Goal: Task Accomplishment & Management: Use online tool/utility

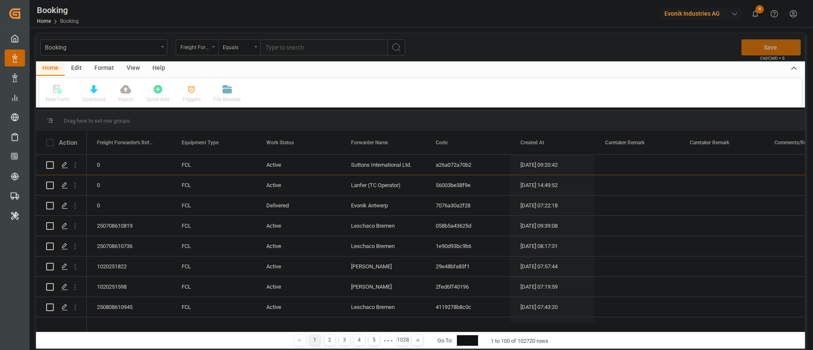
click at [99, 69] on div "Format" at bounding box center [104, 68] width 32 height 14
click at [61, 100] on div "Filter Rows" at bounding box center [58, 100] width 25 height 8
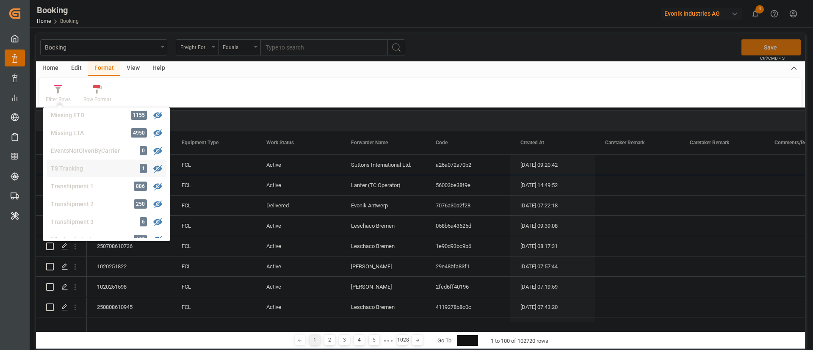
scroll to position [256, 0]
drag, startPoint x: 88, startPoint y: 168, endPoint x: 208, endPoint y: 0, distance: 206.1
click at [88, 168] on div "Transhipment 2" at bounding box center [88, 165] width 74 height 9
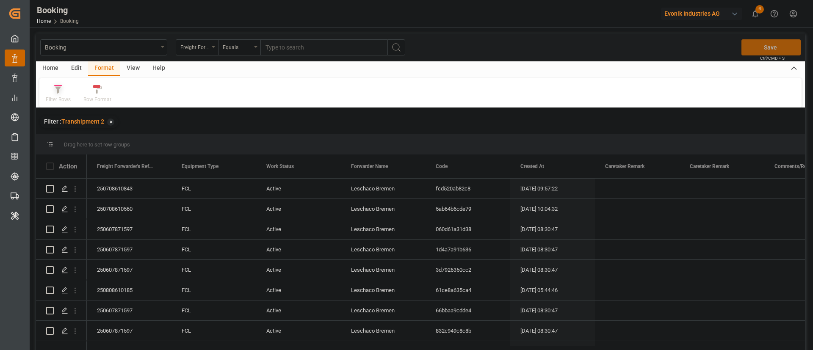
click at [63, 92] on div at bounding box center [58, 89] width 25 height 9
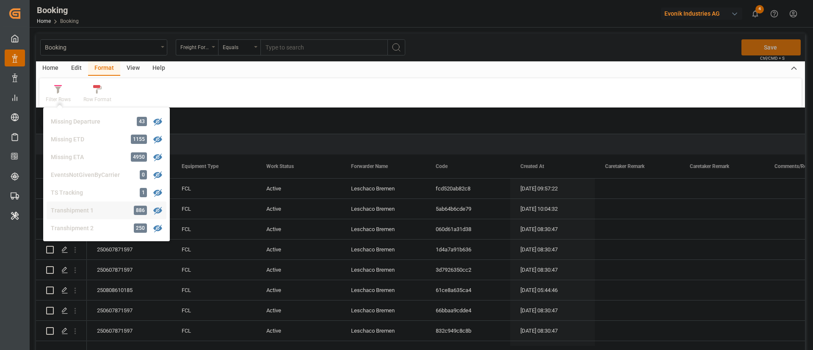
scroll to position [257, 0]
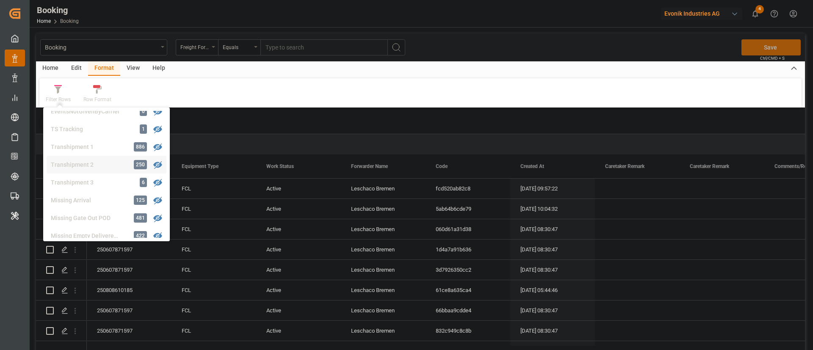
click at [114, 160] on div "Transhipment 2" at bounding box center [88, 164] width 74 height 9
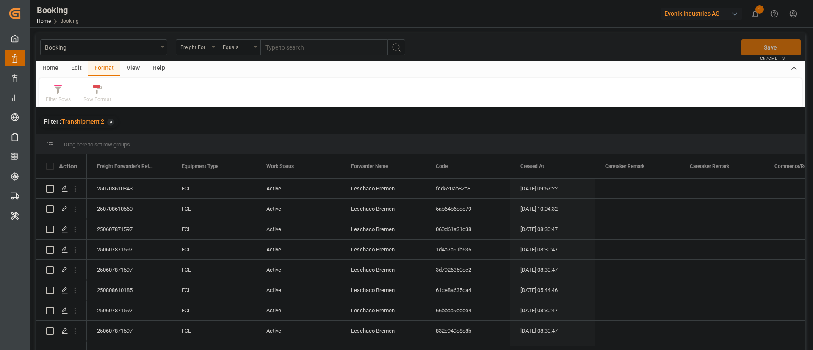
click at [127, 69] on div "View" at bounding box center [133, 68] width 26 height 14
click at [54, 97] on div "Default" at bounding box center [54, 100] width 17 height 8
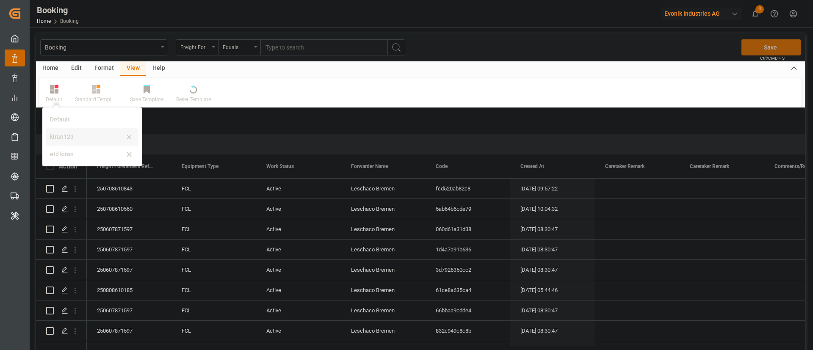
click at [72, 143] on div "kiran123" at bounding box center [92, 136] width 93 height 17
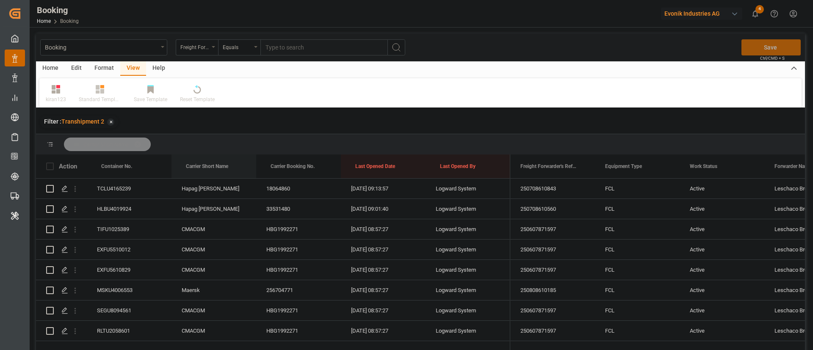
drag, startPoint x: 215, startPoint y: 165, endPoint x: 226, endPoint y: 146, distance: 22.2
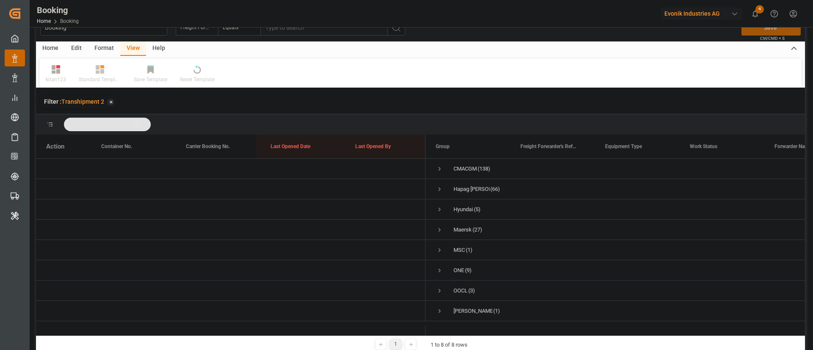
scroll to position [0, 0]
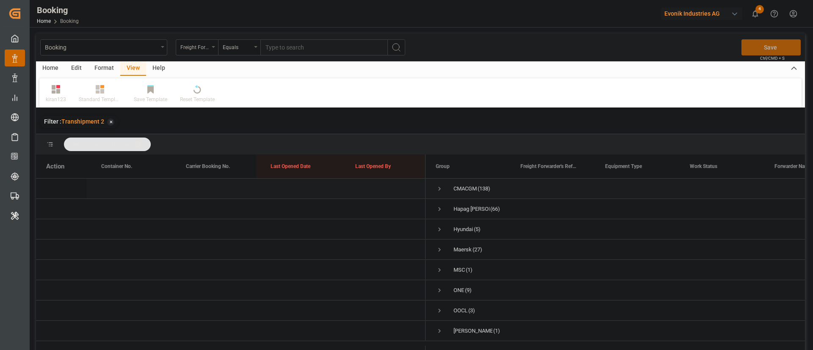
click at [439, 187] on span "Press SPACE to select this row." at bounding box center [440, 189] width 8 height 8
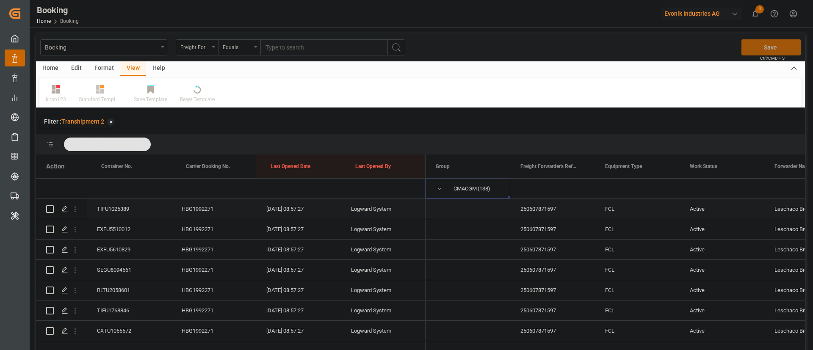
click at [106, 207] on div "TIFU1025389" at bounding box center [129, 209] width 85 height 20
click at [124, 227] on div "EXFU5510012" at bounding box center [129, 229] width 85 height 20
click at [112, 248] on div "EXFU5610829" at bounding box center [129, 250] width 85 height 20
click at [121, 271] on div "SEGU8094561" at bounding box center [129, 270] width 85 height 20
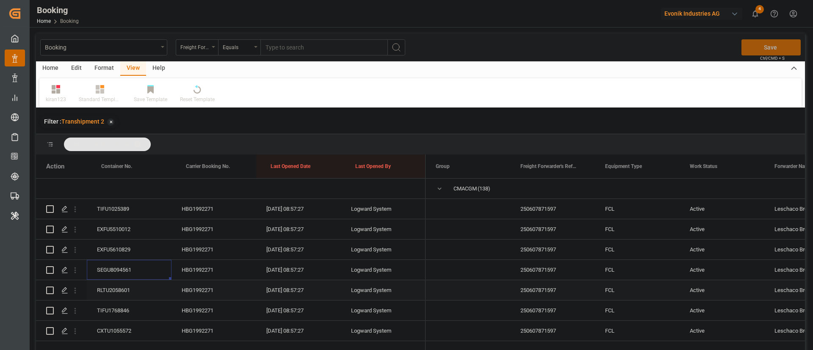
click at [119, 284] on div "RLTU2058601" at bounding box center [129, 290] width 85 height 20
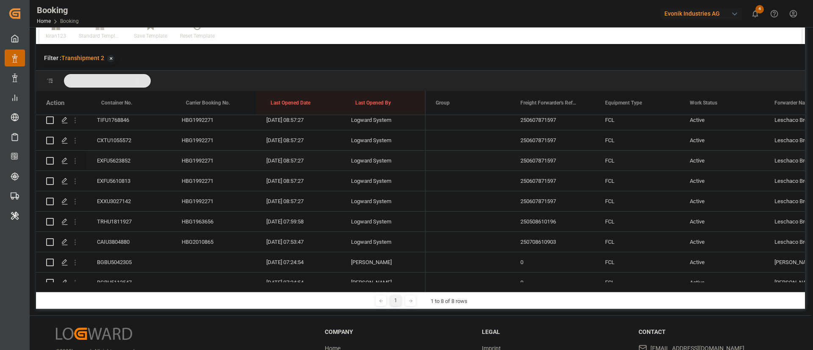
scroll to position [63, 0]
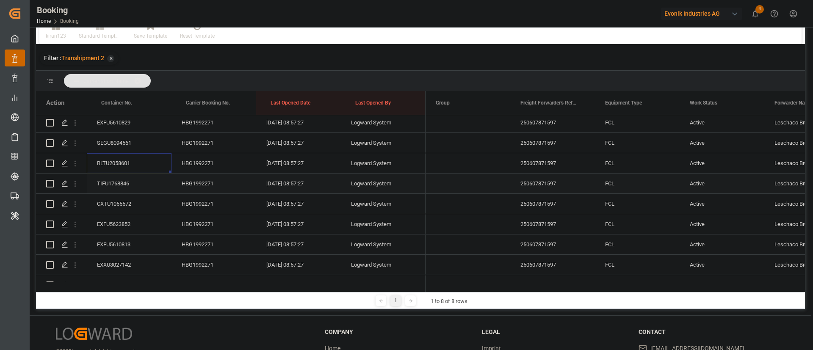
click at [124, 180] on div "TIFU1768846" at bounding box center [129, 184] width 85 height 20
click at [124, 203] on div "CXTU1055572" at bounding box center [129, 204] width 85 height 20
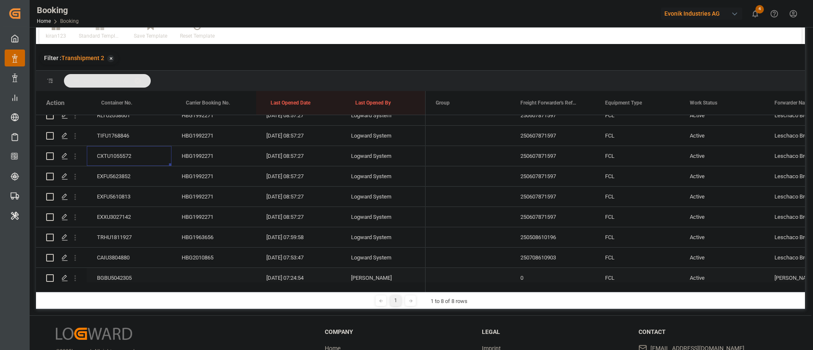
scroll to position [190, 0]
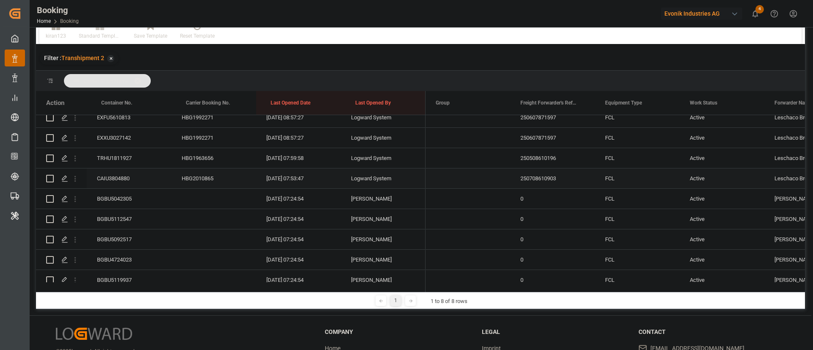
click at [128, 176] on div "CAIU3804880" at bounding box center [129, 178] width 85 height 20
click at [73, 176] on icon "open menu" at bounding box center [75, 178] width 9 height 9
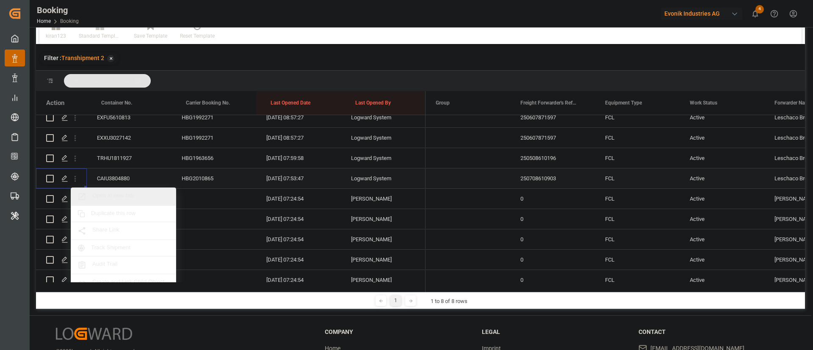
click at [123, 194] on span "Open in new tab" at bounding box center [130, 196] width 77 height 9
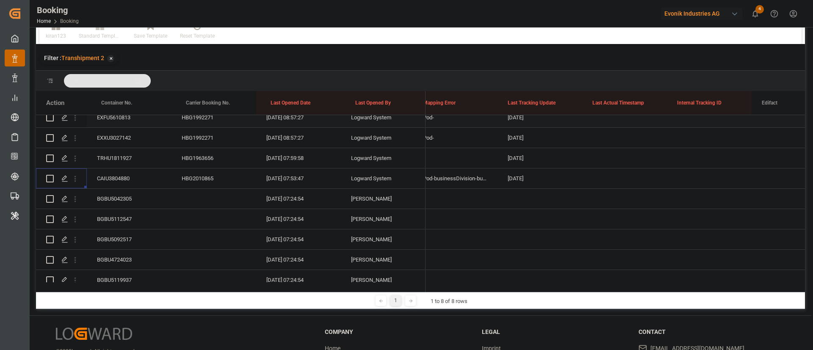
scroll to position [0, 0]
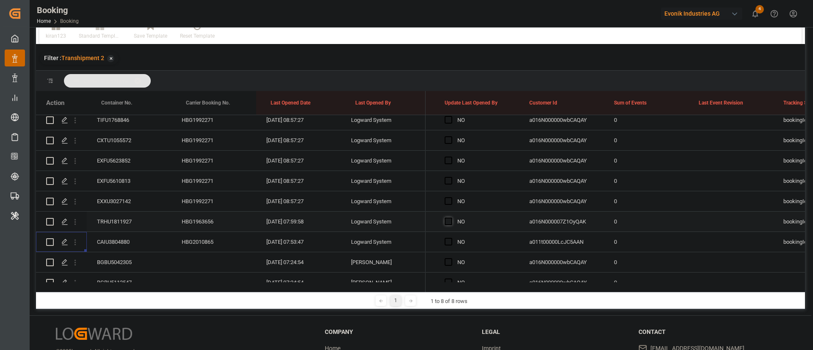
click at [449, 223] on span "Press SPACE to select this row." at bounding box center [448, 222] width 8 height 8
click at [451, 218] on input "Press SPACE to select this row." at bounding box center [451, 218] width 0 height 0
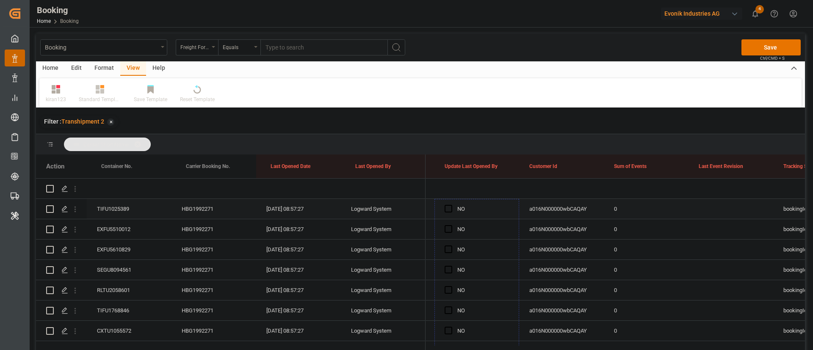
drag, startPoint x: 517, startPoint y: 231, endPoint x: 472, endPoint y: 206, distance: 52.1
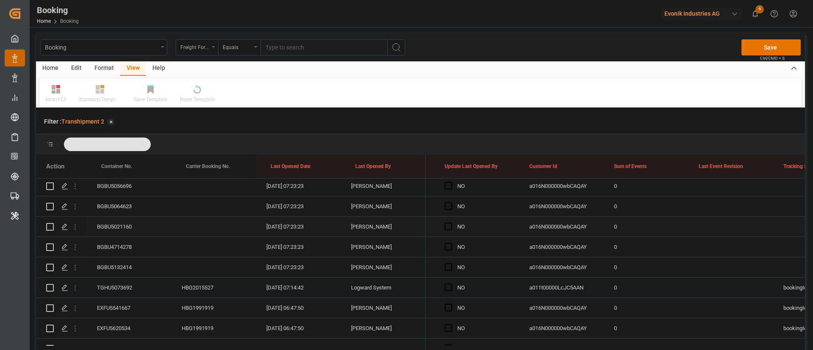
scroll to position [635, 0]
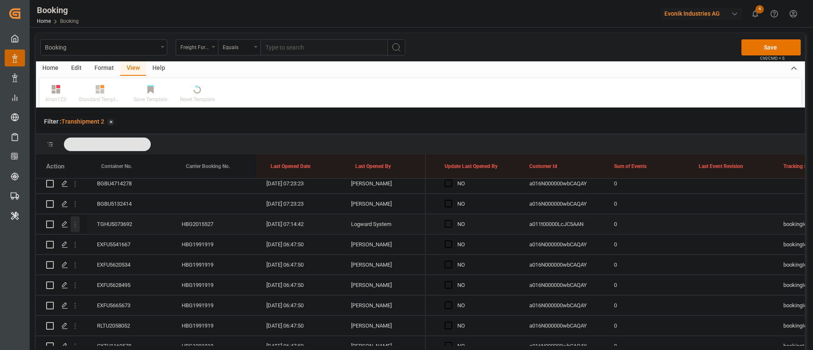
click at [74, 224] on icon "open menu" at bounding box center [75, 224] width 9 height 9
click at [452, 223] on span "Press SPACE to select this row." at bounding box center [448, 224] width 8 height 8
click at [451, 220] on input "Press SPACE to select this row." at bounding box center [451, 220] width 0 height 0
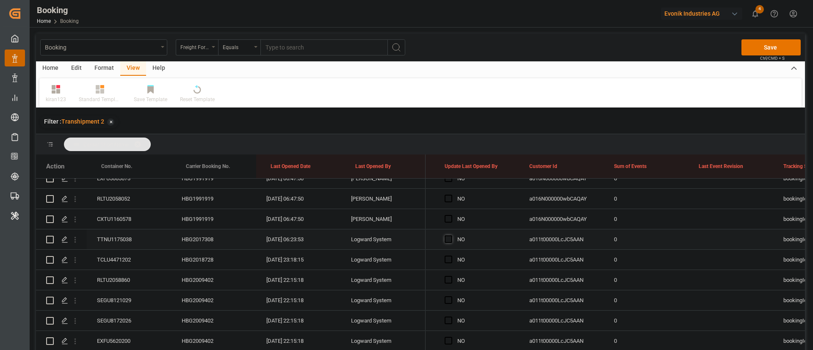
click at [448, 241] on span "Press SPACE to select this row." at bounding box center [448, 239] width 8 height 8
click at [451, 235] on input "Press SPACE to select this row." at bounding box center [451, 235] width 0 height 0
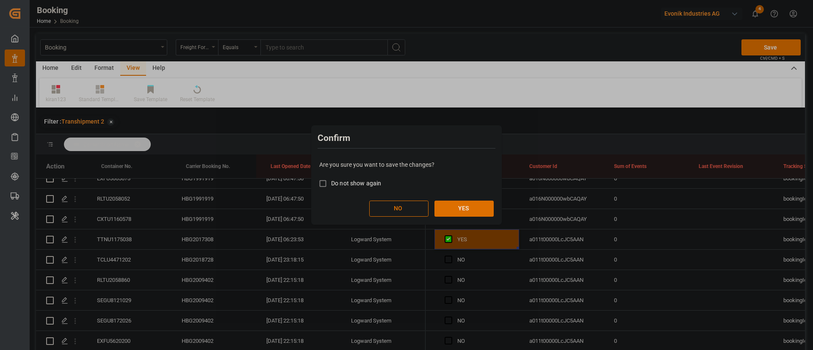
drag, startPoint x: 448, startPoint y: 241, endPoint x: 461, endPoint y: 209, distance: 35.1
click at [461, 209] on button "YES" at bounding box center [463, 209] width 59 height 16
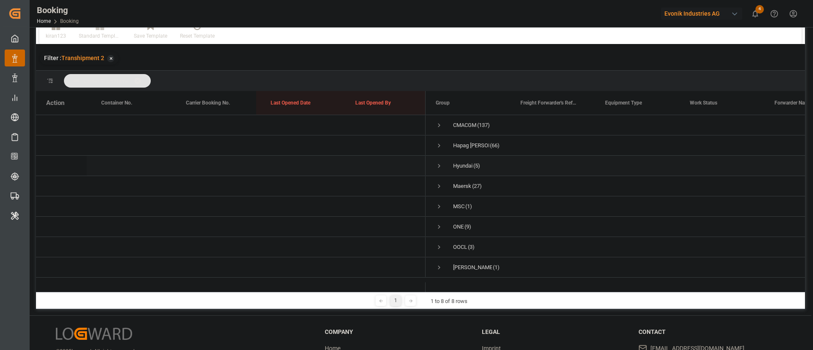
scroll to position [0, 0]
click at [440, 125] on span "Press SPACE to select this row." at bounding box center [439, 125] width 8 height 8
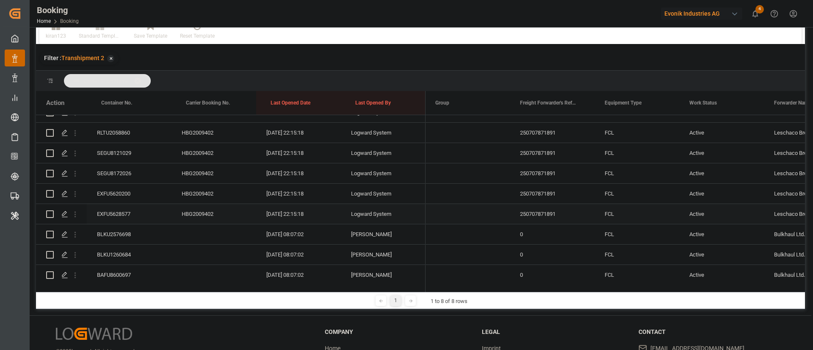
scroll to position [762, 0]
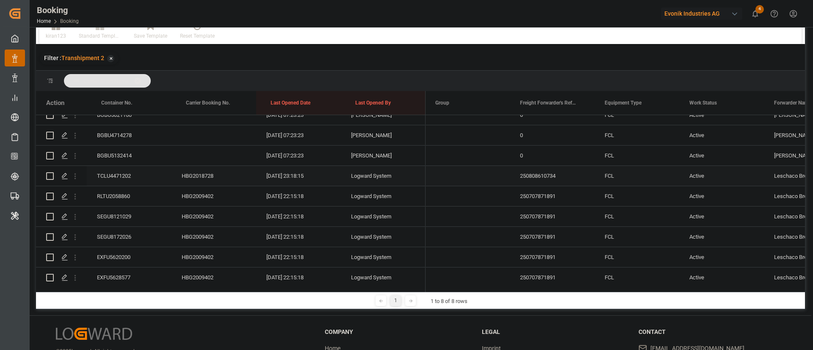
click at [118, 172] on div "TCLU4471202" at bounding box center [129, 176] width 85 height 20
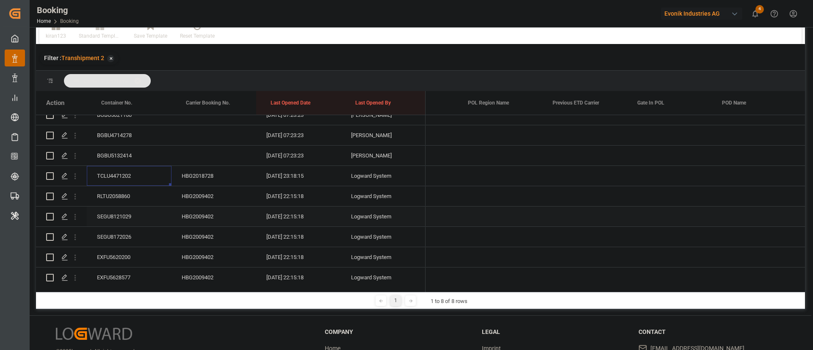
scroll to position [0, 3544]
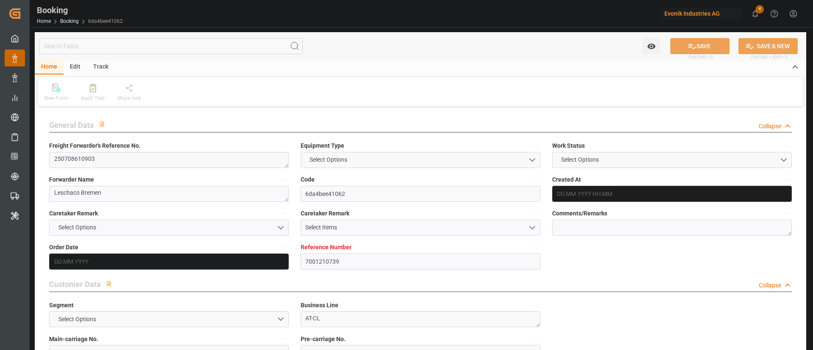
type input "7001210739"
type input "9893890"
type input "CMACGM"
type input "CMA CGM Group"
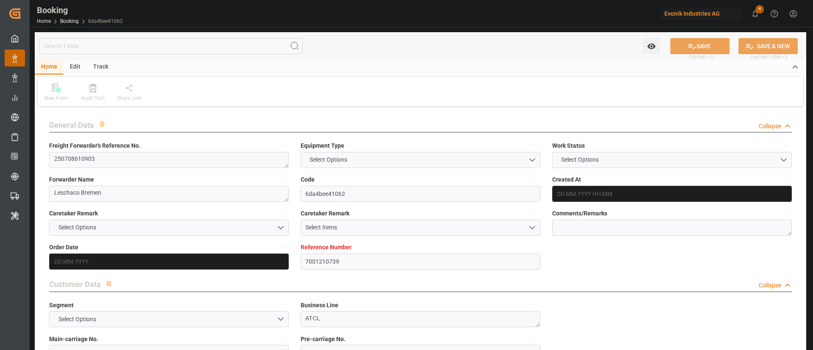
type input "NLRTM"
type input "INNML"
type input "LKCMB"
type input "0"
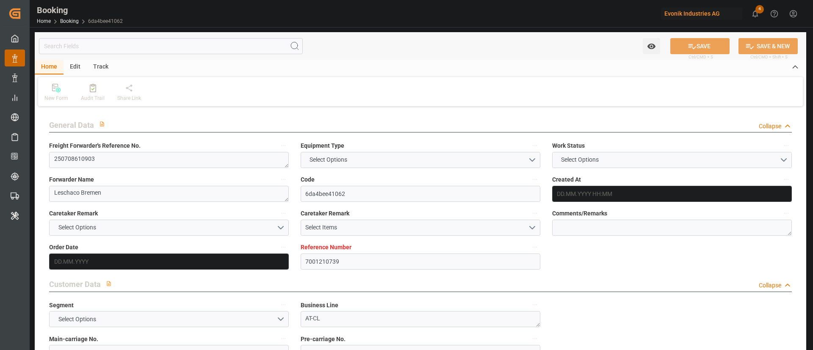
type input "NLRTM"
type input "INIXE"
type input "9157404"
type input "9367827"
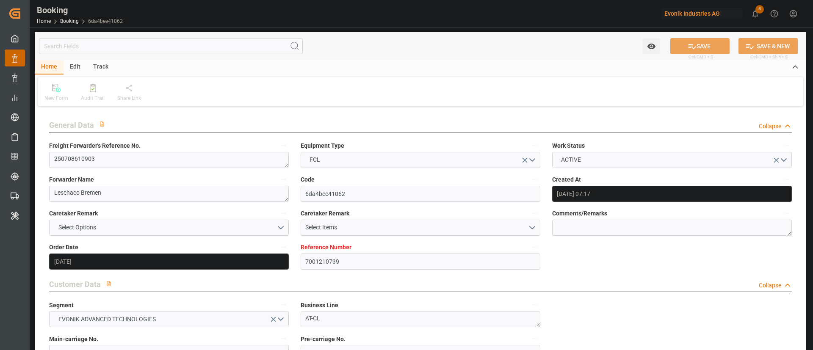
type input "02.07.2025 07:17"
type input "02.07.2025"
type input "29.08.2025"
type input "07.07.2025"
type input "09.07.2025"
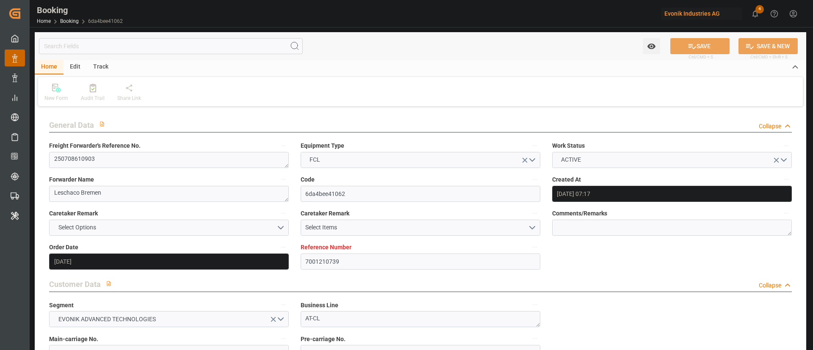
type input "21.08.2025"
type input "16.08.2025 01:38"
type input "05.08.2025 00:00"
type input "16.08.2025 01:38"
type input "06.08.2025 14:31"
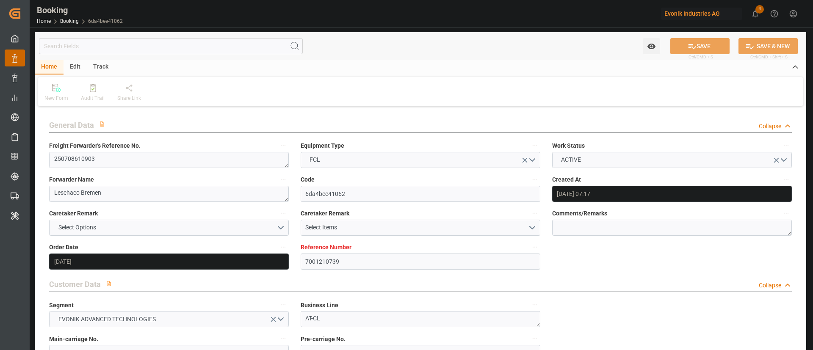
type input "18.09.2025 07:00"
type input "11.09.2025 00:00"
type input "08.09.2025 23:00"
type input "02.09.2025 00:00"
type input "08.09.2025 23:00"
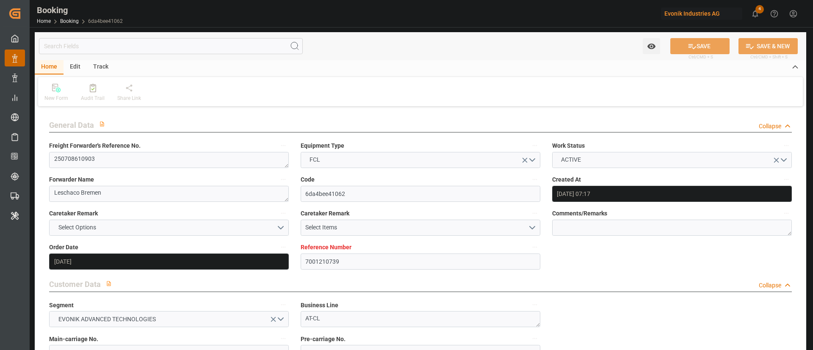
type input "15.09.2025 16:00"
type input "08.09.2025 00:00"
type input "15.09.2025 16:00"
type input "21.08.2025"
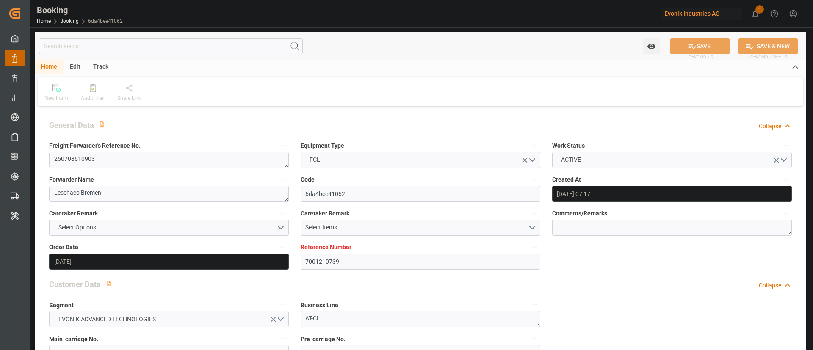
type input "10.09.2025 07:53"
type input "10.09.2025"
type input "22.07.2025 05:21"
type input "14.08.2025 10:09"
type input "14.08.2025 23:00"
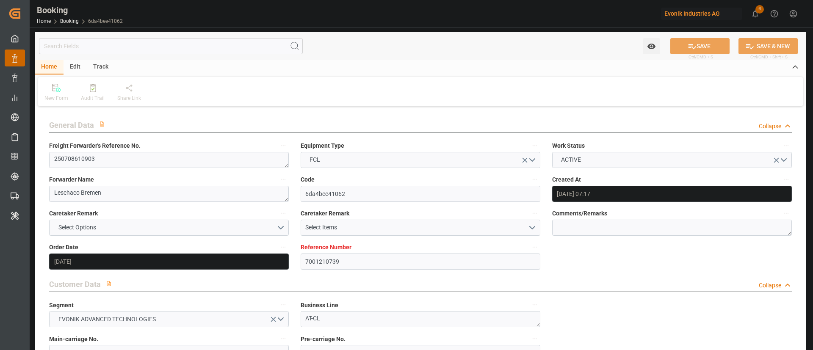
type input "16.08.2025 01:50"
type input "08.09.2025 23:00"
type input "09.09.2025 01:08"
type input "09.09.2025 13:41"
type input "15.09.2025 16:00"
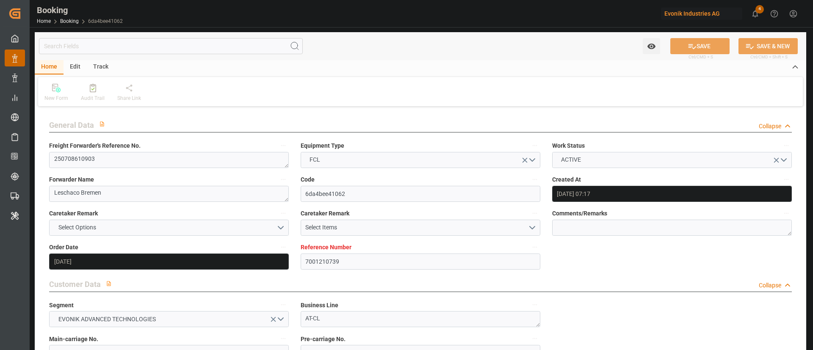
type input "09.09.2025 05:52"
type input "15.09.2025 16:00"
type input "18.09.2025 07:00"
type input "18.09.2025 15:54"
type input "22.09.2025 15:54"
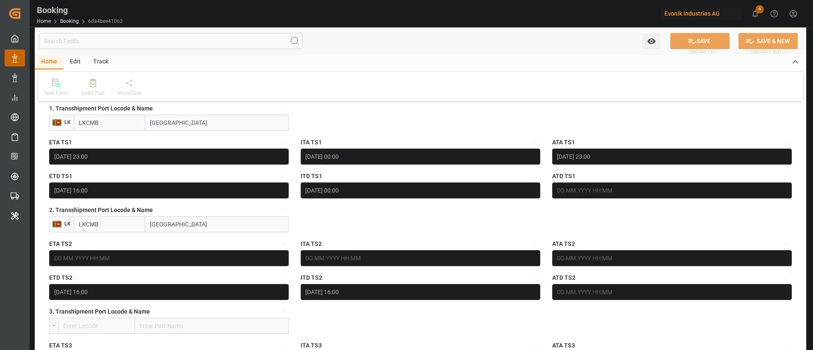
scroll to position [952, 0]
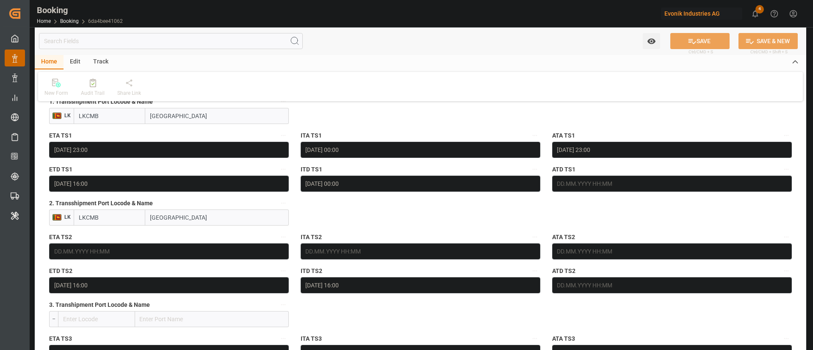
click at [226, 213] on input "COLOMBO" at bounding box center [216, 218] width 143 height 16
click at [119, 220] on input "LKCMB" at bounding box center [110, 218] width 72 height 16
click at [119, 219] on input "LKCMB" at bounding box center [110, 218] width 72 height 16
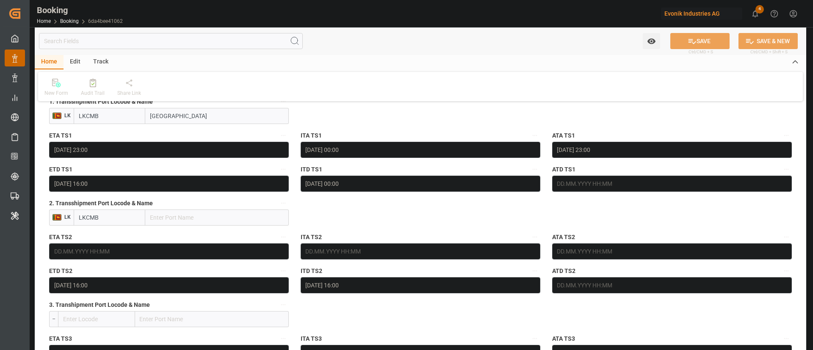
click at [119, 219] on input "LKCMB" at bounding box center [110, 218] width 72 height 16
click at [108, 284] on input "15.09.2025 16:00" at bounding box center [169, 285] width 240 height 16
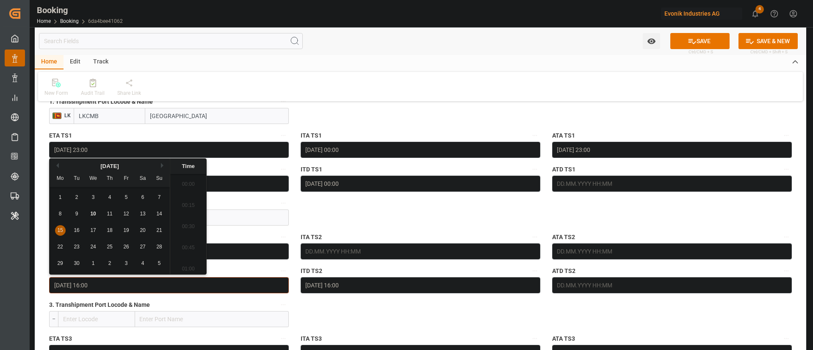
click at [108, 284] on input "15.09.2025 16:00" at bounding box center [169, 285] width 240 height 16
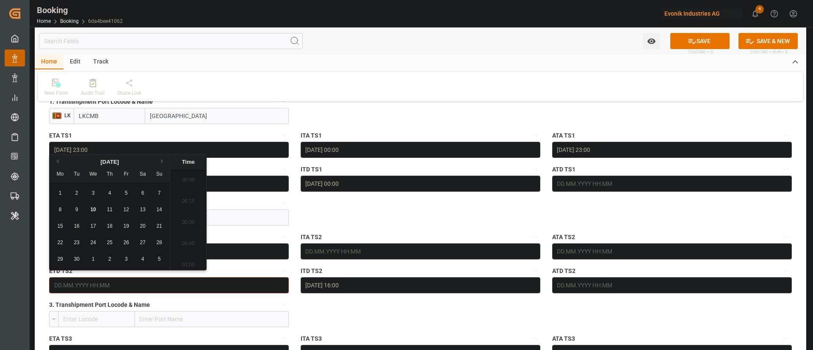
scroll to position [1315, 0]
click at [281, 273] on icon "button" at bounding box center [283, 270] width 7 height 7
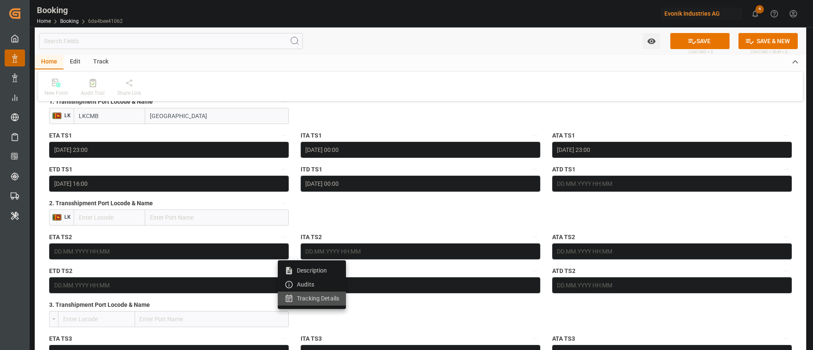
click at [329, 292] on li "Tracking Details" at bounding box center [312, 299] width 68 height 14
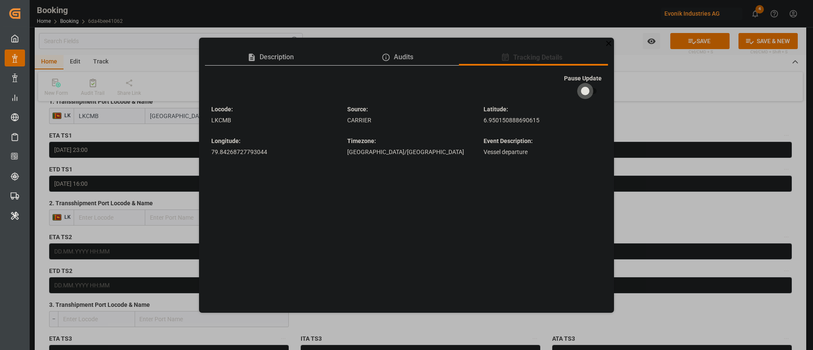
click at [582, 96] on input "checkbox" at bounding box center [585, 91] width 48 height 16
checkbox input "true"
click at [608, 47] on icon at bounding box center [608, 43] width 9 height 9
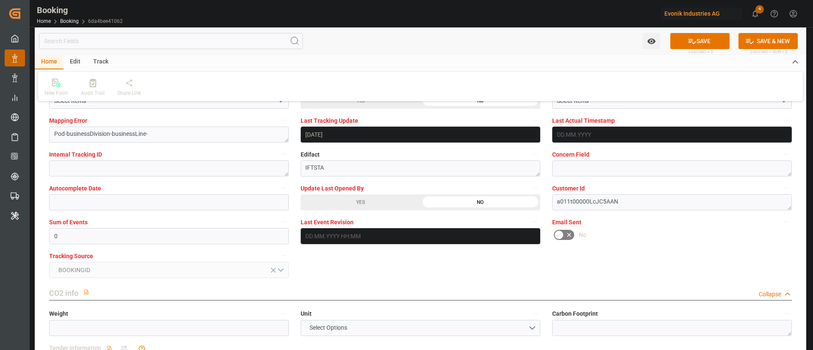
scroll to position [1651, 0]
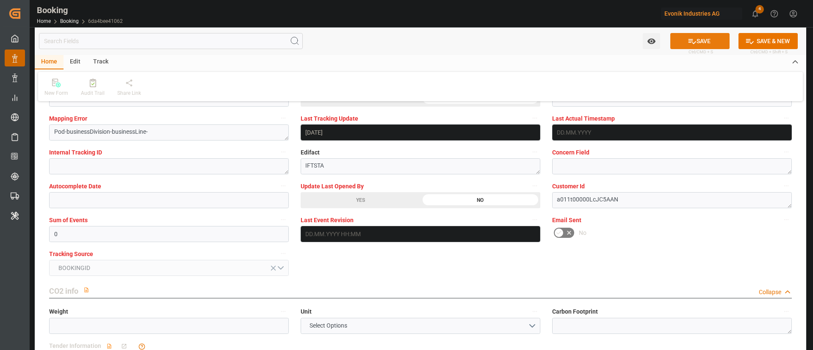
click at [698, 39] on button "SAVE" at bounding box center [699, 41] width 59 height 16
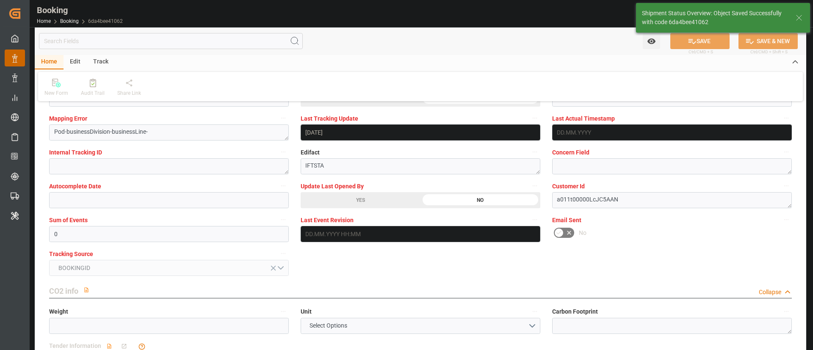
type textarea "Kiran Hari"
type input "10.09.2025 09:32"
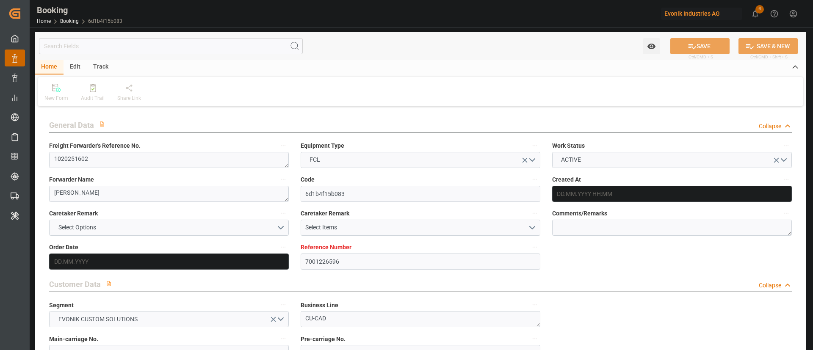
type input "7001226596"
type input "9987201"
type input "CMACGM"
type input "CMA CGM Group"
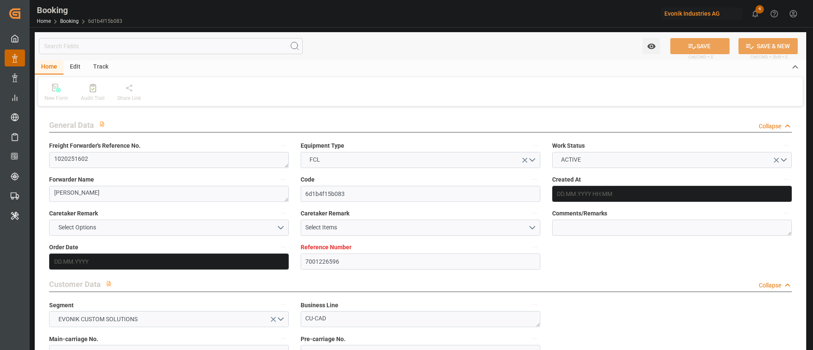
type input "BEANR"
type input "IDJKT"
type input "MYPKG"
type input "SGSIN"
type input "0"
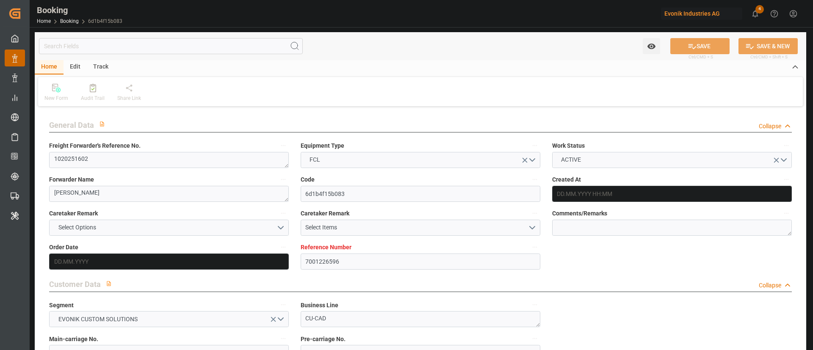
type input "BEANR"
type input "IDJKT"
type input "9780847"
type input "9926221"
type input "9282962"
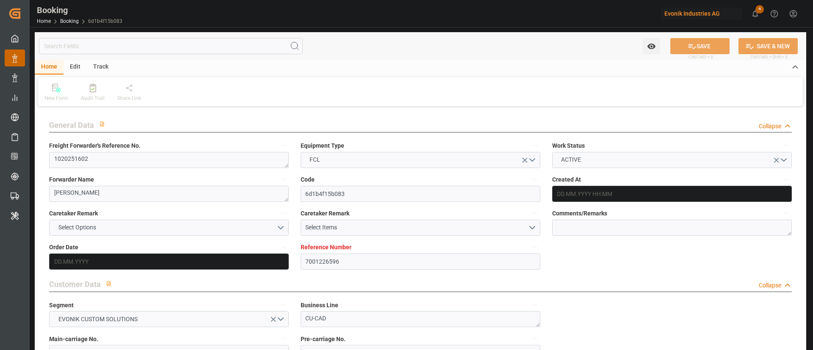
type input "18.07.2025 11:29"
type input "[DATE]"
type input "22.08.2025"
type input "01.07.2025"
type input "08.08.2025 16:18"
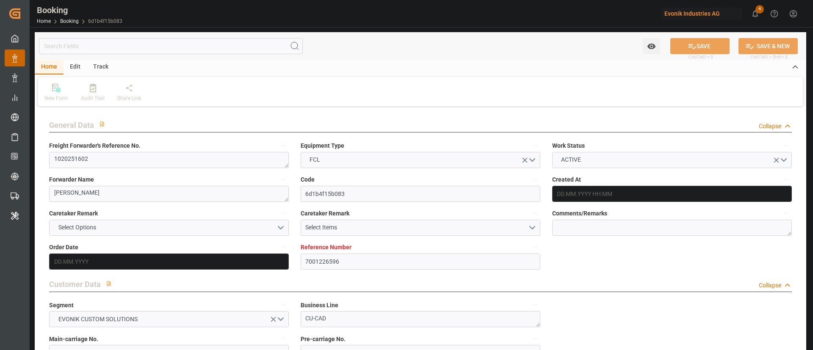
type input "[DATE] 00:00"
type input "08.08.2025 19:42"
type input "01.08.2025 15:49"
type input "24.09.2025 02:00"
type input "12.09.2025 00:00"
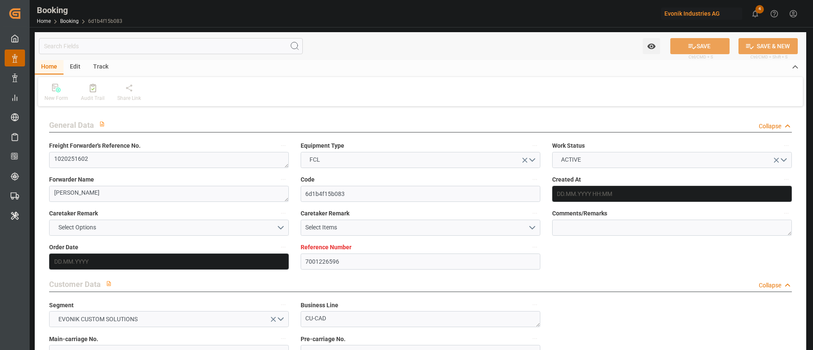
type input "10.09.2025 08:00"
type input "09.09.2025 00:00"
type input "10.09.2025 15:24"
type input "13.09.2025 10:00"
type input "10.09.2025 00:00"
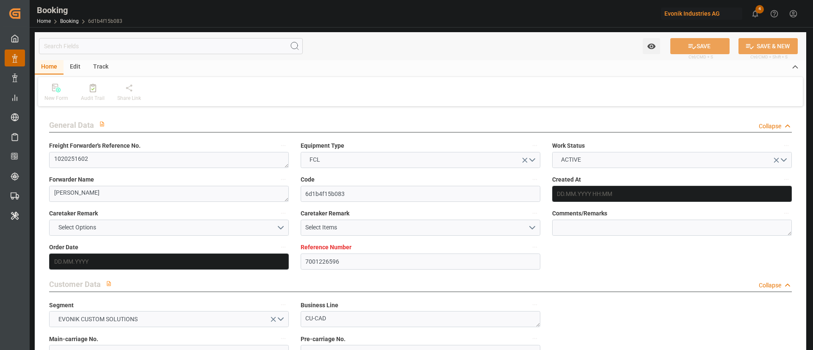
type input "15.09.2025 01:00"
type input "22.09.2025 10:00"
type input "21.09.2025 11:00"
type input "[DATE]"
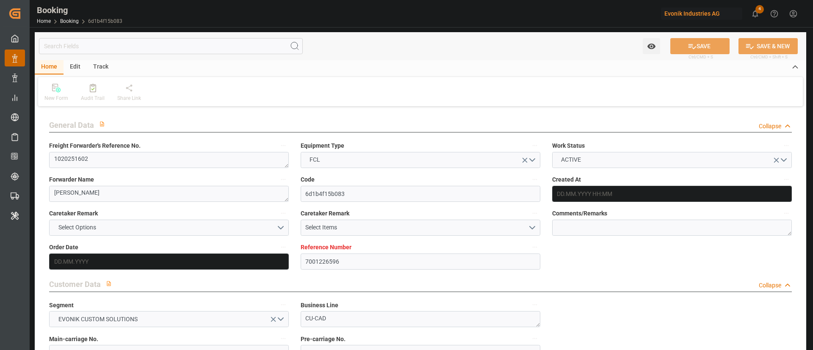
type input "10.09.2025 07:14"
type input "10.09.2025"
type input "31.07.2025 14:57"
type input "08.08.2025 12:52"
type input "08.08.2025 16:18"
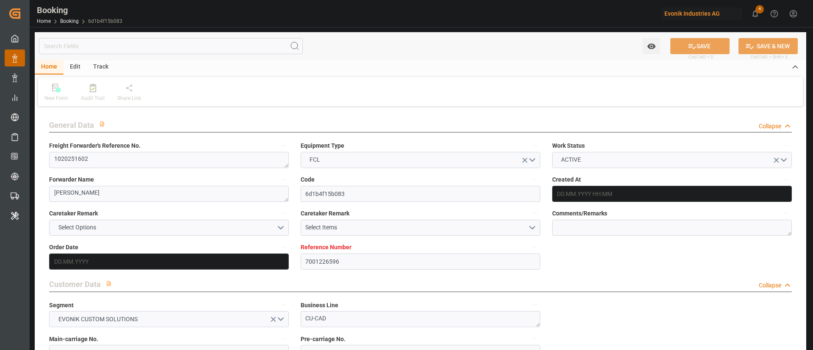
type input "08.08.2025 18:34"
type input "10.09.2025 08:00"
type input "10.09.2025 07:22"
type input "10.09.2025 16:25"
type input "13.09.2025 10:00"
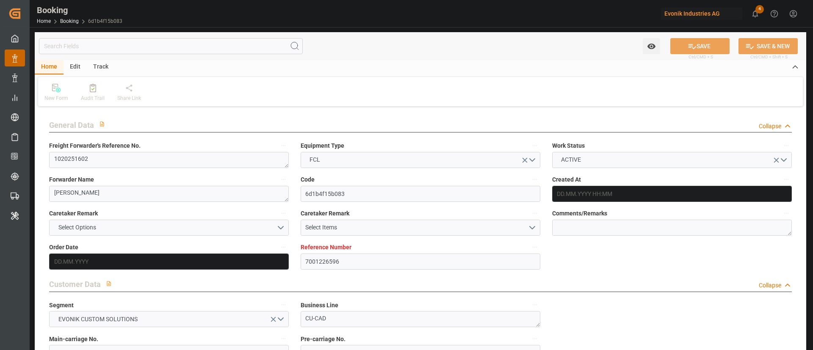
type input "15.09.2025 01:00"
type input "15.09.2025 13:41"
type input "22.09.2025 10:00"
type input "24.09.2025 02:00"
type input "24.09.2025 12:37"
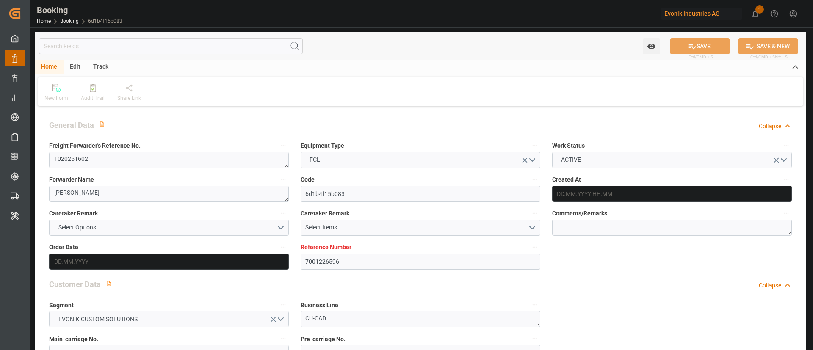
type input "28.09.2025 12:37"
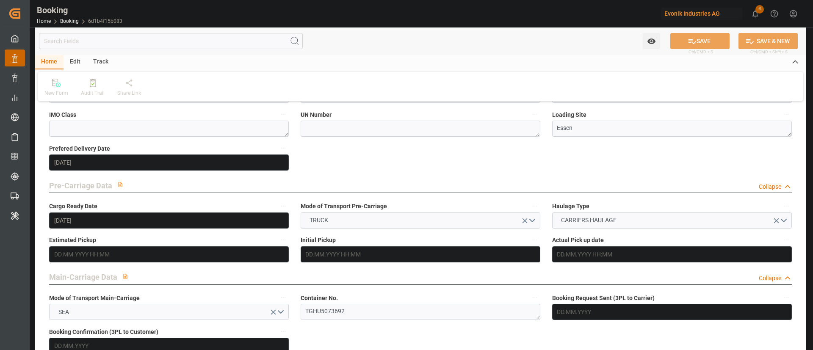
scroll to position [444, 0]
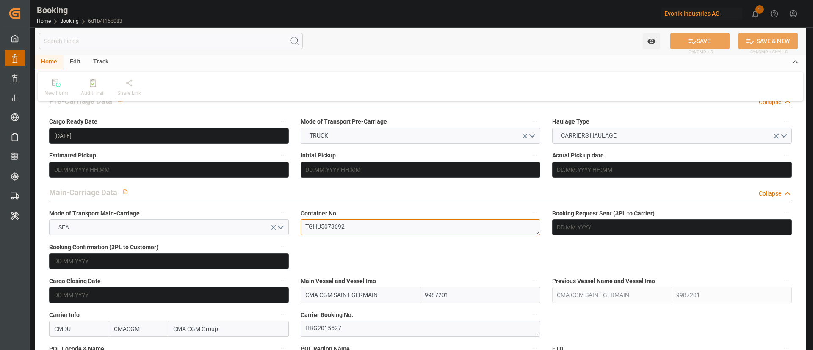
click at [361, 229] on textarea "TGHU5073692" at bounding box center [421, 227] width 240 height 16
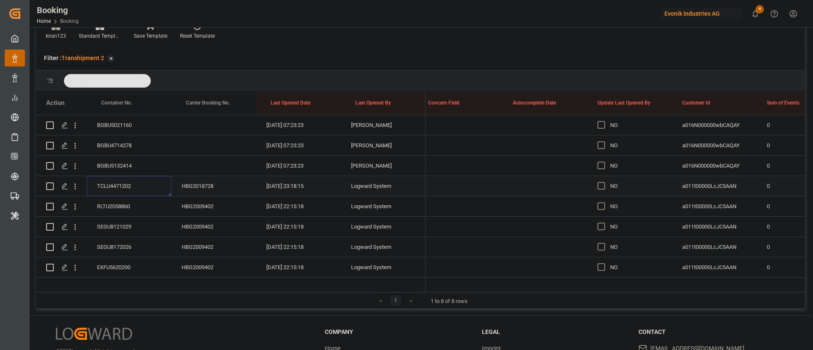
scroll to position [0, 6527]
click at [598, 184] on span "Press SPACE to select this row." at bounding box center [600, 186] width 8 height 8
click at [602, 182] on input "Press SPACE to select this row." at bounding box center [602, 182] width 0 height 0
click at [130, 202] on div "RLTU2058860" at bounding box center [129, 206] width 85 height 20
click at [111, 229] on div "SEGU8121029" at bounding box center [129, 227] width 85 height 20
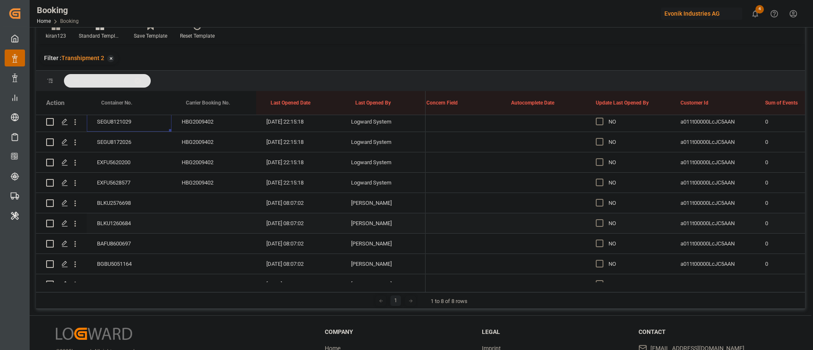
scroll to position [879, 0]
click at [116, 182] on div "BLKU2576698" at bounding box center [129, 181] width 85 height 20
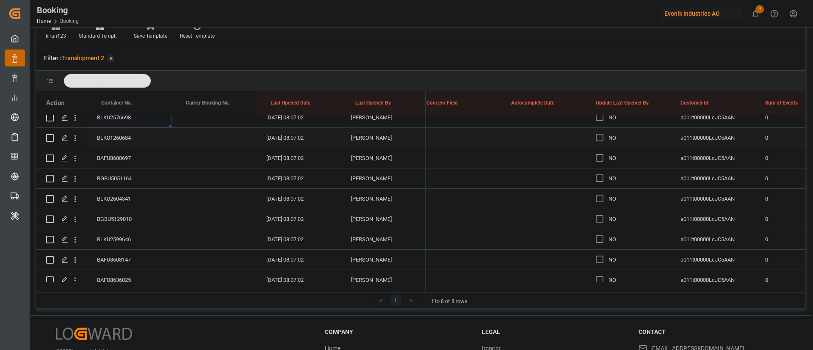
click at [132, 137] on div "BLKU1260684" at bounding box center [129, 138] width 85 height 20
click at [126, 160] on div "BAFU8600697" at bounding box center [129, 158] width 85 height 20
click at [111, 179] on div "BGBU5051164" at bounding box center [129, 178] width 85 height 20
click at [135, 200] on div "BLKU2604341" at bounding box center [129, 199] width 85 height 20
click at [129, 223] on div "BGBU5129010" at bounding box center [129, 219] width 85 height 20
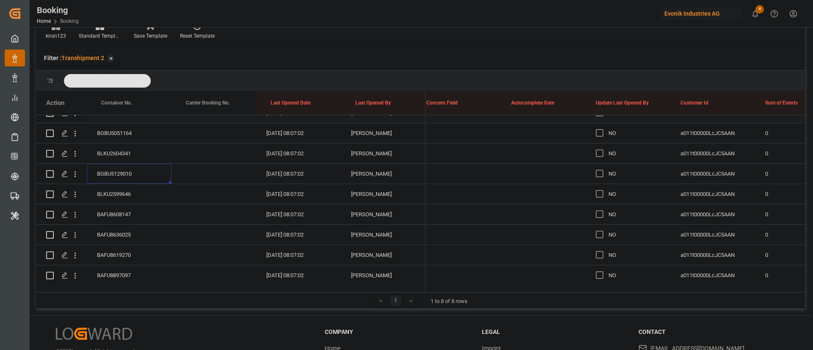
scroll to position [1006, 0]
click at [113, 169] on div "BLKU2599646" at bounding box center [129, 176] width 85 height 20
click at [122, 198] on div "BAFU8608147" at bounding box center [129, 196] width 85 height 20
click at [110, 216] on div "BAFU8636025" at bounding box center [129, 217] width 85 height 20
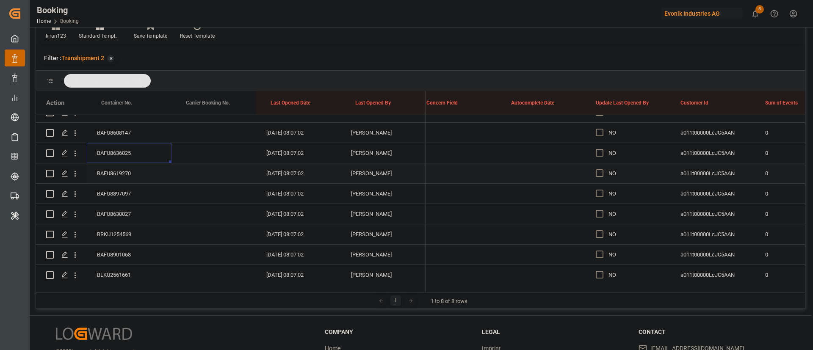
click at [127, 176] on div "BAFU8619270" at bounding box center [129, 173] width 85 height 20
click at [131, 192] on div "BAFU8897097" at bounding box center [129, 194] width 85 height 20
click at [599, 194] on span "Press SPACE to select this row." at bounding box center [600, 194] width 8 height 8
click at [602, 190] on input "Press SPACE to select this row." at bounding box center [602, 190] width 0 height 0
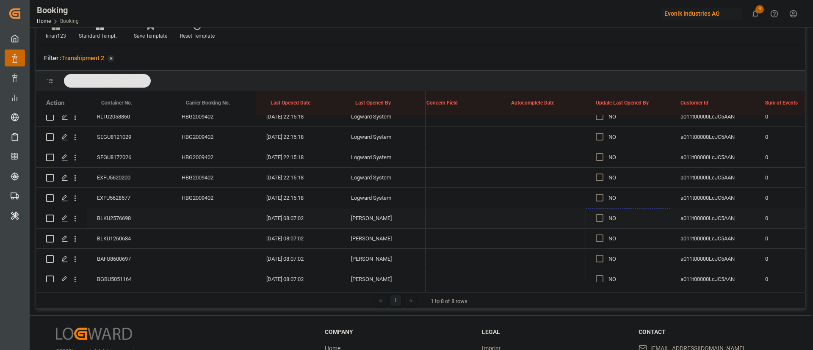
scroll to position [815, 0]
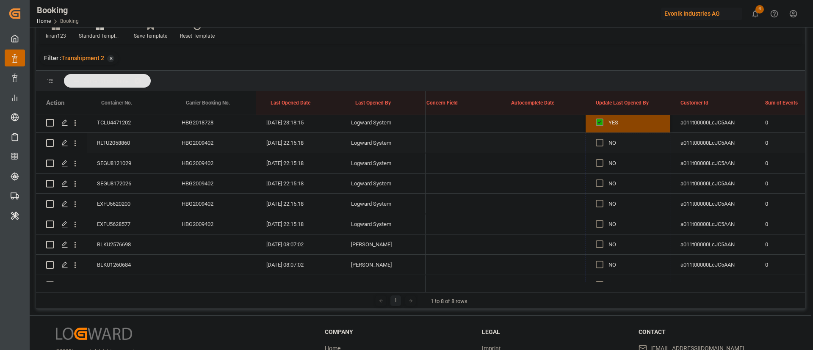
drag, startPoint x: 667, startPoint y: 201, endPoint x: 631, endPoint y: 142, distance: 69.4
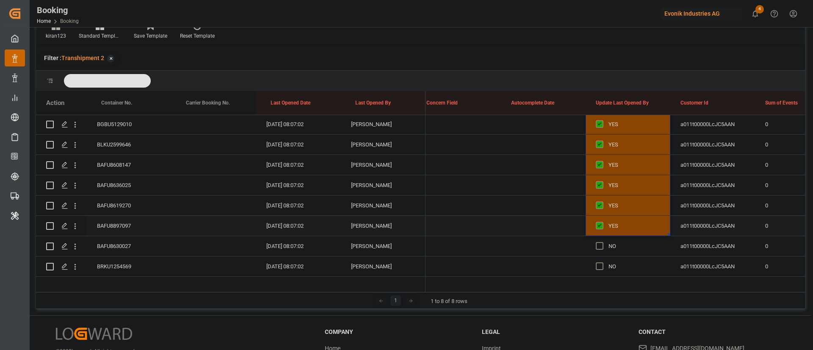
scroll to position [1079, 0]
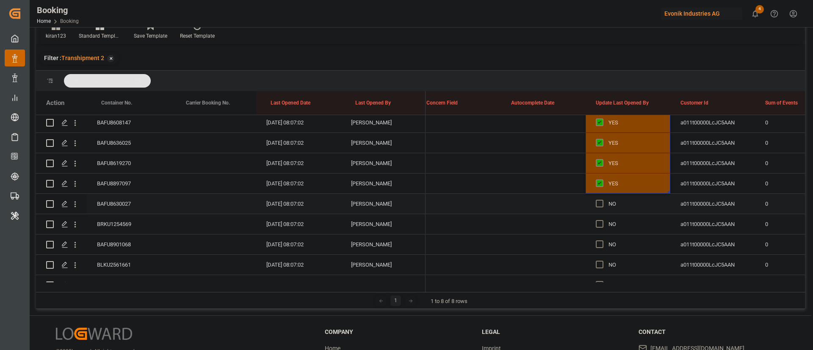
click at [128, 203] on div "BAFU8630027" at bounding box center [129, 204] width 85 height 20
click at [123, 220] on div "BRKU1254569" at bounding box center [129, 224] width 85 height 20
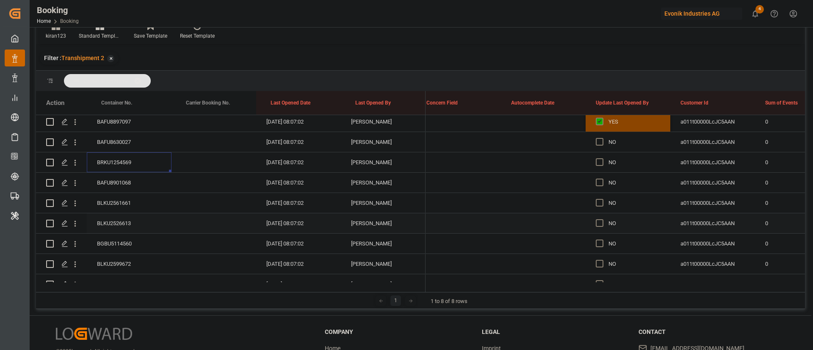
scroll to position [1143, 0]
click at [122, 176] on div "BAFU8901068" at bounding box center [129, 181] width 85 height 20
click at [113, 202] on div "BLKU2561661" at bounding box center [129, 201] width 85 height 20
click at [124, 222] on div "BLKU2526613" at bounding box center [129, 222] width 85 height 20
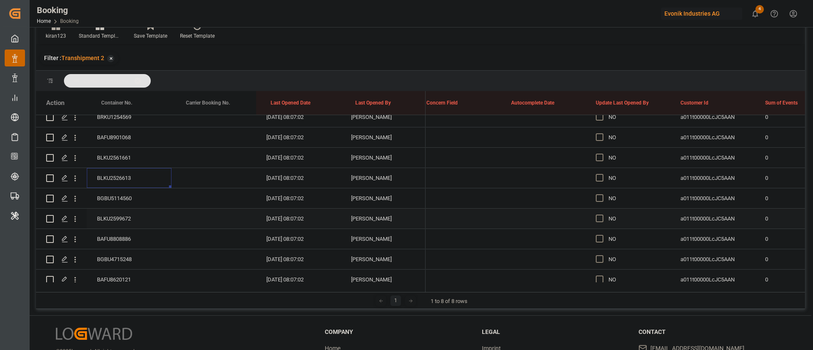
scroll to position [1206, 0]
click at [135, 178] on div "BGBU5114560" at bounding box center [129, 178] width 85 height 20
click at [125, 200] on div "BLKU2599672" at bounding box center [129, 199] width 85 height 20
click at [119, 213] on div "BAFU8808886" at bounding box center [129, 219] width 85 height 20
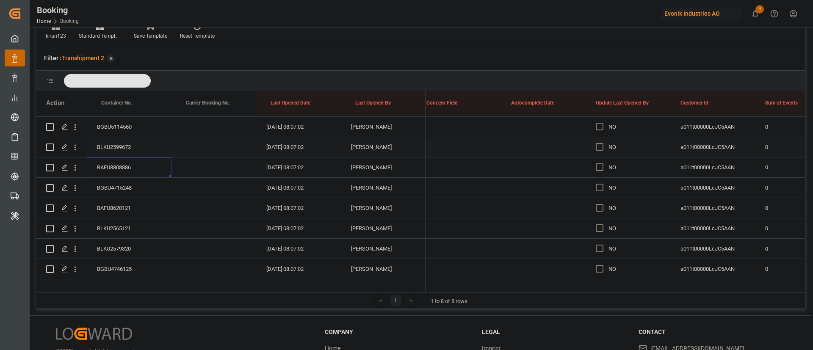
scroll to position [1270, 0]
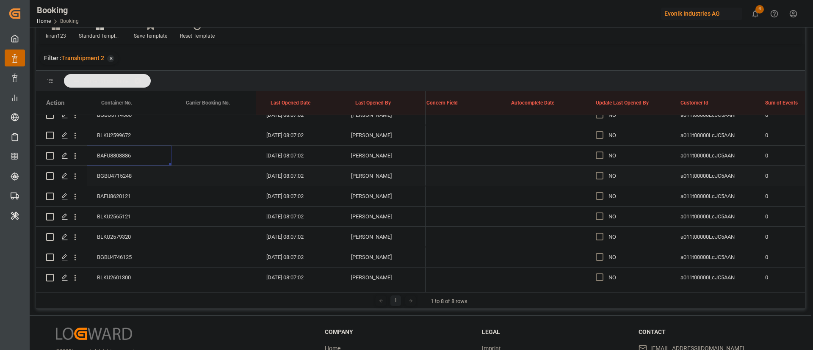
click at [111, 174] on div "BGBU4715248" at bounding box center [129, 176] width 85 height 20
click at [141, 193] on div "BAFU8620121" at bounding box center [129, 196] width 85 height 20
drag, startPoint x: 600, startPoint y: 195, endPoint x: 632, endPoint y: 201, distance: 32.3
click at [600, 196] on span "Press SPACE to select this row." at bounding box center [600, 196] width 8 height 8
click at [602, 192] on input "Press SPACE to select this row." at bounding box center [602, 192] width 0 height 0
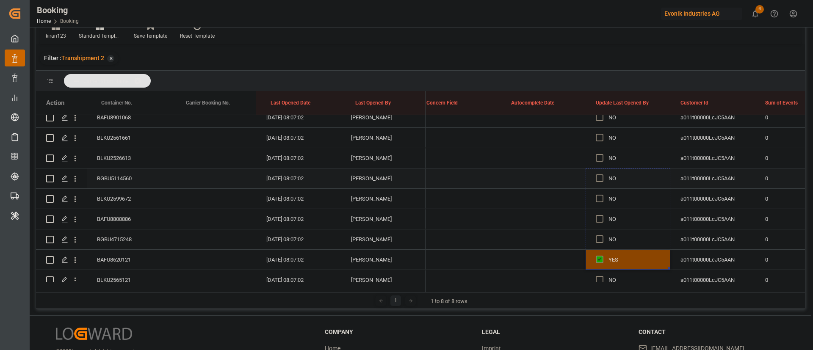
scroll to position [1143, 0]
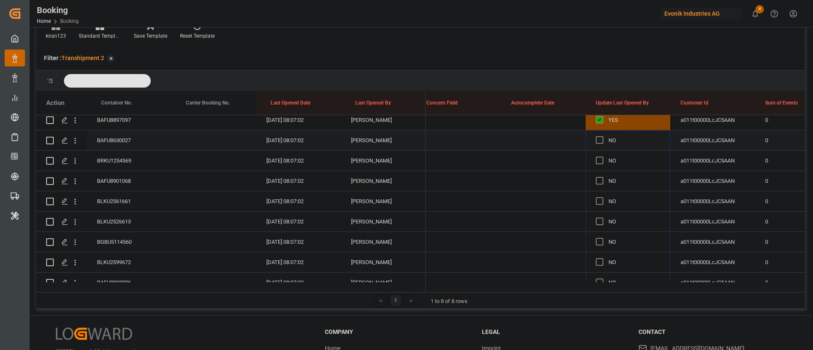
drag, startPoint x: 668, startPoint y: 204, endPoint x: 651, endPoint y: 138, distance: 68.3
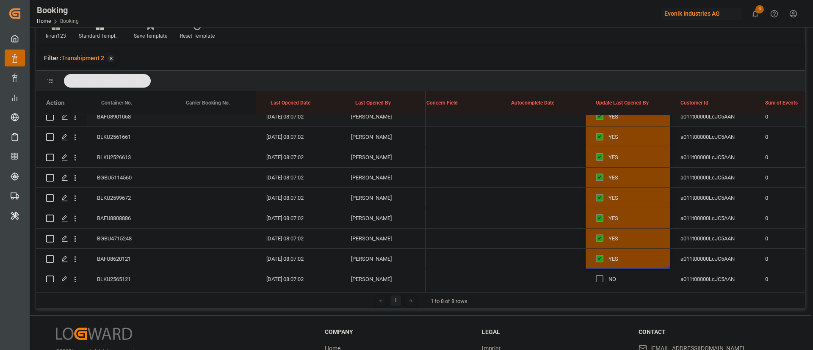
scroll to position [1270, 0]
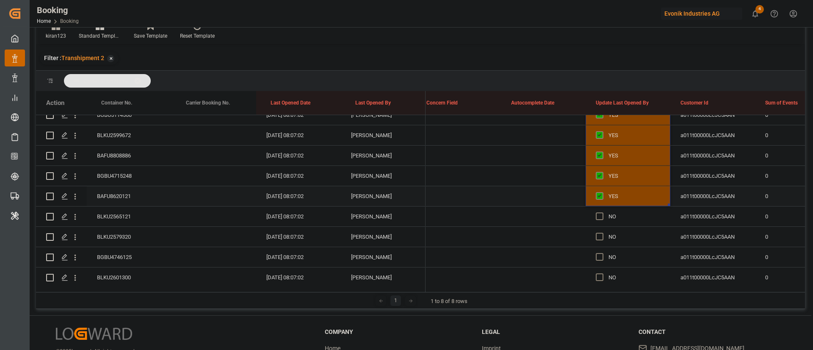
click at [118, 195] on div "BAFU8620121" at bounding box center [129, 196] width 85 height 20
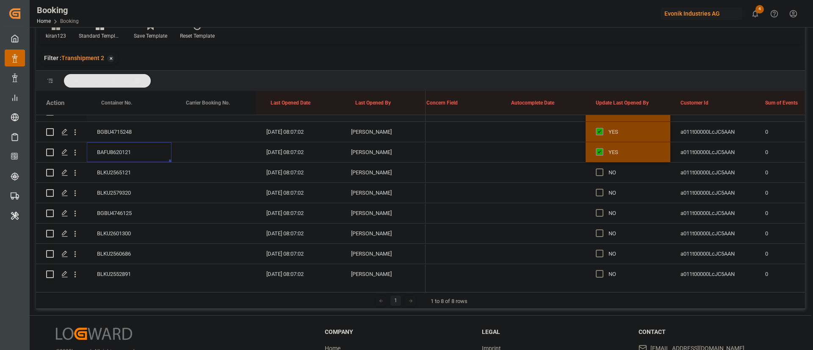
scroll to position [1333, 0]
click at [118, 158] on div "BLKU2565121" at bounding box center [129, 153] width 85 height 20
click at [134, 175] on div "BLKU2579320" at bounding box center [129, 173] width 85 height 20
click at [132, 192] on div "BGBU4746125" at bounding box center [129, 194] width 85 height 20
click at [130, 208] on div "BLKU2601300" at bounding box center [129, 214] width 85 height 20
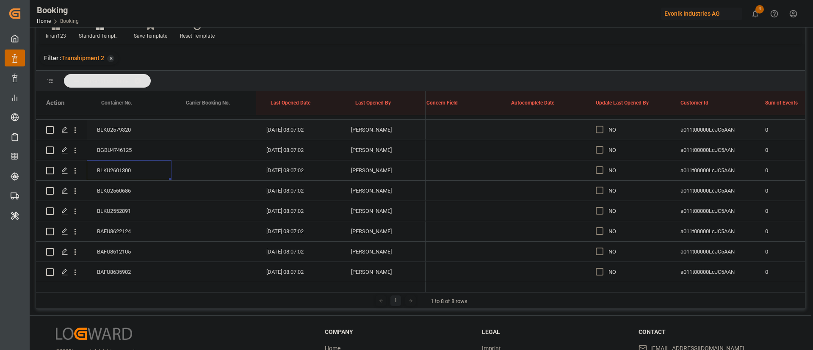
scroll to position [1397, 0]
click at [123, 176] on div "BLKU2560686" at bounding box center [129, 171] width 85 height 20
click at [127, 199] on div "BLKU2552891" at bounding box center [129, 191] width 85 height 20
click at [111, 210] on div "BAFU8622124" at bounding box center [129, 211] width 85 height 20
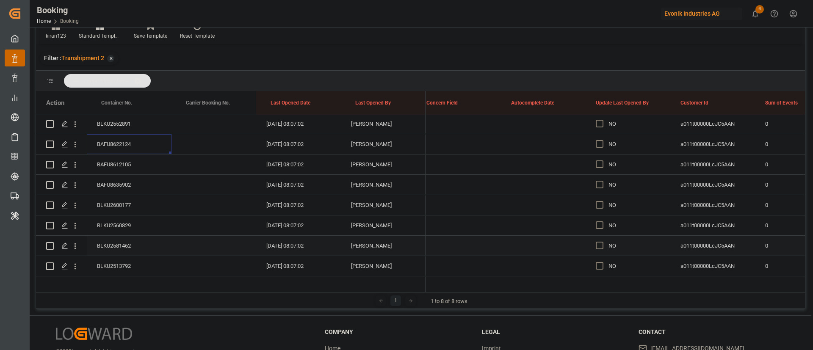
scroll to position [1460, 0]
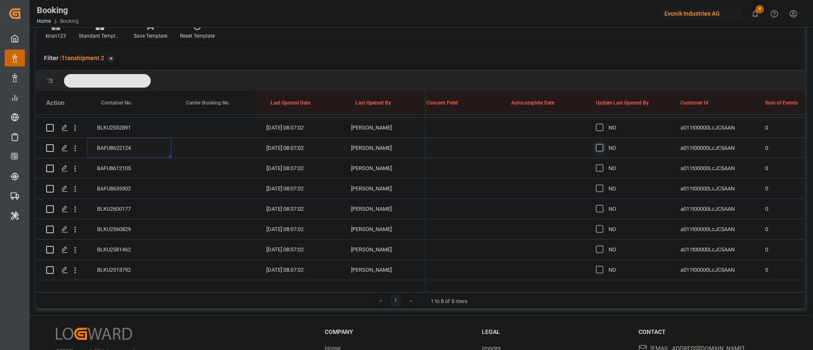
click at [598, 151] on span "Press SPACE to select this row." at bounding box center [600, 148] width 8 height 8
click at [602, 144] on input "Press SPACE to select this row." at bounding box center [602, 144] width 0 height 0
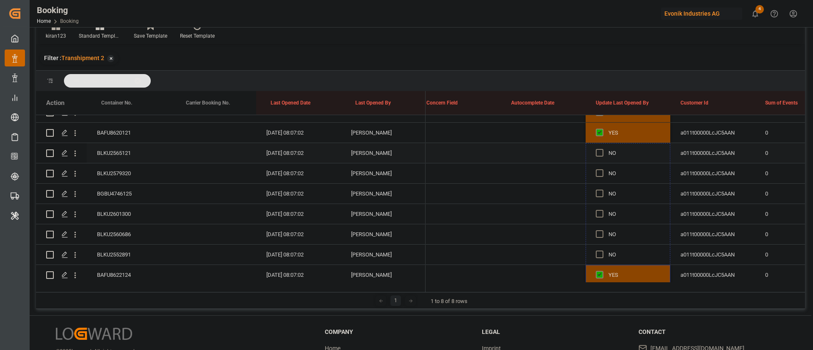
drag, startPoint x: 669, startPoint y: 156, endPoint x: 644, endPoint y: 159, distance: 25.1
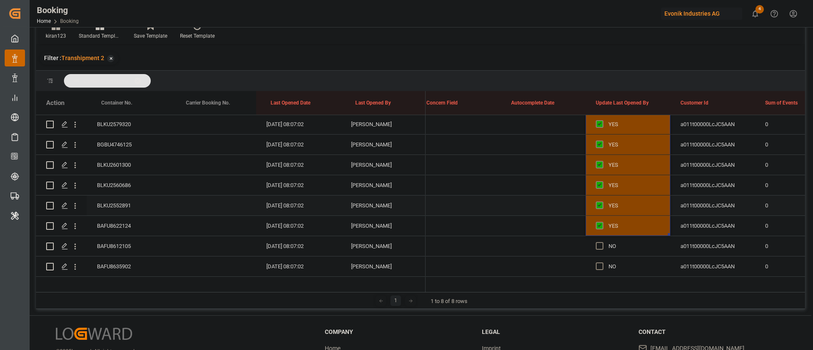
scroll to position [1460, 0]
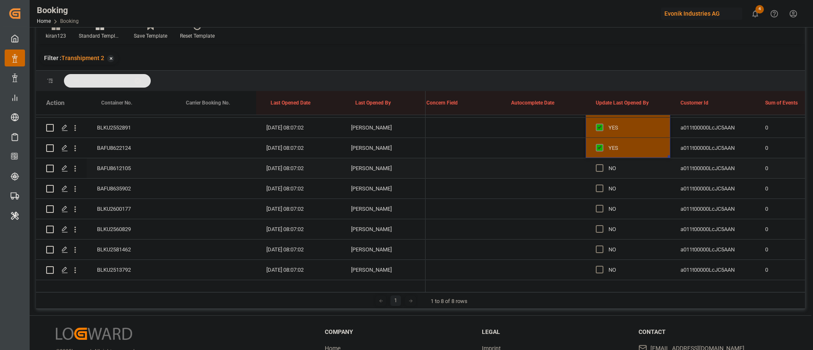
click at [121, 167] on div "BAFU8612105" at bounding box center [129, 168] width 85 height 20
click at [132, 190] on div "BAFU8635902" at bounding box center [129, 189] width 85 height 20
click at [131, 205] on div "BLKU2600177" at bounding box center [129, 209] width 85 height 20
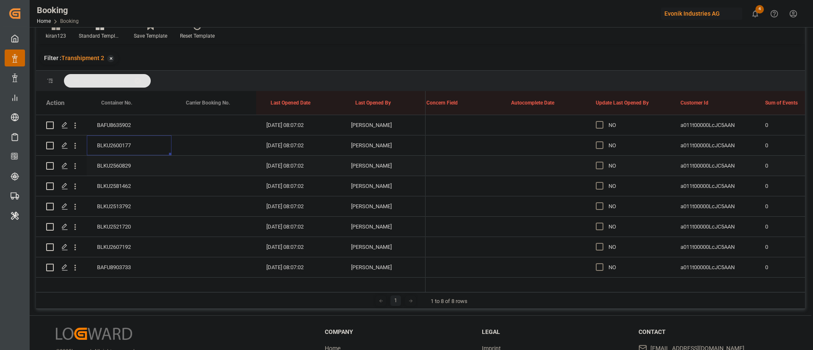
click at [126, 162] on div "BLKU2560829" at bounding box center [129, 166] width 85 height 20
click at [123, 188] on div "BLKU2581462" at bounding box center [129, 186] width 85 height 20
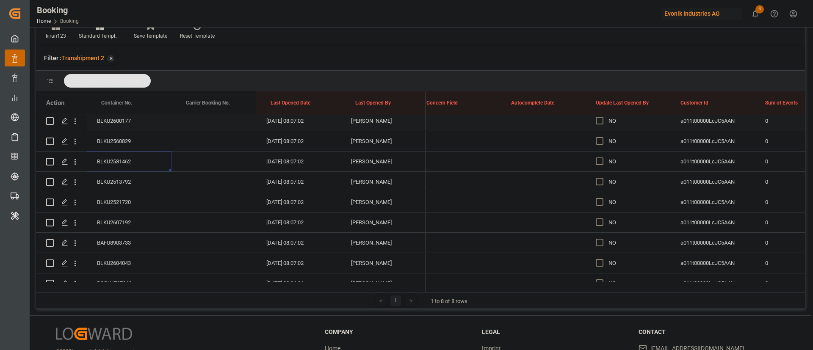
scroll to position [1587, 0]
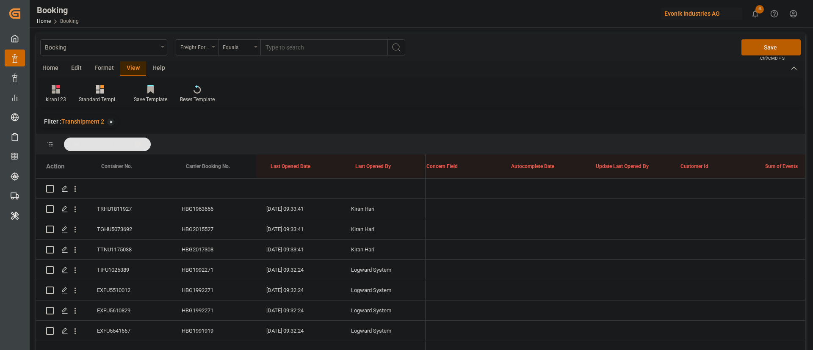
scroll to position [0, 6527]
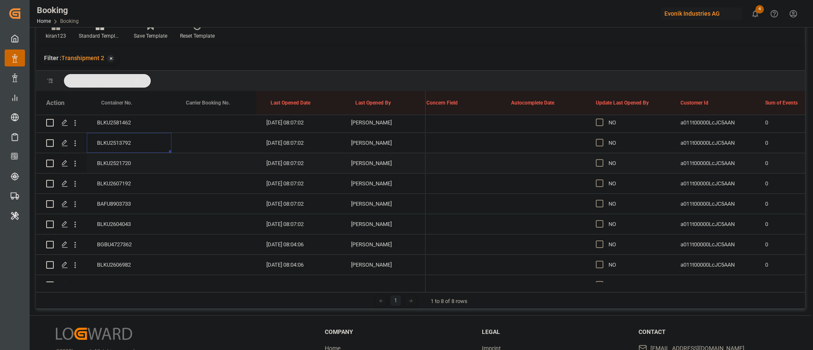
click at [121, 161] on div "BLKU2521720" at bounding box center [129, 163] width 85 height 20
click at [134, 180] on div "BLKU2607192" at bounding box center [129, 184] width 85 height 20
click at [598, 186] on span "Press SPACE to select this row." at bounding box center [600, 183] width 8 height 8
click at [602, 179] on input "Press SPACE to select this row." at bounding box center [602, 179] width 0 height 0
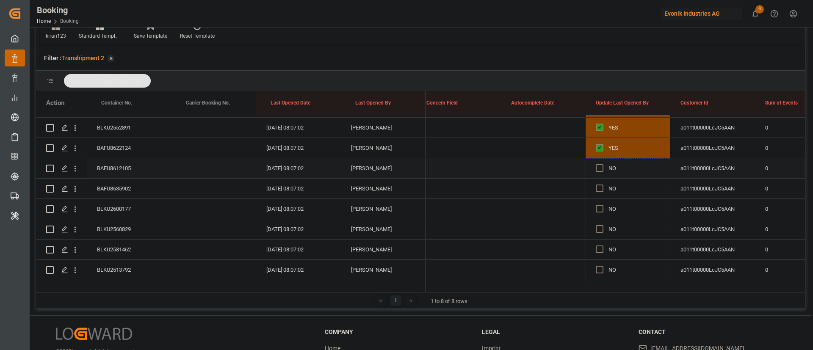
drag, startPoint x: 668, startPoint y: 191, endPoint x: 636, endPoint y: 176, distance: 36.2
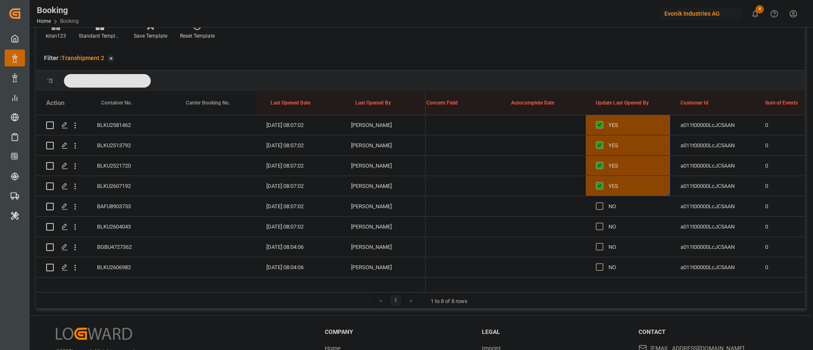
scroll to position [1587, 0]
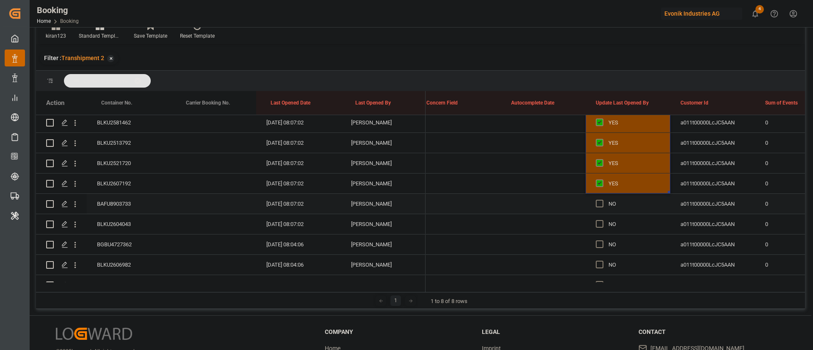
click at [124, 200] on div "BAFU8903733" at bounding box center [129, 204] width 85 height 20
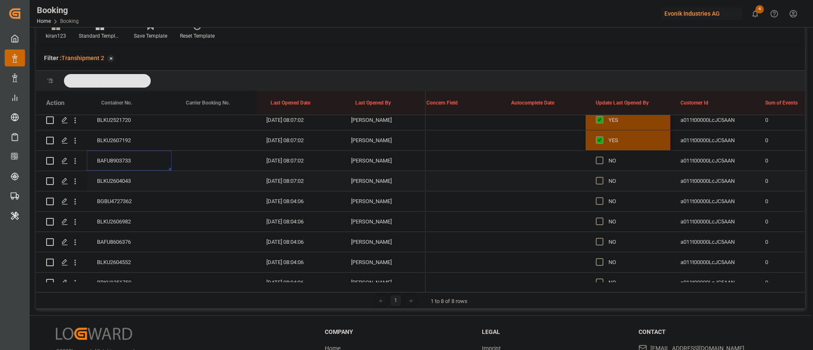
scroll to position [1651, 0]
click at [117, 167] on div "BLKU2604043" at bounding box center [129, 161] width 85 height 20
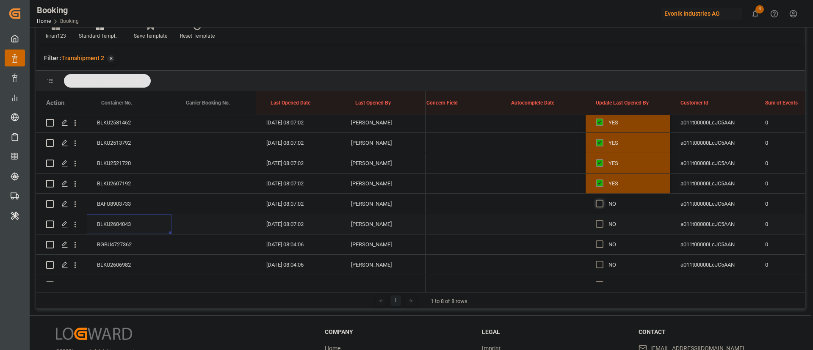
drag, startPoint x: 599, startPoint y: 224, endPoint x: 596, endPoint y: 207, distance: 17.6
click at [599, 224] on span "Press SPACE to select this row." at bounding box center [600, 224] width 8 height 8
click at [602, 220] on input "Press SPACE to select this row." at bounding box center [602, 220] width 0 height 0
click at [603, 200] on span "Press SPACE to select this row." at bounding box center [600, 204] width 8 height 8
click at [602, 200] on input "Press SPACE to select this row." at bounding box center [602, 200] width 0 height 0
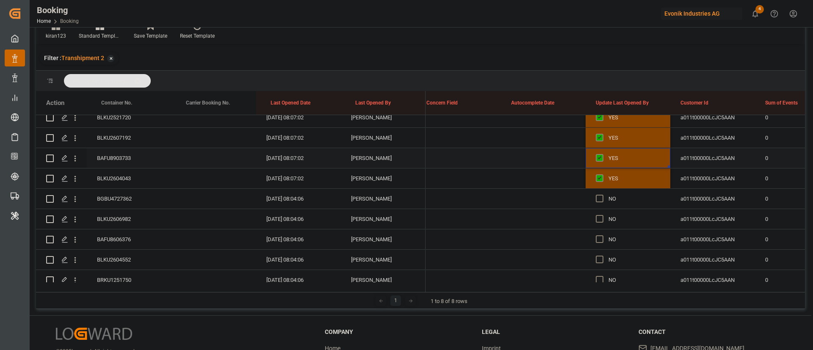
scroll to position [1651, 0]
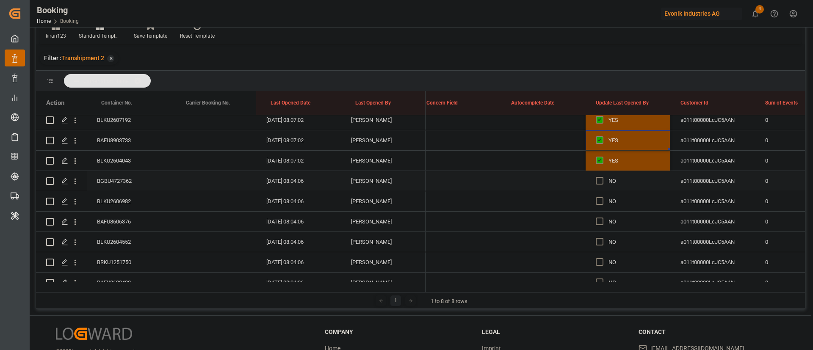
click at [141, 176] on div "BGBU4727362" at bounding box center [129, 181] width 85 height 20
drag, startPoint x: 120, startPoint y: 195, endPoint x: 124, endPoint y: 197, distance: 4.7
click at [124, 196] on div "BLKU2606982" at bounding box center [129, 201] width 85 height 20
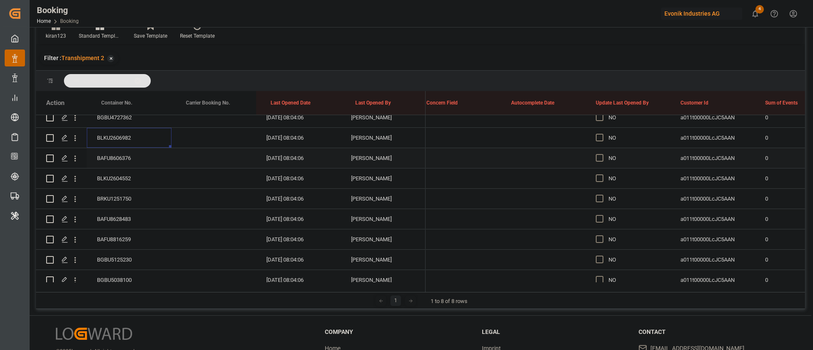
click at [111, 156] on div "BAFU8606376" at bounding box center [129, 158] width 85 height 20
click at [133, 174] on div "BLKU2604552" at bounding box center [129, 178] width 85 height 20
click at [123, 193] on div "BRKU1251750" at bounding box center [129, 199] width 85 height 20
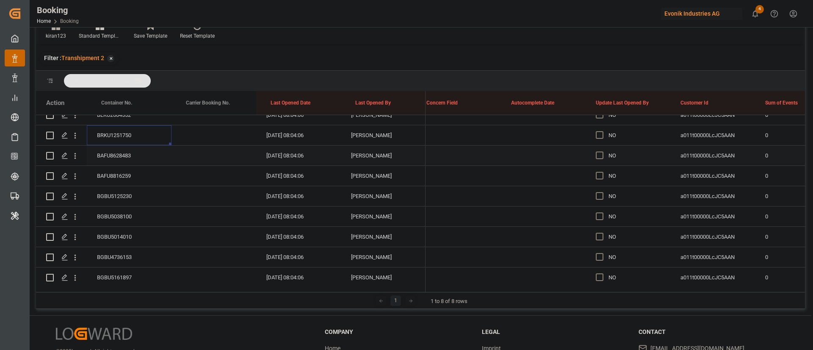
click at [124, 148] on div "BAFU8628483" at bounding box center [129, 156] width 85 height 20
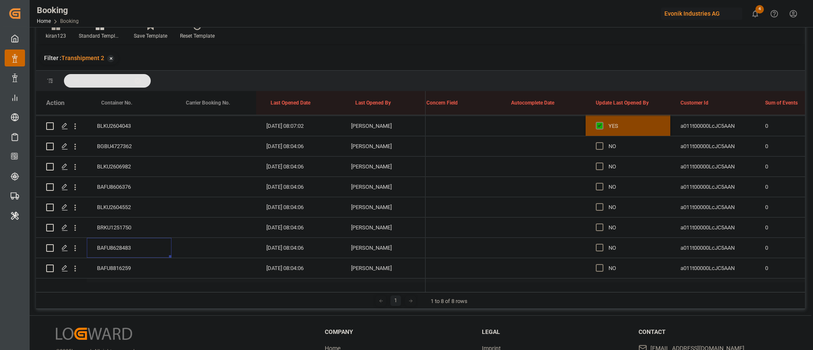
scroll to position [1714, 0]
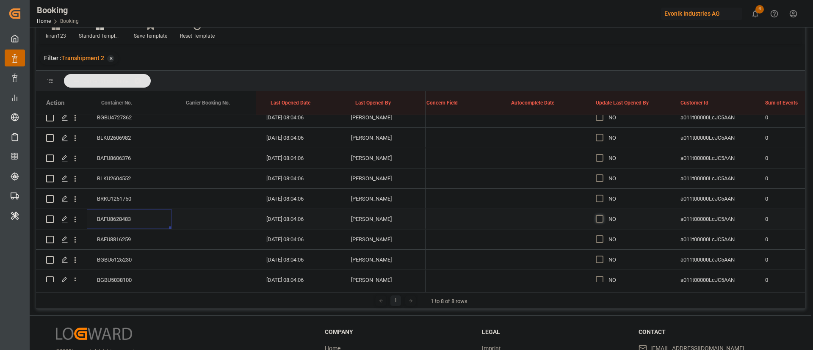
click at [599, 218] on span "Press SPACE to select this row." at bounding box center [600, 219] width 8 height 8
click at [602, 215] on input "Press SPACE to select this row." at bounding box center [602, 215] width 0 height 0
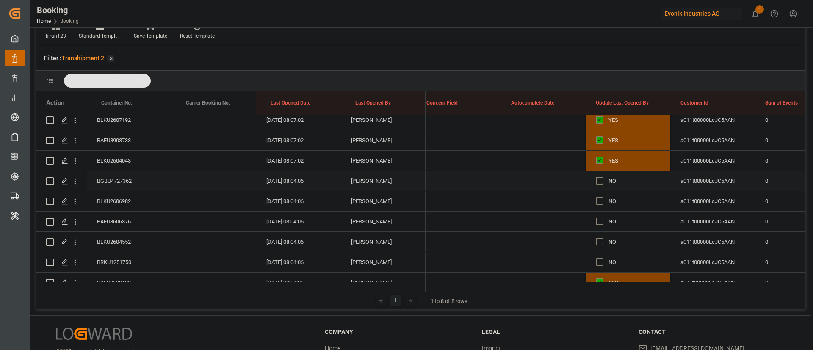
drag, startPoint x: 668, startPoint y: 227, endPoint x: 629, endPoint y: 179, distance: 61.3
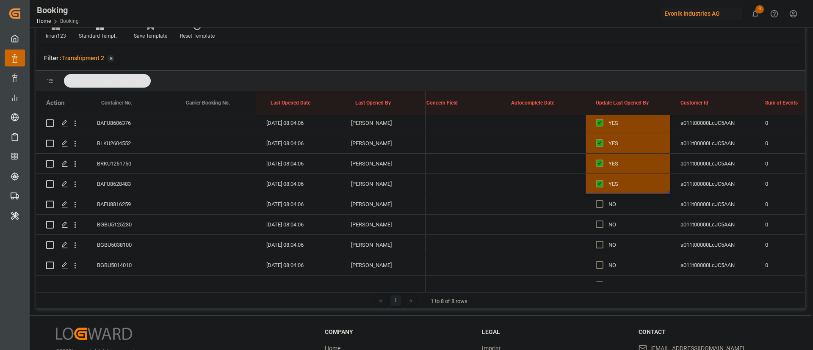
scroll to position [1778, 0]
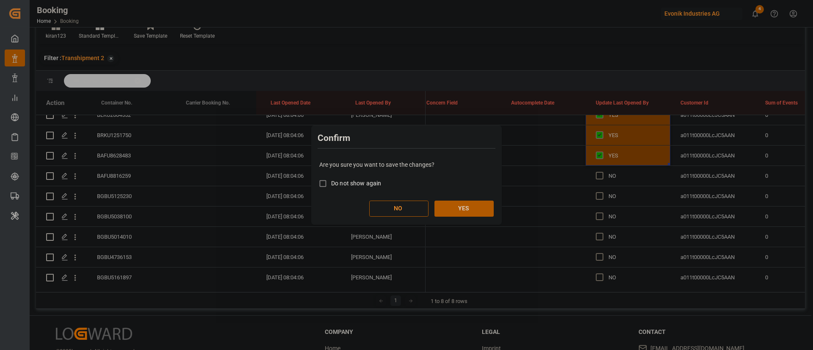
click at [461, 204] on button "YES" at bounding box center [463, 209] width 59 height 16
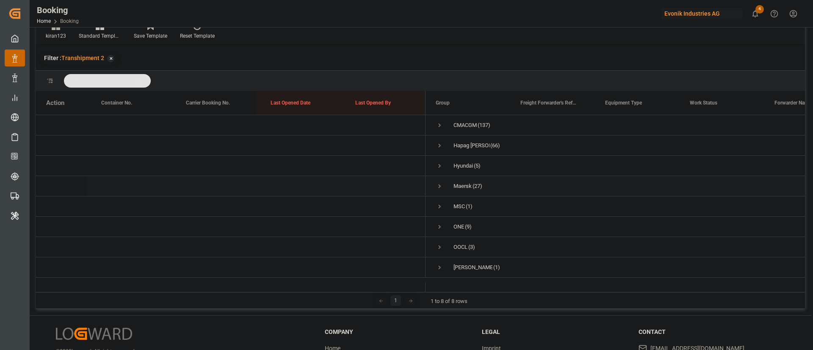
scroll to position [0, 0]
click at [440, 127] on span "Press SPACE to select this row." at bounding box center [440, 125] width 8 height 8
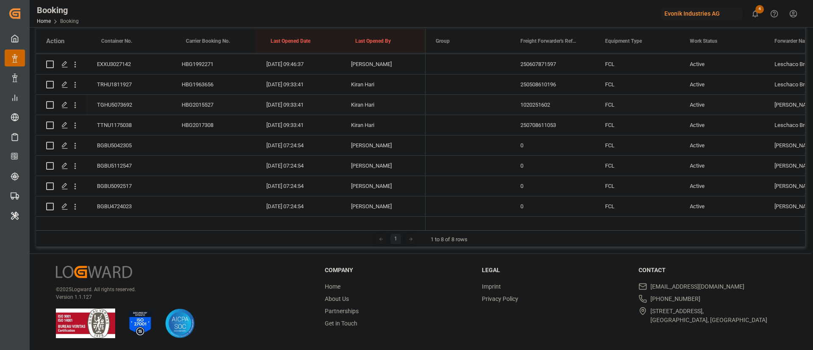
scroll to position [1328, 0]
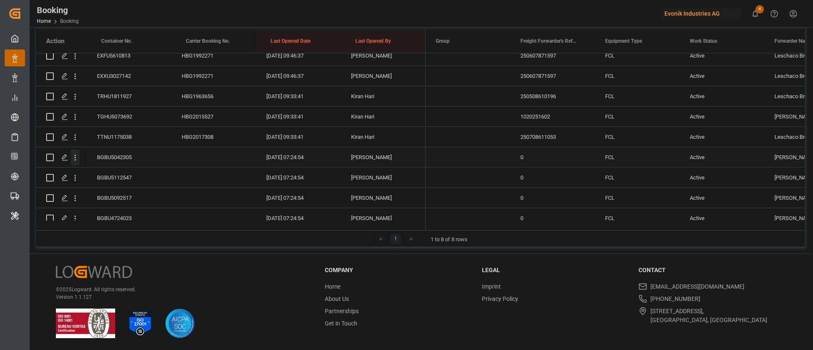
click at [76, 156] on icon "open menu" at bounding box center [75, 157] width 9 height 9
click at [123, 176] on span "Open in new tab" at bounding box center [130, 175] width 77 height 9
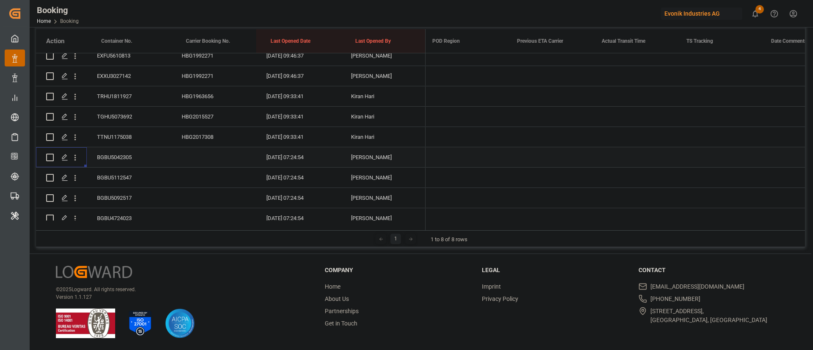
scroll to position [0, 0]
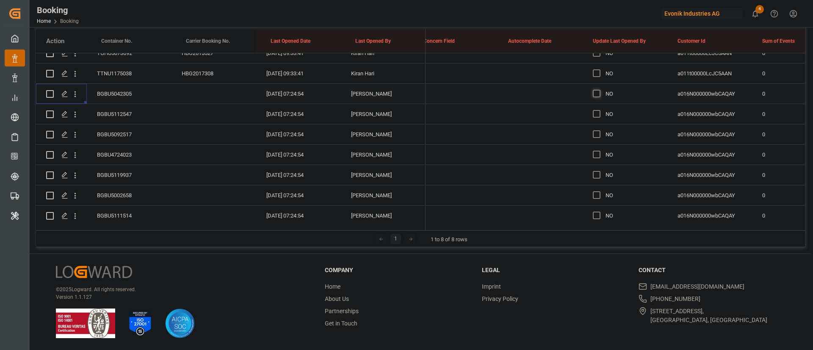
click at [595, 95] on span "Press SPACE to select this row." at bounding box center [597, 94] width 8 height 8
click at [599, 90] on input "Press SPACE to select this row." at bounding box center [599, 90] width 0 height 0
click at [123, 109] on div "BGBU5112547" at bounding box center [129, 114] width 85 height 20
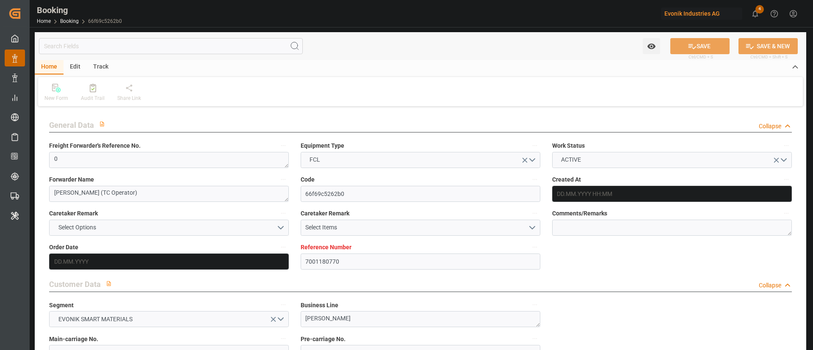
type input "7001180770"
type input "9839210"
type input "CMACGM"
type input "CMA CGM Group"
type input "NLRTM"
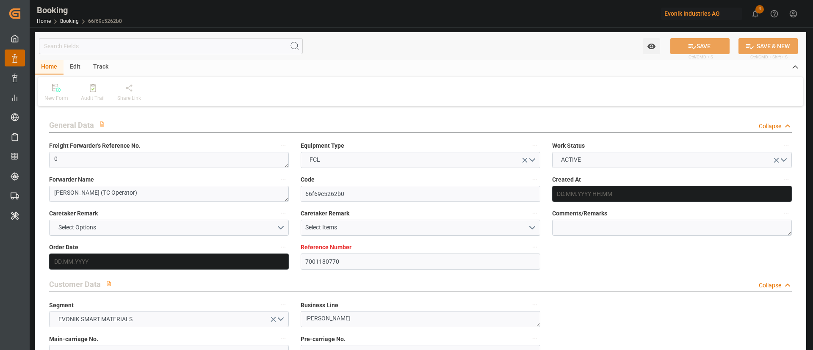
type input "IDBDJ"
type input "MYPKG"
type input "IDJKT"
type input "49"
type input "0"
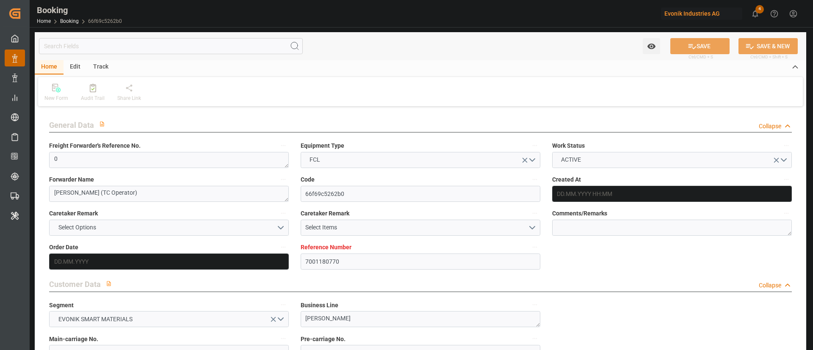
type input "[DATE] 12:52"
type input "[DATE]"
type input "[DATE] 00:00"
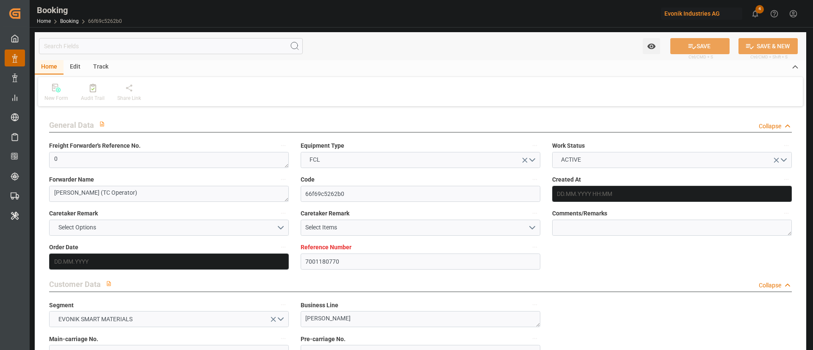
type input "[DATE] 00:00"
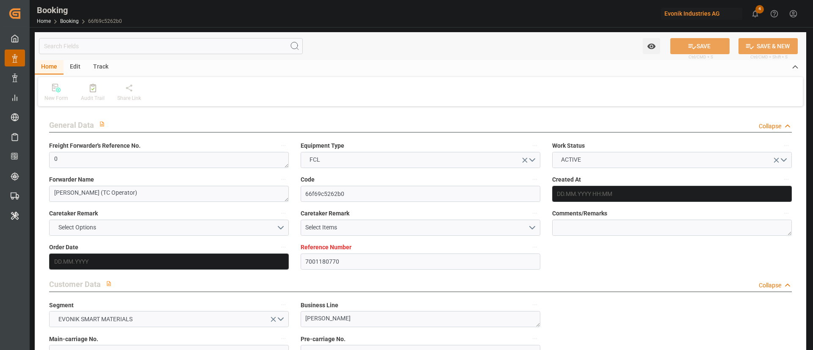
type input "[DATE] 00:00"
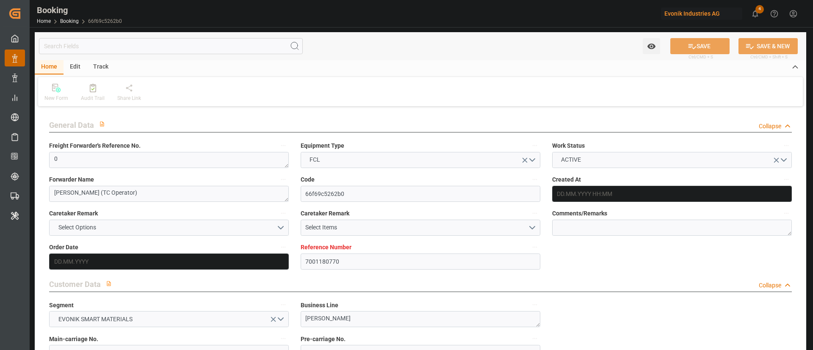
type input "[DATE] 00:00"
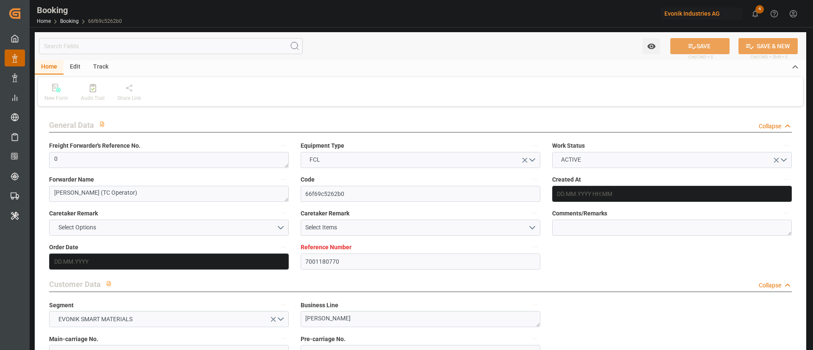
type input "[DATE] 00:00"
type input "[DATE]"
type input "[DATE] 07:24"
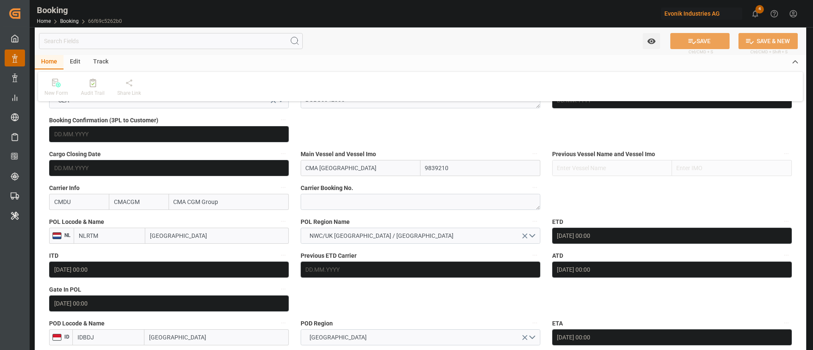
scroll to position [444, 0]
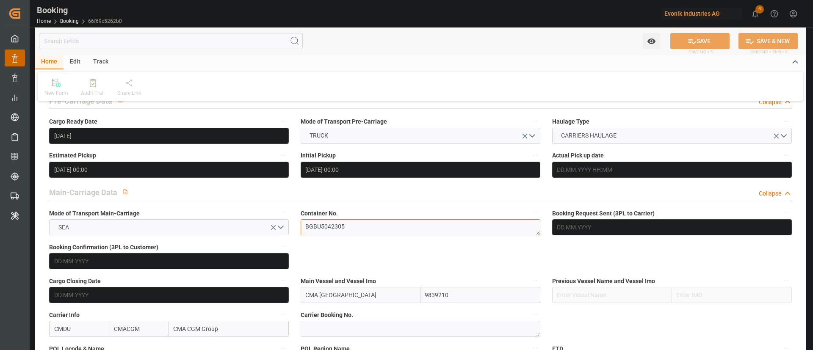
click at [353, 229] on textarea "BGBU5042305" at bounding box center [421, 227] width 240 height 16
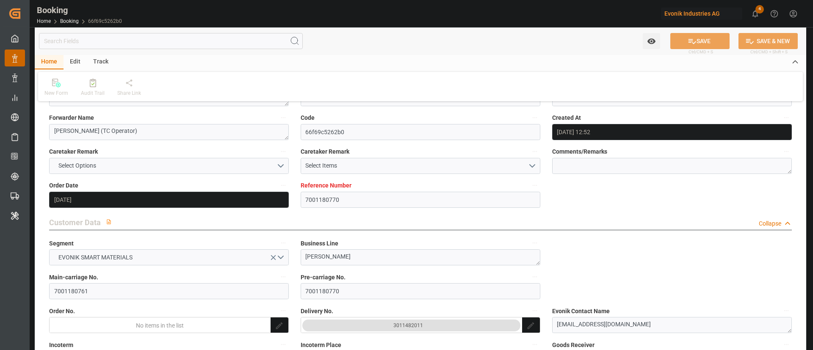
scroll to position [0, 0]
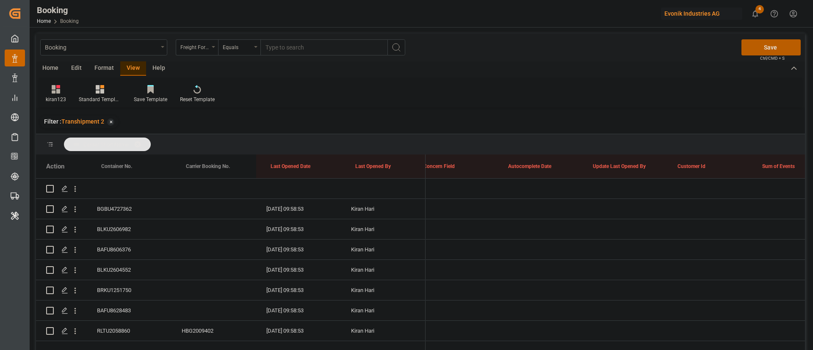
scroll to position [0, 6530]
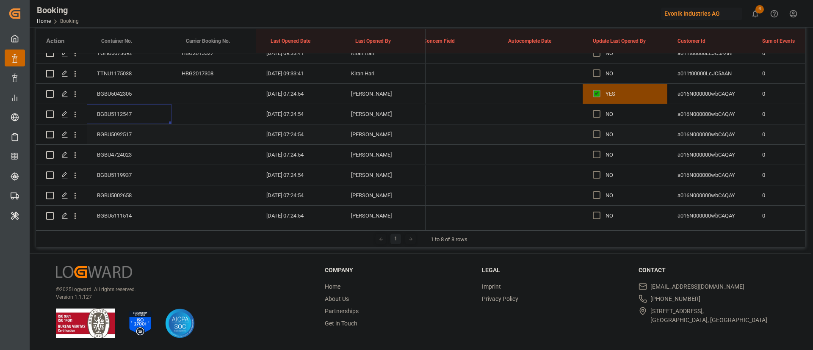
click at [108, 138] on div "BGBU5092517" at bounding box center [129, 134] width 85 height 20
click at [119, 160] on div "BGBU4724023" at bounding box center [129, 155] width 85 height 20
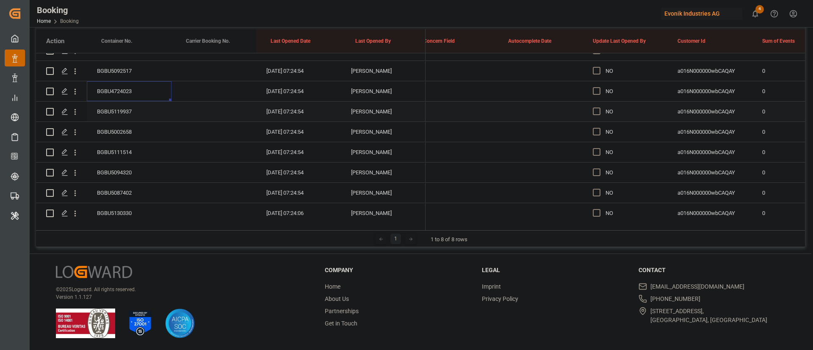
click at [127, 109] on div "BGBU5119937" at bounding box center [129, 112] width 85 height 20
click at [139, 132] on div "BGBU5002658" at bounding box center [129, 132] width 85 height 20
click at [120, 149] on div "BGBU5111514" at bounding box center [129, 152] width 85 height 20
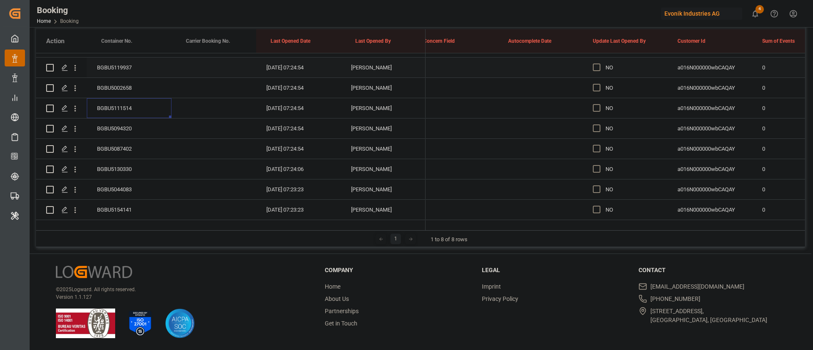
scroll to position [1519, 0]
click at [119, 111] on div "BGBU5094320" at bounding box center [129, 109] width 85 height 20
click at [113, 127] on div "BGBU5087402" at bounding box center [129, 129] width 85 height 20
click at [108, 147] on div "BGBU5130330" at bounding box center [129, 150] width 85 height 20
click at [125, 177] on div "BGBU5044083" at bounding box center [129, 170] width 85 height 20
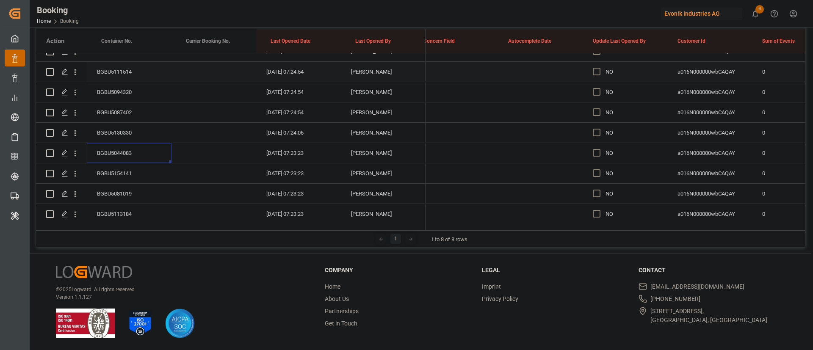
scroll to position [1582, 0]
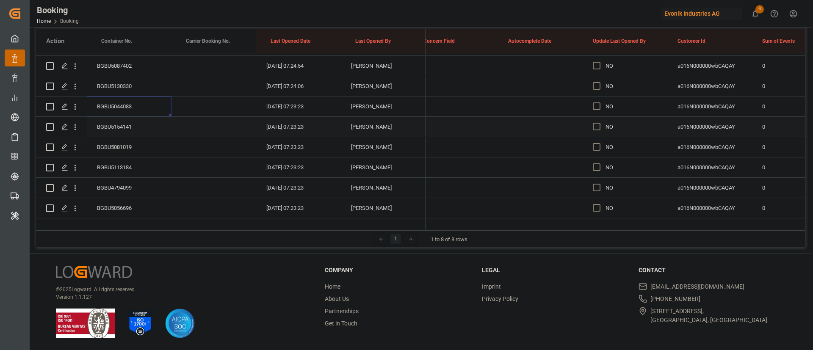
click at [139, 123] on div "BGBU5154141" at bounding box center [129, 127] width 85 height 20
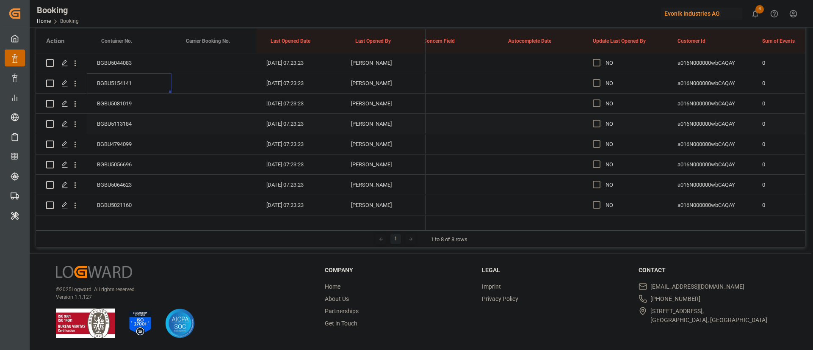
scroll to position [1646, 0]
click at [128, 71] on div "BGBU5154141" at bounding box center [129, 63] width 85 height 20
click at [125, 78] on div "BGBU5081019" at bounding box center [129, 84] width 85 height 20
click at [596, 100] on span "Press SPACE to select this row." at bounding box center [597, 104] width 8 height 8
click at [599, 100] on input "Press SPACE to select this row." at bounding box center [599, 100] width 0 height 0
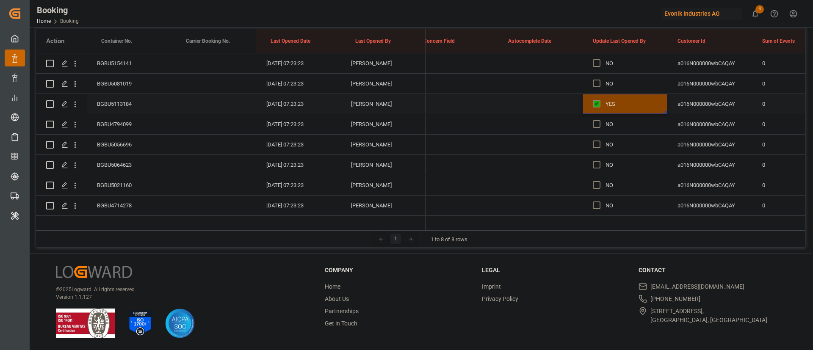
click at [667, 113] on div "YES" at bounding box center [624, 104] width 85 height 20
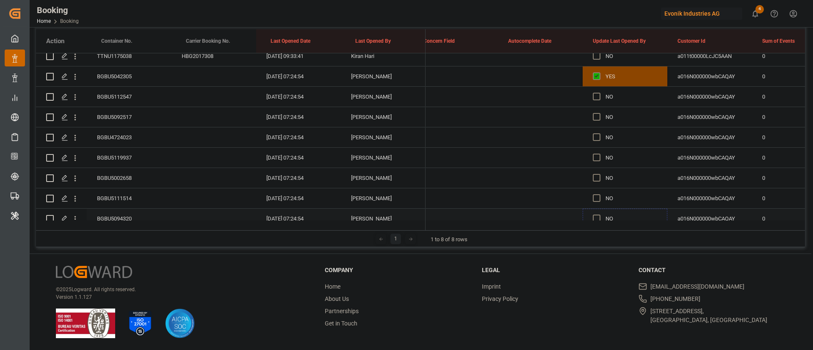
scroll to position [1392, 0]
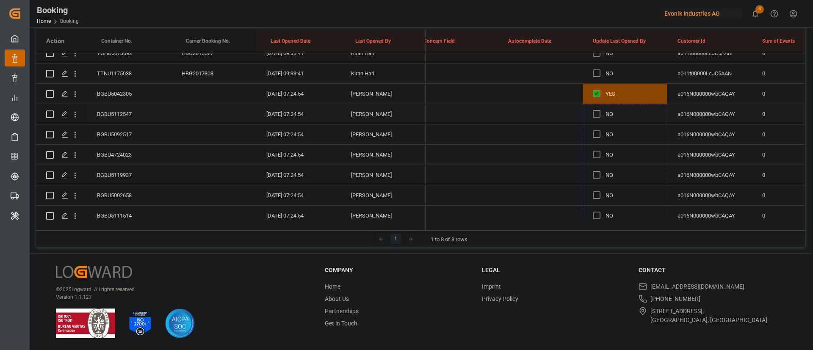
drag, startPoint x: 666, startPoint y: 112, endPoint x: 655, endPoint y: 105, distance: 12.6
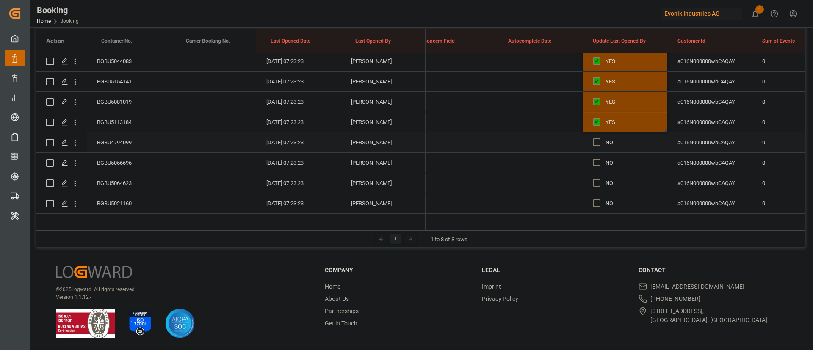
scroll to position [1646, 0]
click at [118, 120] on div "BGBU4794099" at bounding box center [129, 124] width 85 height 20
click at [123, 142] on div "BGBU5056696" at bounding box center [129, 145] width 85 height 20
click at [125, 165] on div "BGBU5064623" at bounding box center [129, 165] width 85 height 20
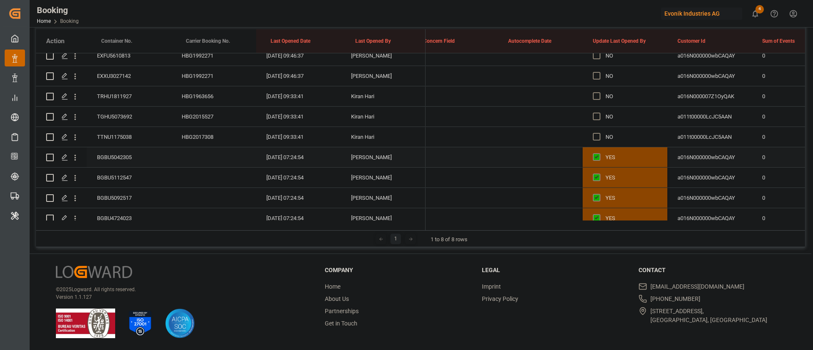
scroll to position [1392, 0]
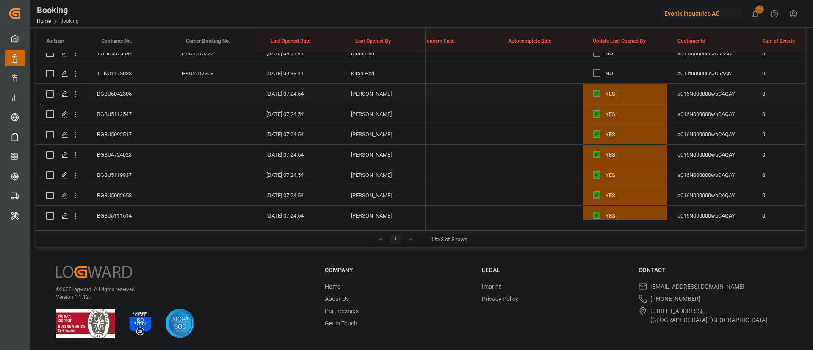
drag, startPoint x: 593, startPoint y: 91, endPoint x: 663, endPoint y: 107, distance: 71.6
click at [593, 91] on span "Press SPACE to select this row." at bounding box center [597, 94] width 8 height 8
click at [599, 90] on input "Press SPACE to select this row." at bounding box center [599, 90] width 0 height 0
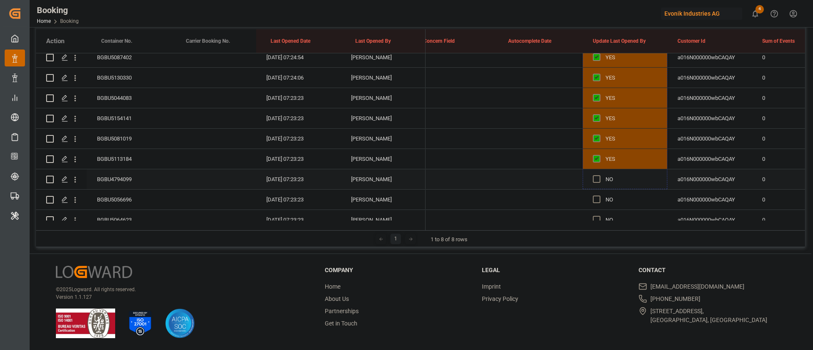
scroll to position [1599, 0]
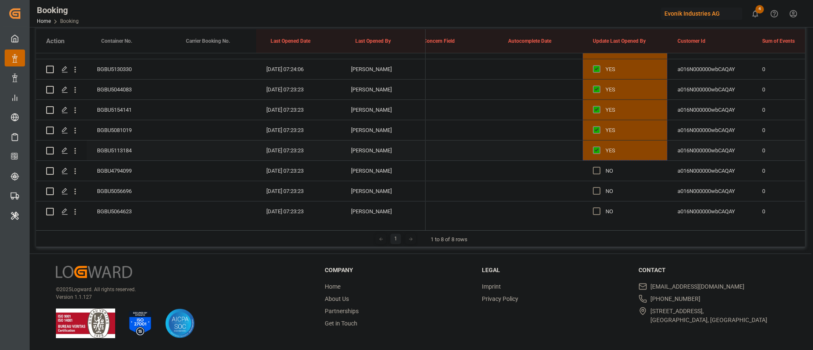
drag, startPoint x: 666, startPoint y: 102, endPoint x: 649, endPoint y: 157, distance: 57.7
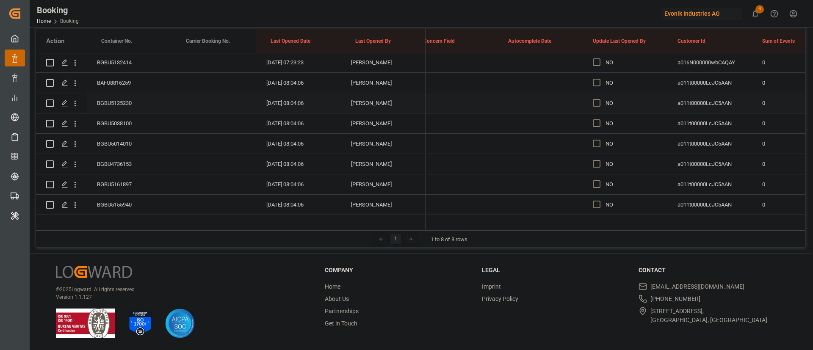
scroll to position [1790, 0]
click at [594, 101] on span "Press SPACE to select this row." at bounding box center [597, 102] width 8 height 8
click at [599, 98] on input "Press SPACE to select this row." at bounding box center [599, 98] width 0 height 0
click at [113, 95] on div "BAFU8816259" at bounding box center [129, 102] width 85 height 20
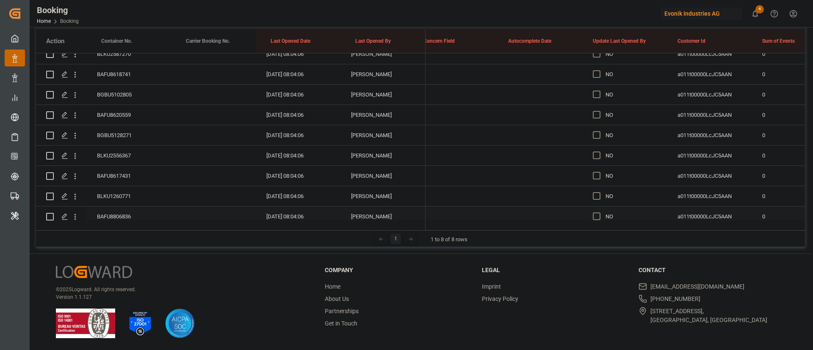
scroll to position [2742, 0]
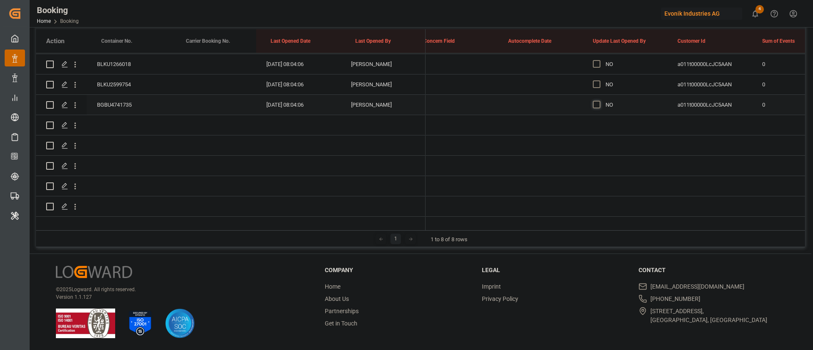
click at [598, 108] on span "Press SPACE to select this row." at bounding box center [597, 105] width 8 height 8
click at [599, 101] on input "Press SPACE to select this row." at bounding box center [599, 101] width 0 height 0
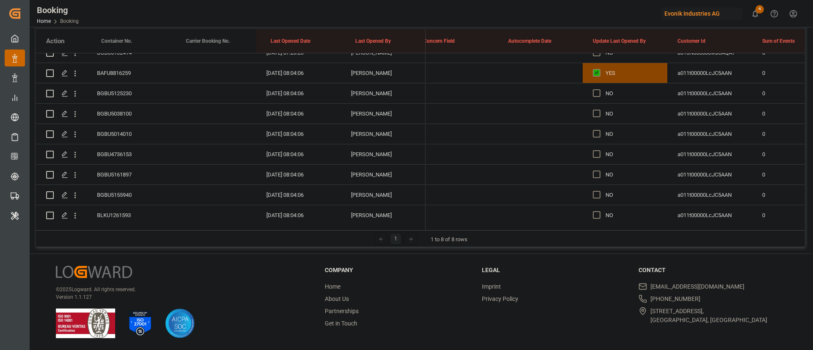
scroll to position [1790, 0]
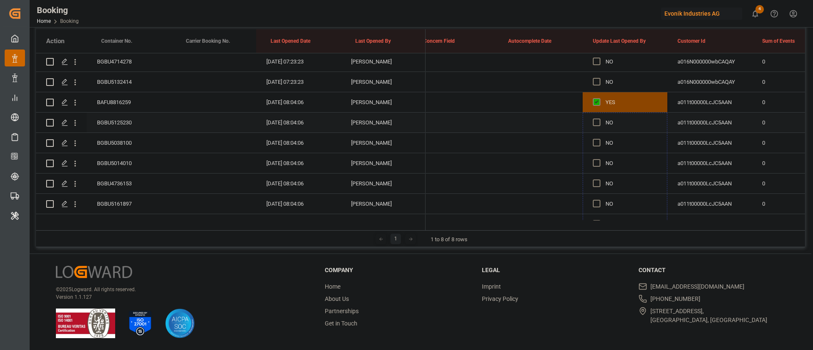
drag, startPoint x: 665, startPoint y: 113, endPoint x: 603, endPoint y: 119, distance: 62.5
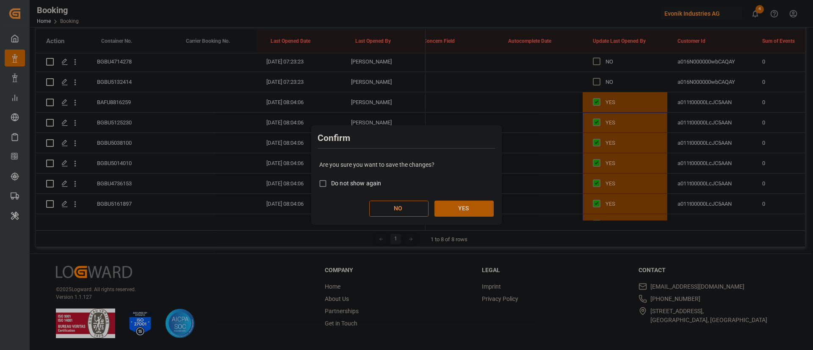
click at [480, 208] on button "YES" at bounding box center [463, 209] width 59 height 16
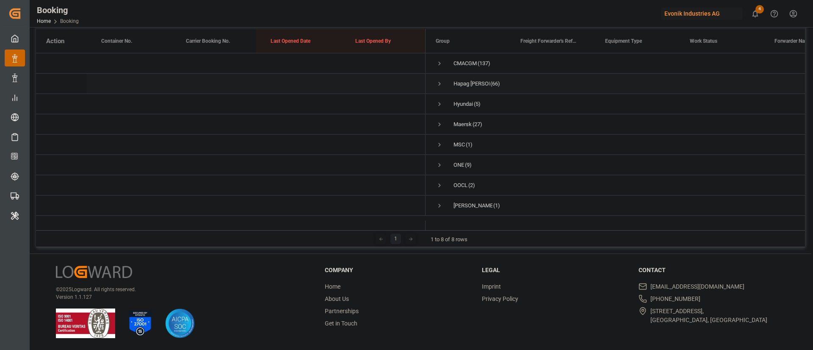
scroll to position [0, 0]
click at [437, 86] on span "Press SPACE to select this row." at bounding box center [440, 84] width 8 height 8
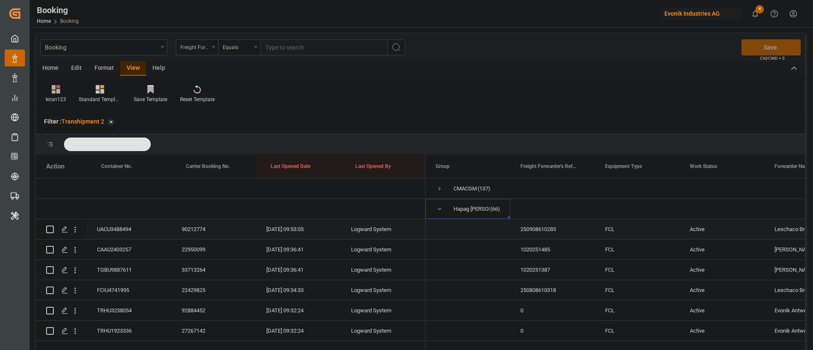
click at [138, 233] on div "UACU3488494" at bounding box center [129, 229] width 85 height 20
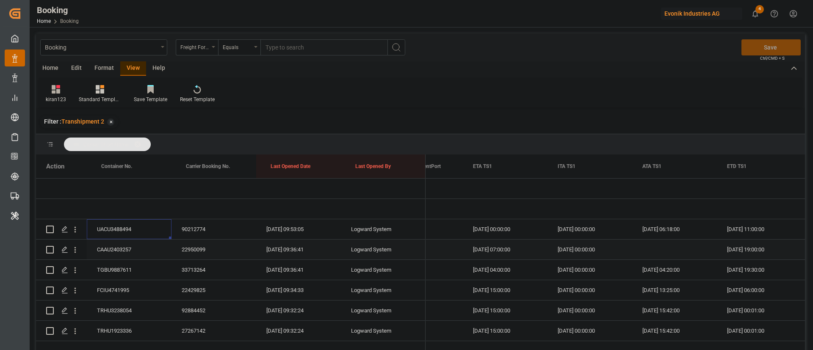
click at [121, 245] on div "CAAU2403257" at bounding box center [129, 250] width 85 height 20
click at [125, 262] on div "TGBU9887611" at bounding box center [129, 270] width 85 height 20
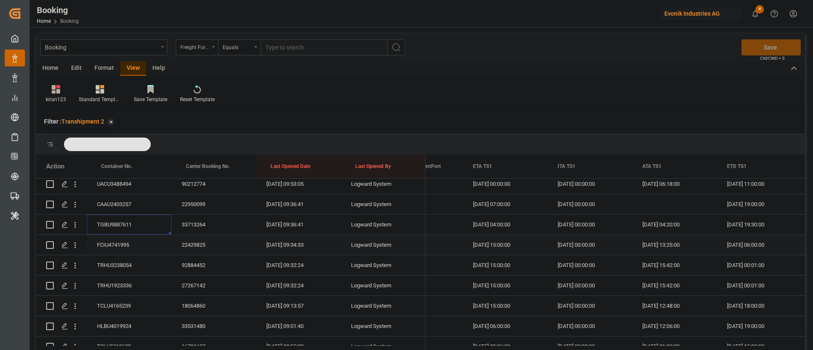
scroll to position [63, 0]
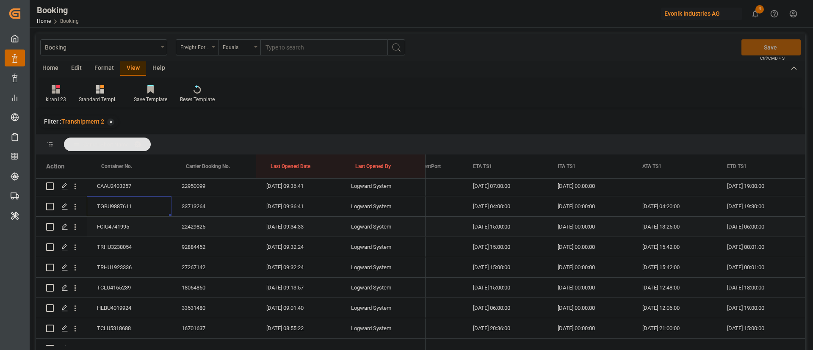
click at [128, 229] on div "FCIU4741995" at bounding box center [129, 227] width 85 height 20
click at [116, 248] on div "TRHU3238054" at bounding box center [129, 247] width 85 height 20
click at [136, 270] on div "TRHU1923336" at bounding box center [129, 267] width 85 height 20
click at [141, 279] on div "TCLU4165239" at bounding box center [129, 288] width 85 height 20
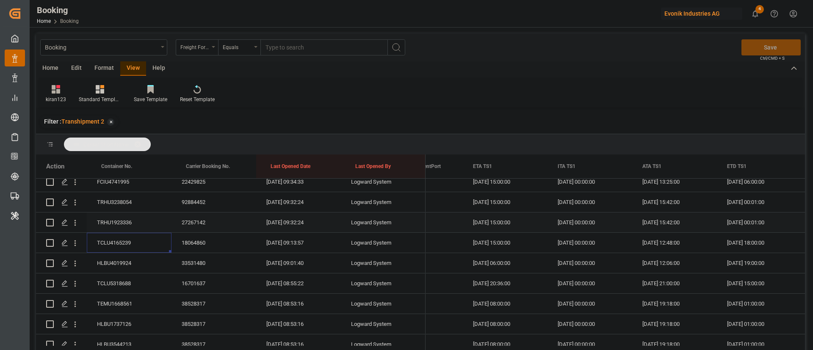
scroll to position [127, 0]
click at [120, 244] on div "HLBU4019924" at bounding box center [129, 244] width 85 height 20
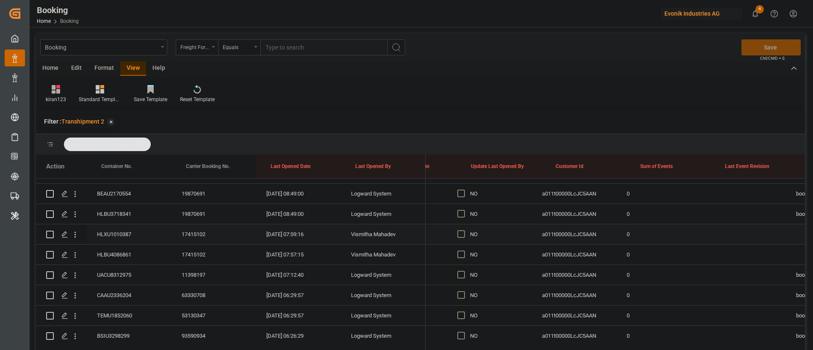
scroll to position [0, 6652]
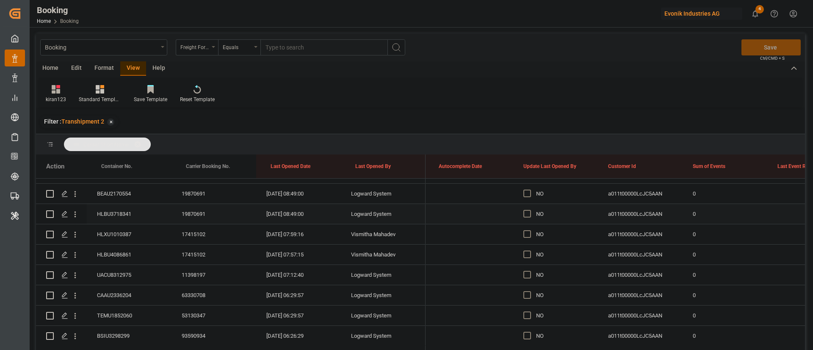
click at [530, 212] on span "Press SPACE to select this row." at bounding box center [527, 214] width 8 height 8
click at [529, 210] on input "Press SPACE to select this row." at bounding box center [529, 210] width 0 height 0
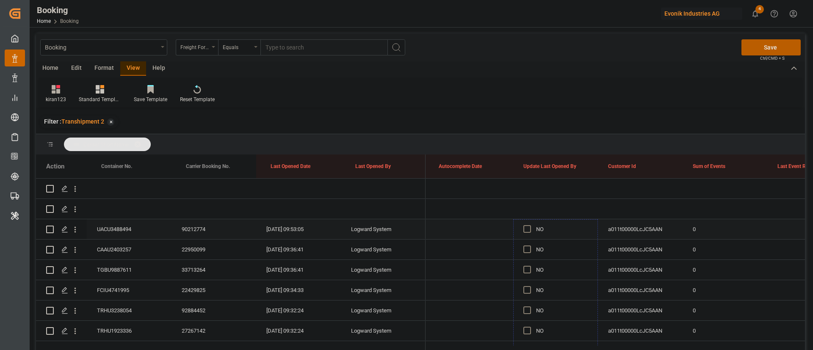
drag, startPoint x: 600, startPoint y: 198, endPoint x: 553, endPoint y: 228, distance: 55.6
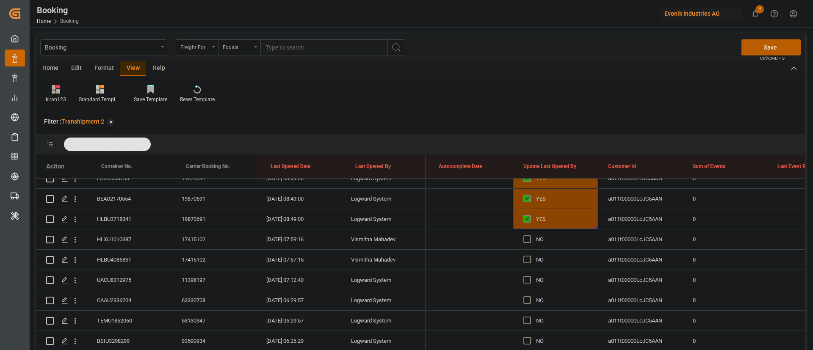
scroll to position [381, 0]
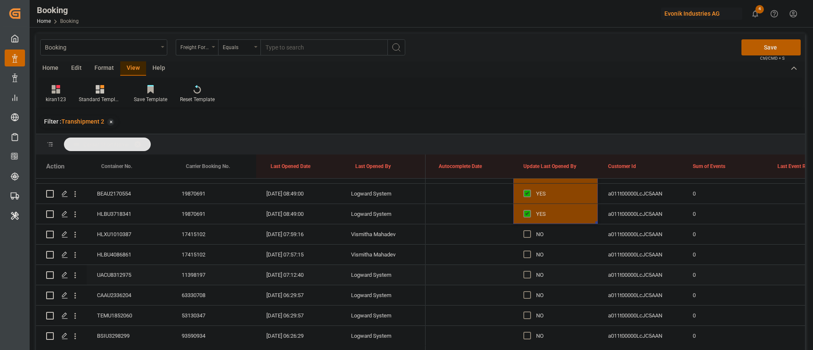
click at [527, 269] on div "Press SPACE to select this row." at bounding box center [529, 274] width 13 height 19
click at [527, 274] on span "Press SPACE to select this row." at bounding box center [527, 275] width 8 height 8
click at [529, 271] on input "Press SPACE to select this row." at bounding box center [529, 271] width 0 height 0
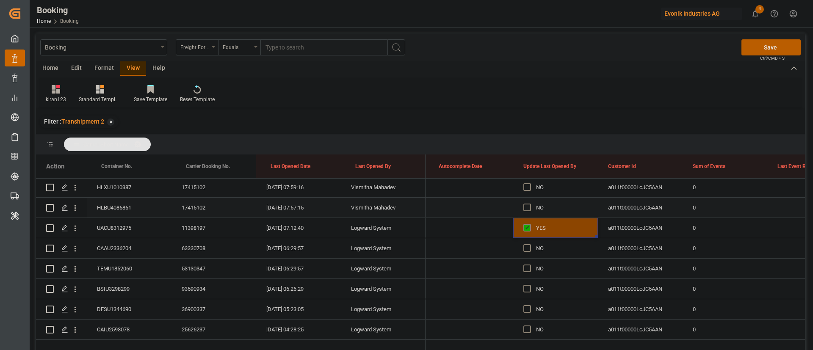
scroll to position [444, 0]
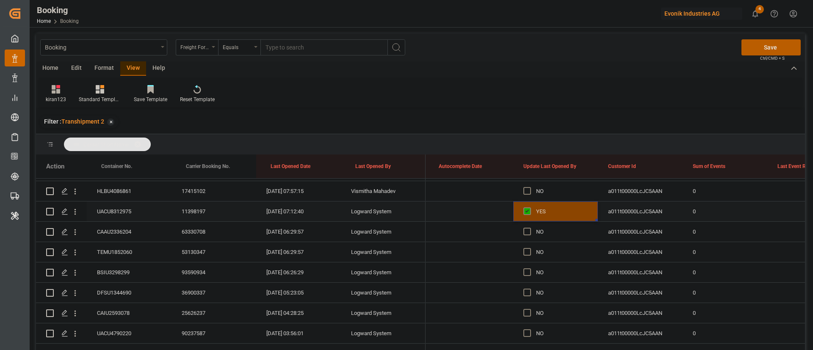
click at [125, 212] on div "UACU8312975" at bounding box center [129, 211] width 85 height 20
click at [137, 226] on div "CAAU2336204" at bounding box center [129, 232] width 85 height 20
click at [125, 253] on div "TEMU1852060" at bounding box center [129, 252] width 85 height 20
click at [121, 268] on div "BSIU3298299" at bounding box center [129, 272] width 85 height 20
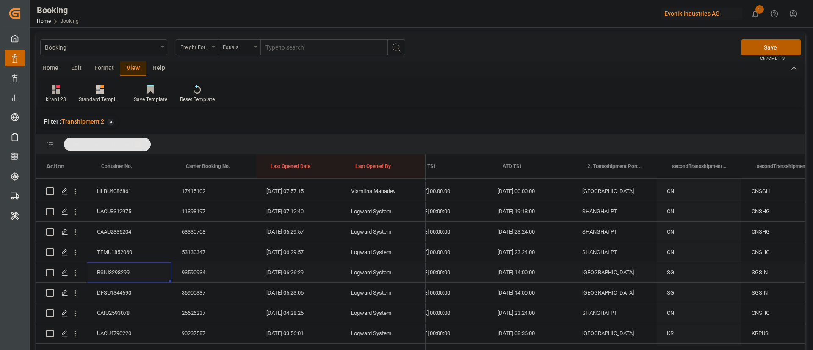
scroll to position [0, 0]
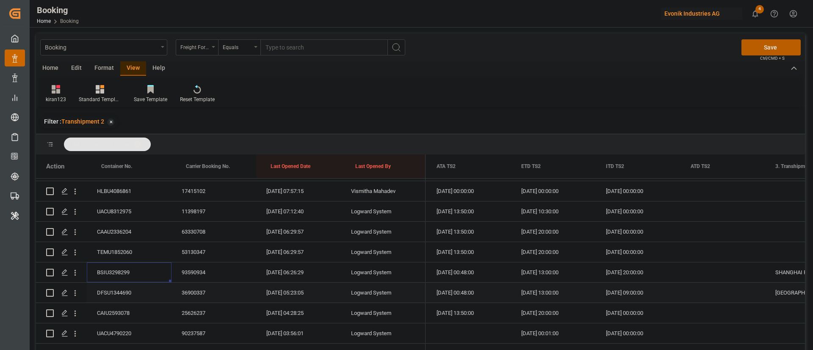
click at [109, 292] on div "DFSU1344690" at bounding box center [129, 293] width 85 height 20
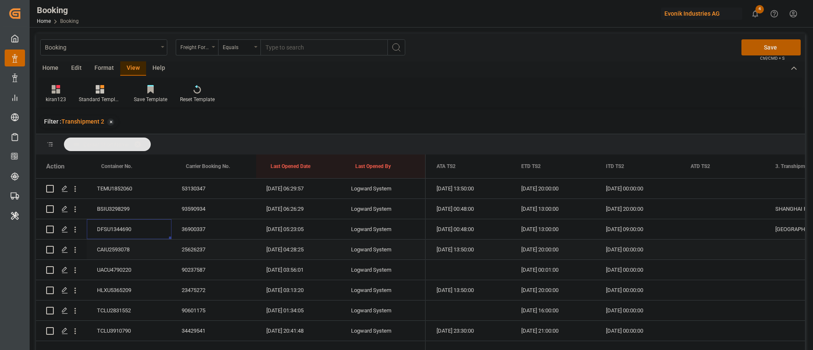
click at [111, 253] on div "CAIU2593078" at bounding box center [129, 250] width 85 height 20
click at [117, 271] on div "UACU4790220" at bounding box center [129, 270] width 85 height 20
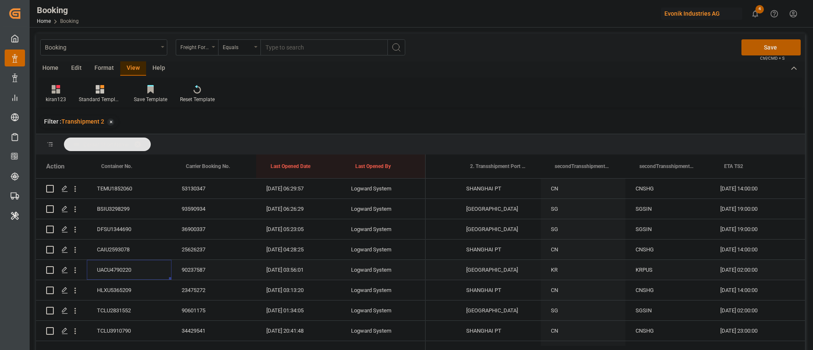
scroll to position [0, 9616]
click at [129, 282] on div "HLXU5365209" at bounding box center [129, 290] width 85 height 20
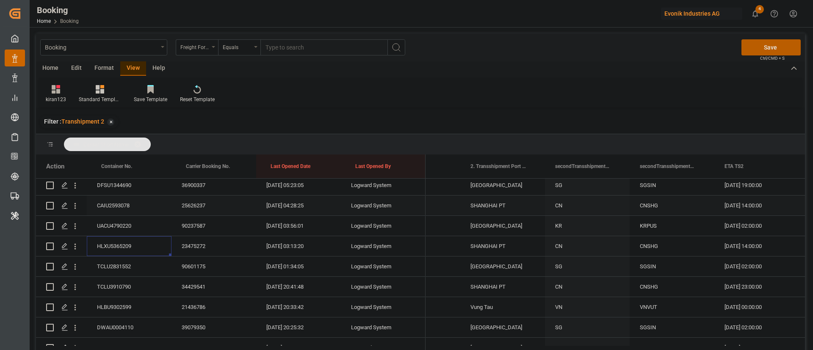
scroll to position [571, 0]
click at [136, 247] on div "TCLU2831552" at bounding box center [129, 247] width 85 height 20
click at [123, 199] on div "TCLU3910790" at bounding box center [129, 204] width 85 height 20
click at [113, 226] on div "HLBU9302599" at bounding box center [129, 224] width 85 height 20
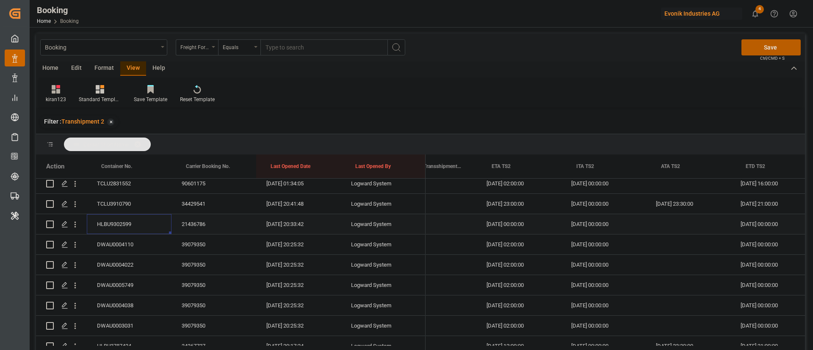
scroll to position [0, 9855]
click at [77, 230] on button "open menu" at bounding box center [75, 224] width 9 height 16
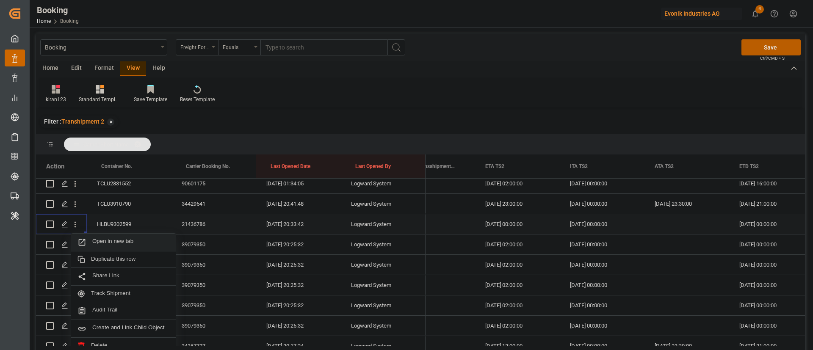
click at [119, 241] on span "Open in new tab" at bounding box center [130, 242] width 77 height 9
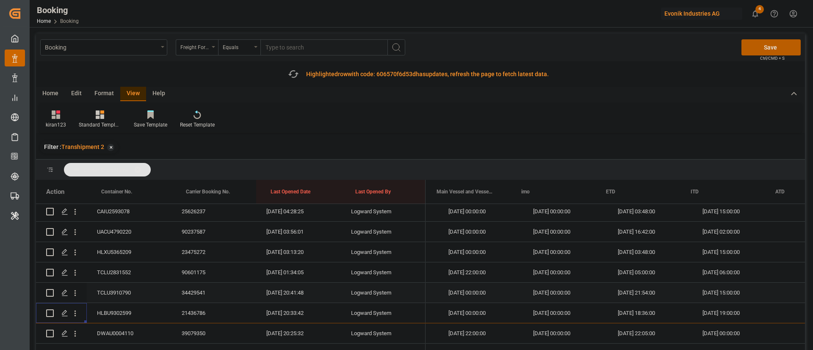
scroll to position [0, 8108]
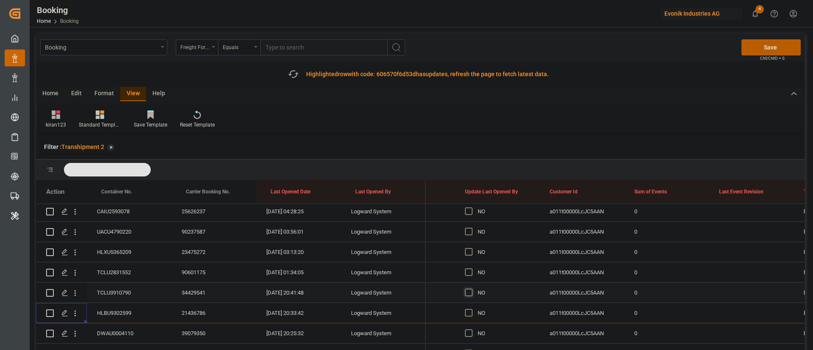
click at [472, 290] on span "Press SPACE to select this row." at bounding box center [469, 293] width 8 height 8
click at [471, 289] on input "Press SPACE to select this row." at bounding box center [471, 289] width 0 height 0
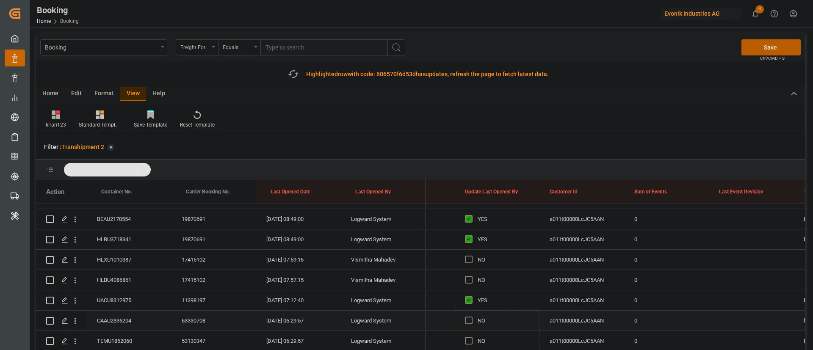
drag, startPoint x: 538, startPoint y: 300, endPoint x: 512, endPoint y: 315, distance: 30.9
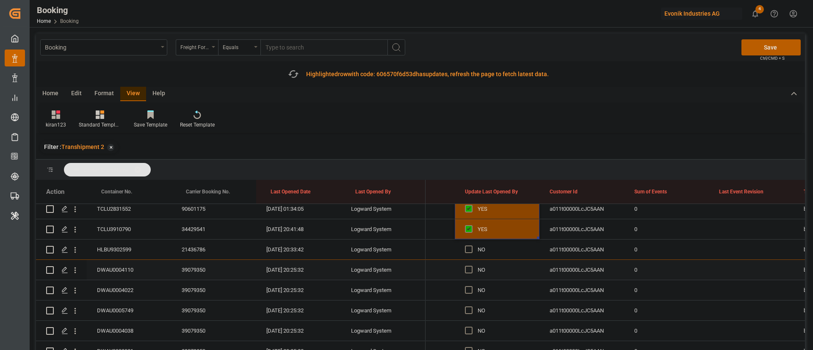
click at [148, 270] on div "DWAU0004110" at bounding box center [129, 270] width 85 height 20
click at [466, 270] on span "Press SPACE to select this row." at bounding box center [469, 270] width 8 height 8
click at [471, 266] on input "Press SPACE to select this row." at bounding box center [471, 266] width 0 height 0
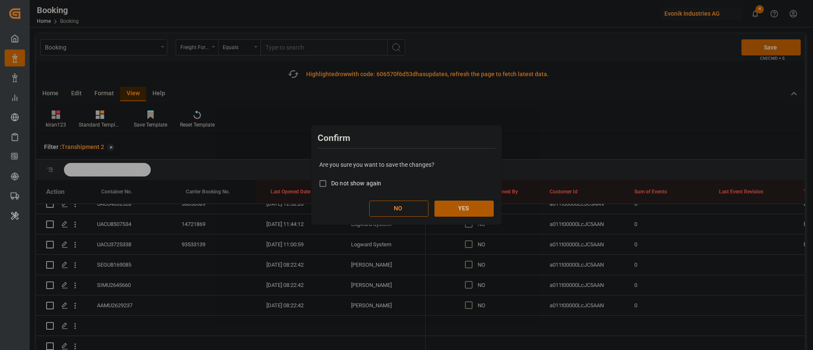
click at [470, 209] on button "YES" at bounding box center [463, 209] width 59 height 16
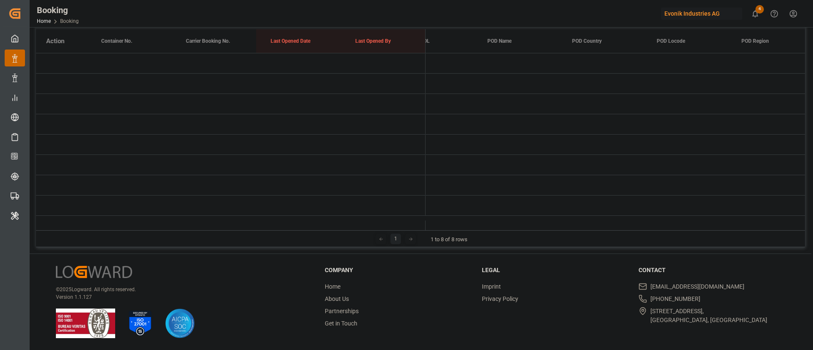
scroll to position [0, 0]
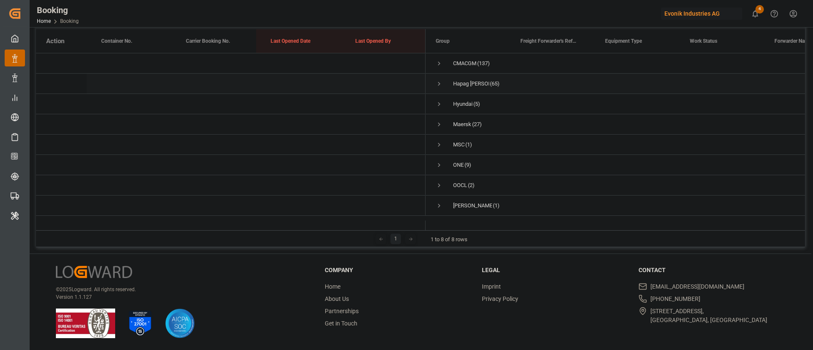
click at [437, 80] on span "Press SPACE to select this row." at bounding box center [439, 84] width 8 height 8
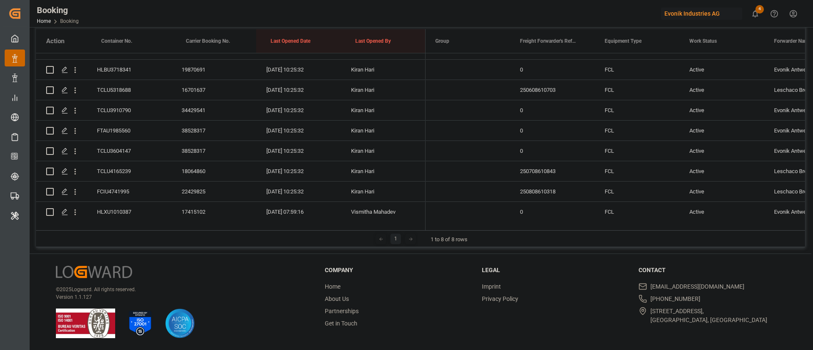
scroll to position [640, 0]
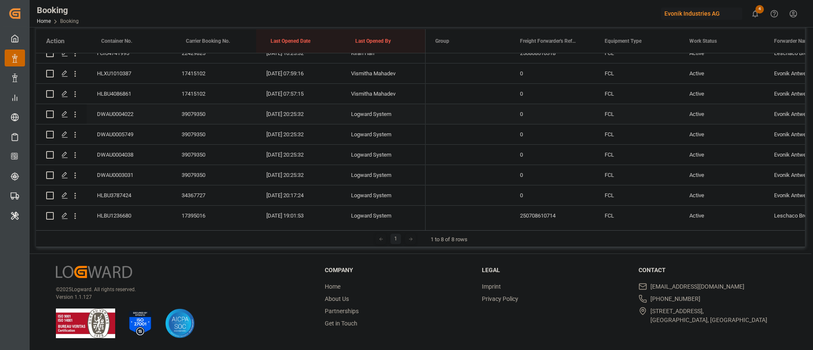
click at [144, 115] on div "DWAU0004022" at bounding box center [129, 114] width 85 height 20
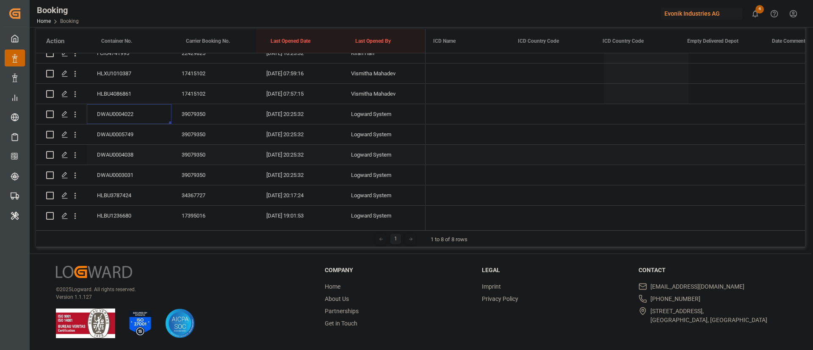
scroll to position [0, 4503]
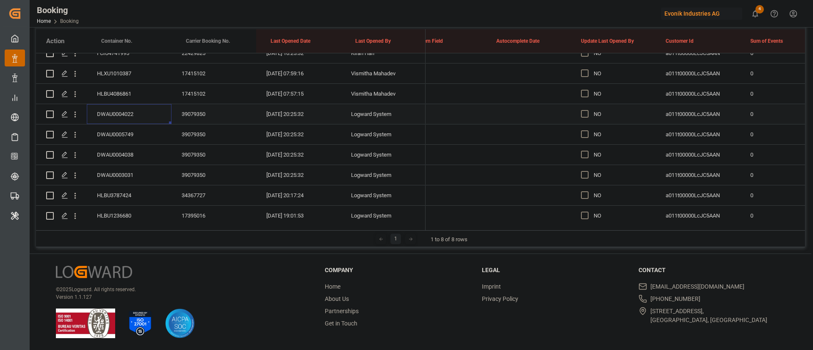
click at [598, 116] on div "NO" at bounding box center [619, 114] width 52 height 19
click at [585, 115] on span "Press SPACE to select this row." at bounding box center [585, 114] width 8 height 8
click at [587, 110] on input "Press SPACE to select this row." at bounding box center [587, 110] width 0 height 0
click at [116, 132] on div "DWAU0005749" at bounding box center [129, 134] width 85 height 20
click at [146, 146] on div "DWAU0004038" at bounding box center [129, 155] width 85 height 20
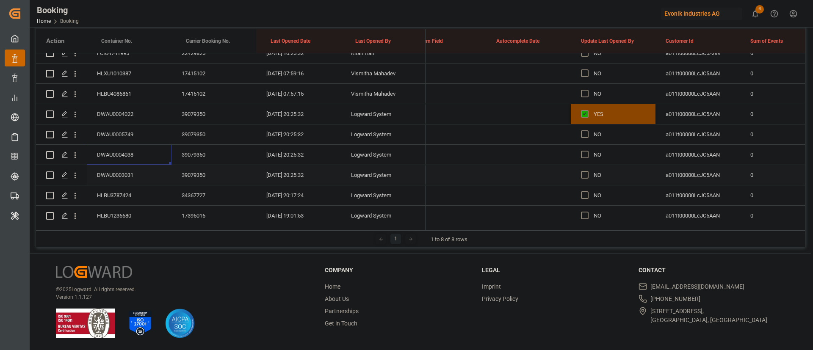
click at [129, 174] on div "DWAU0003031" at bounding box center [129, 175] width 85 height 20
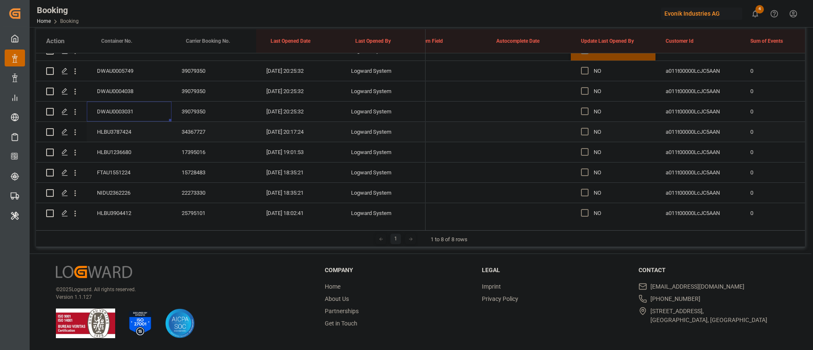
click at [119, 126] on div "HLBU3787424" at bounding box center [129, 132] width 85 height 20
click at [130, 149] on div "HLBU1236680" at bounding box center [129, 152] width 85 height 20
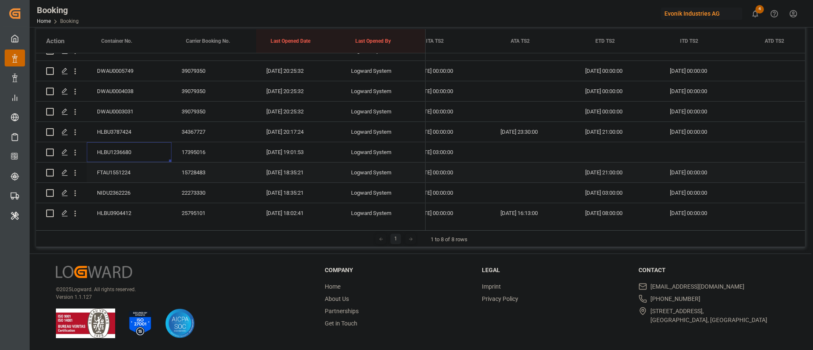
scroll to position [0, 9988]
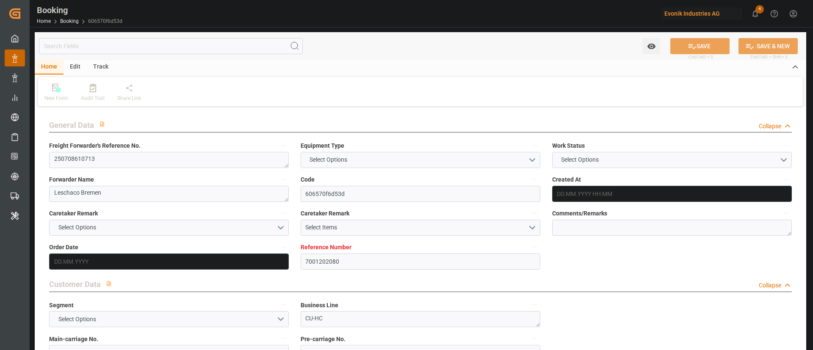
type textarea "250708610713"
type textarea "Leschaco Bremen"
type input "606570f6d53d"
type input "7001202080"
type textarea "CU-HC"
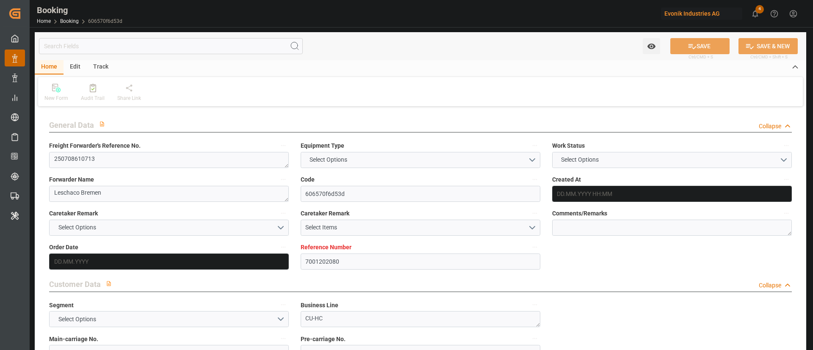
type input "7001202079"
type textarea "[PERSON_NAME][EMAIL_ADDRESS][PERSON_NAME][DOMAIN_NAME]"
type textarea "CIF"
type textarea "[GEOGRAPHIC_DATA], [GEOGRAPHIC_DATA]"
type textarea "[GEOGRAPHIC_DATA]"
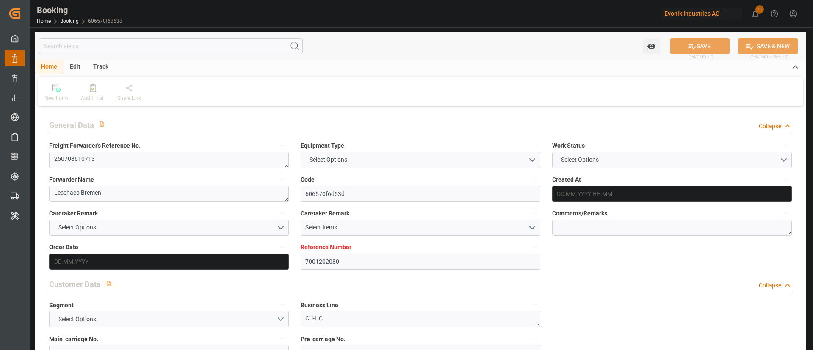
type textarea "HLBU9302599"
type input "[PERSON_NAME]"
type input "HLCU"
type textarea "21436786"
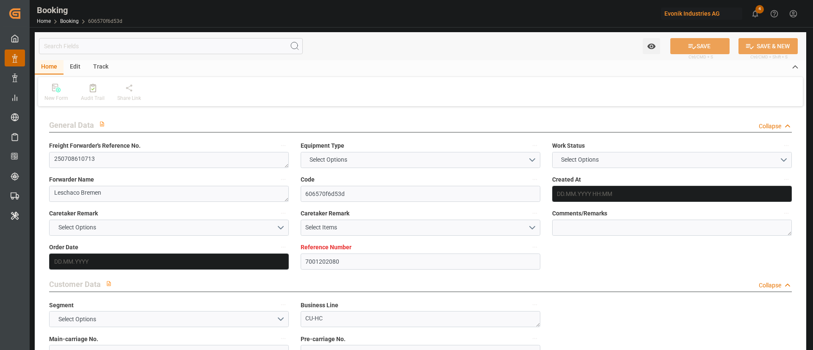
type input "[GEOGRAPHIC_DATA]"
type input "Vung Tau"
type textarea "vesselName etd [PERSON_NAME]"
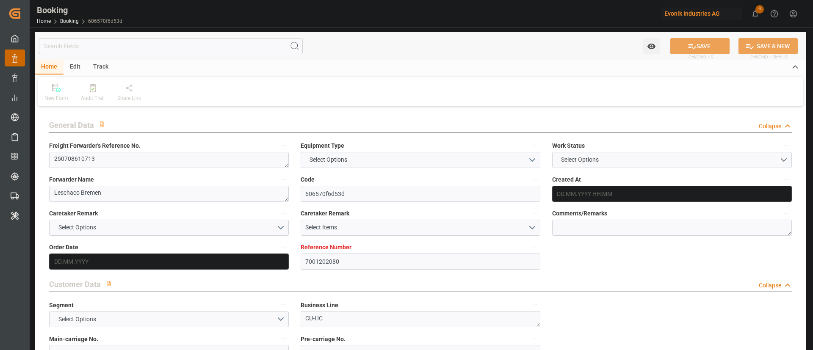
type textarea "INPUT_Evonik_Seeburger_IFTSTA_1002964202_20250717095928027.edi"
type textarea "NWC/[GEOGRAPHIC_DATA] [GEOGRAPHIC_DATA] Continent / [GEOGRAPHIC_DATA]-HC"
type textarea "INPUT_Evonik_Seeburger_IFTMIN_1002885993_20250623151400741.edi,INPUT_Evonik_See…"
type textarea "1002964202"
type textarea "Logward System"
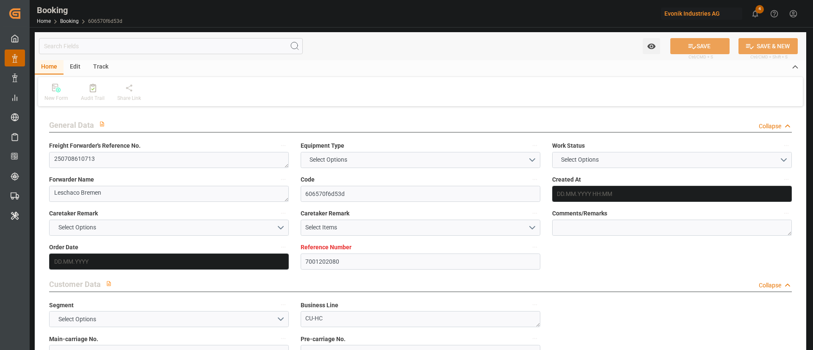
type textarea "businessLine-"
type textarea "IFTSTA"
type textarea "a011t00000LcJC5AAN"
type textarea "Yes"
type input "[GEOGRAPHIC_DATA]"
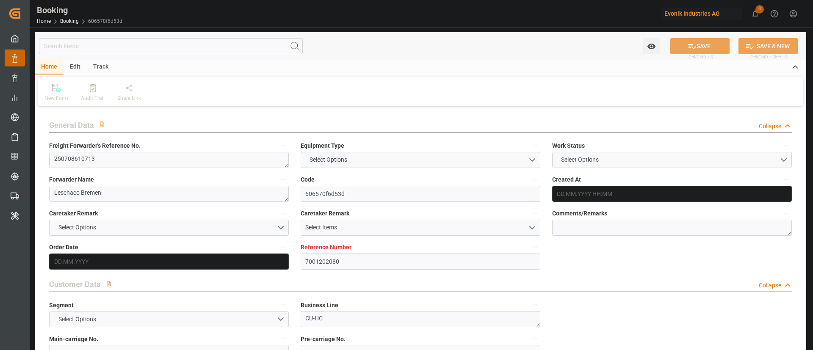
type input "VUNG TAU"
type input "[GEOGRAPHIC_DATA]"
type input "DE"
type input "TRUCK"
type input "529E"
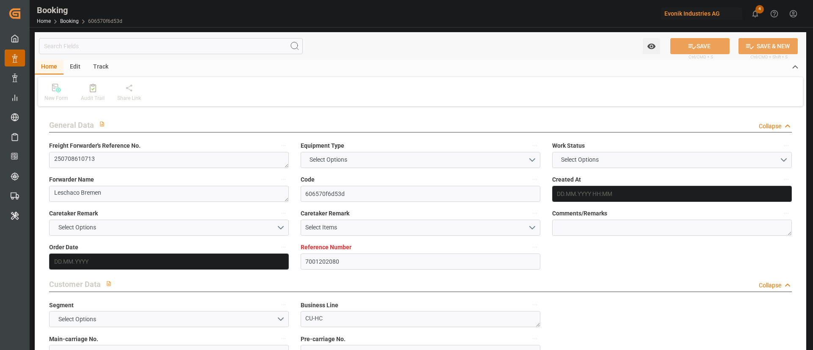
type input "VESSEL"
type input "ULSAN"
type input "535N"
type input "ULSAN"
type input "TRUCK"
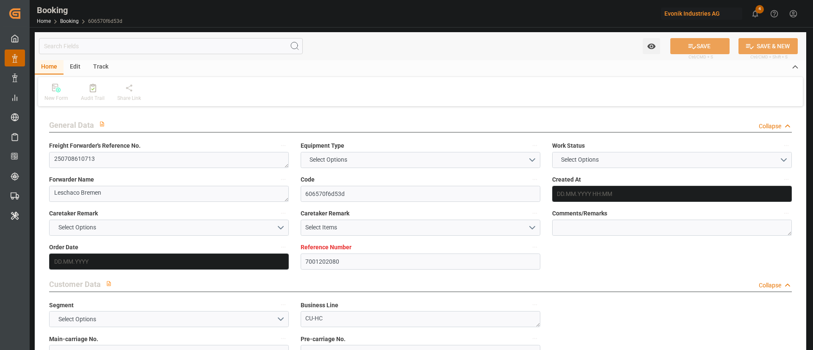
type input "7001202080"
type input "9778820"
type input "Hapag [PERSON_NAME]"
type input "Hapag Lloyd Aktiengesellschaft"
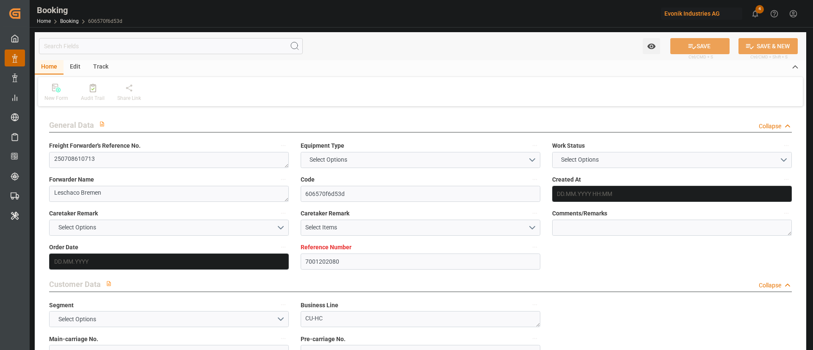
type input "DEHAM"
type input "VNSGN"
type input "49"
type input "SGSIN"
type input "VNVUT"
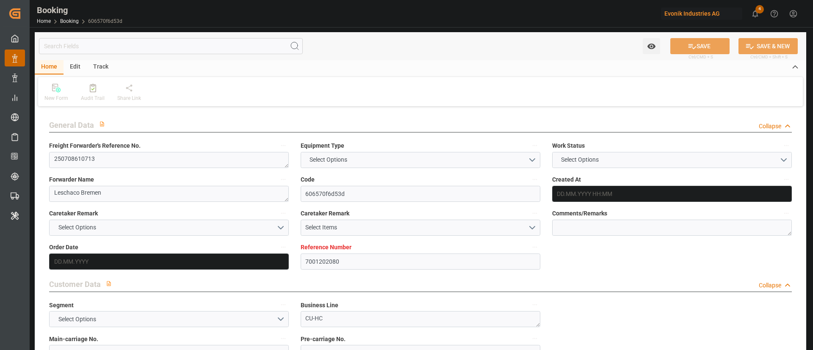
type input "0"
type input "DEHAM"
type input "VNVUT"
type input "9243306"
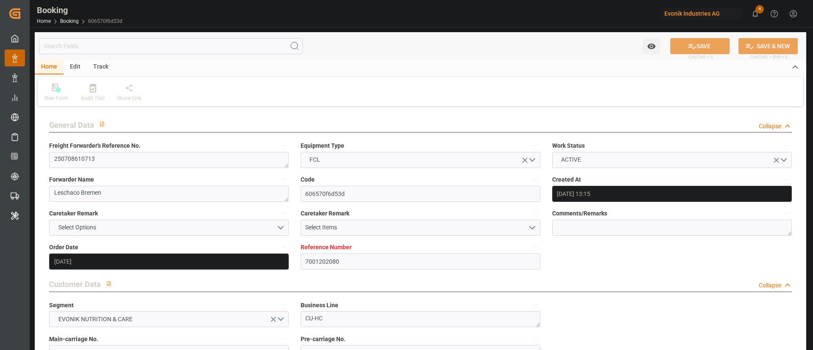
type input "[DATE] 13:15"
type input "[DATE]"
type input "24.06.2025"
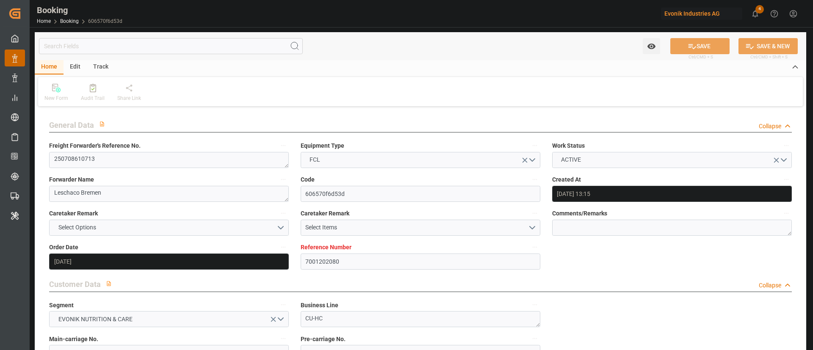
type input "17.07.2025"
type input "20.07.2025 00:00"
type input "20.07.2025 18:36"
type input "15.07.2025 18:59"
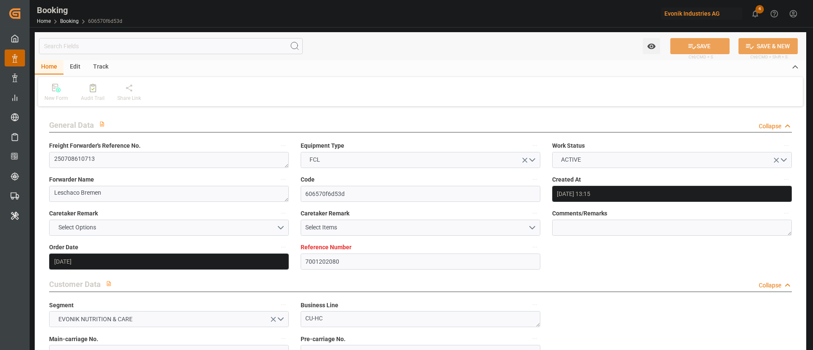
type input "07.09.2025 19:00"
type input "12.09.2025 00:00"
type input "07.09.2025 19:11"
type input "27.08.2025 14:30"
type input "26.08.2025 00:00"
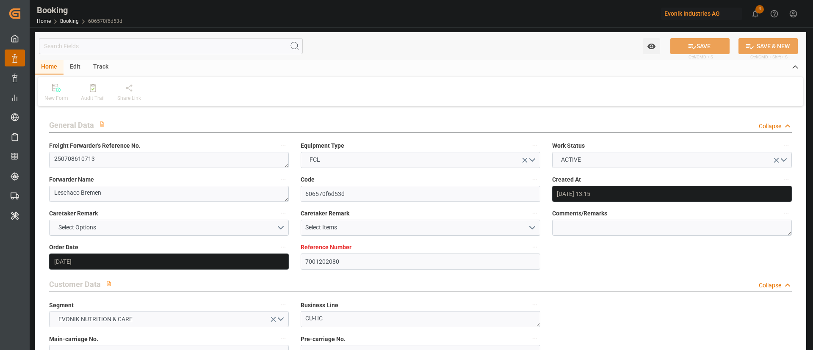
type input "27.08.2025 14:25"
type input "30.08.2025 00:01"
type input "29.08.2025 00:00"
type input "29.08.2025 23:48"
type input "07.09.2025 00:00"
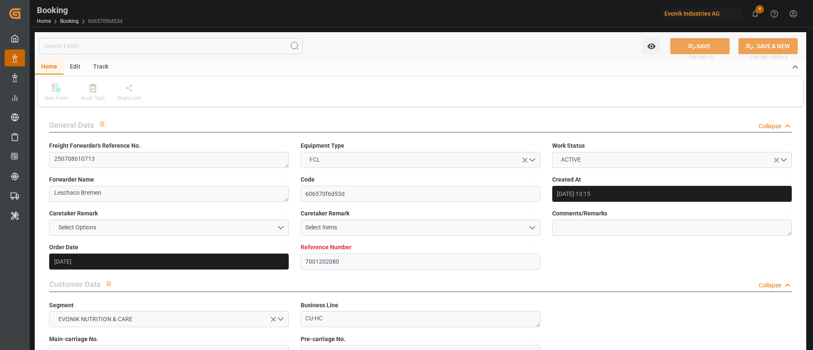
type input "07.09.2025 00:00"
type input "11.09.2025 00:00"
type input "09.09.2025 18:34"
type input "17.07.2025"
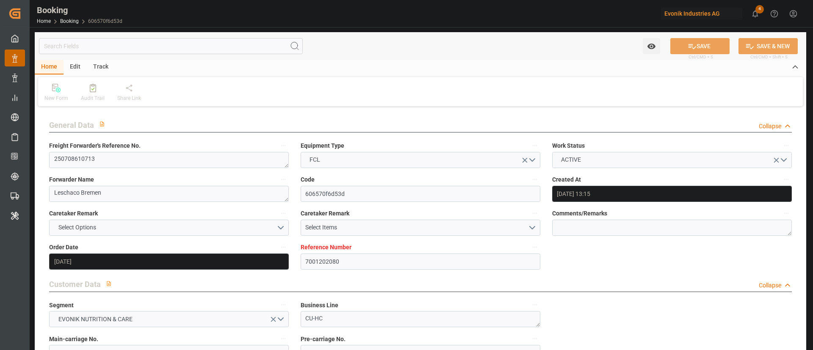
type input "09.09.2025 20:33"
type input "[DATE]"
type input "14.07.2025 17:20"
type input "19.07.2025 23:06"
type input "20.07.2025 19:03"
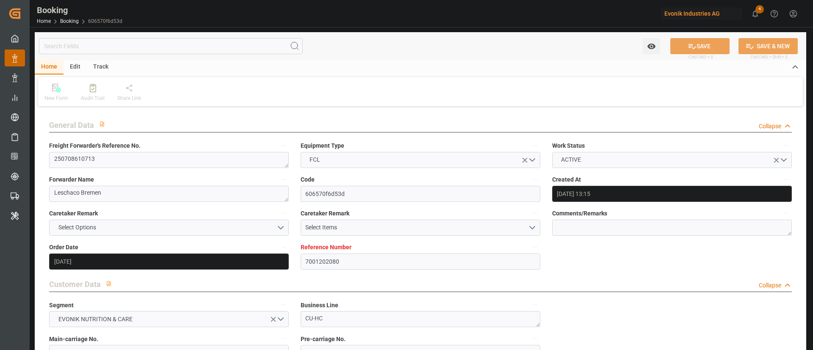
type input "27.08.2025 14:30"
type input "27.08.2025 13:18"
type input "27.08.2025 14:00"
type input "28.08.2025 01:45"
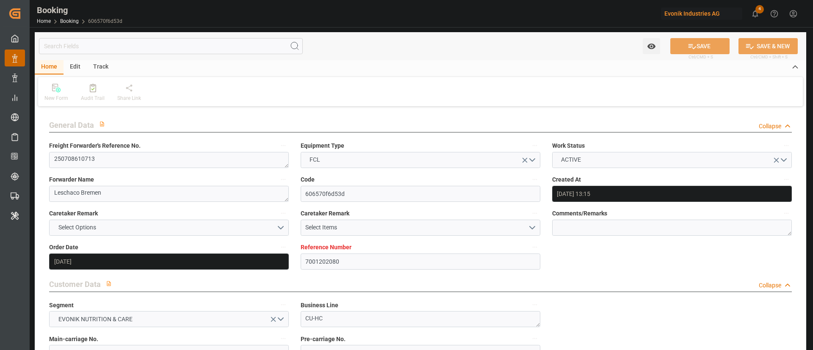
type input "28.08.2025 03:34"
type input "29.08.2025 15:47"
type input "30.08.2025 00:01"
type input "30.08.2025 00:44"
type input "07.09.2025 19:00"
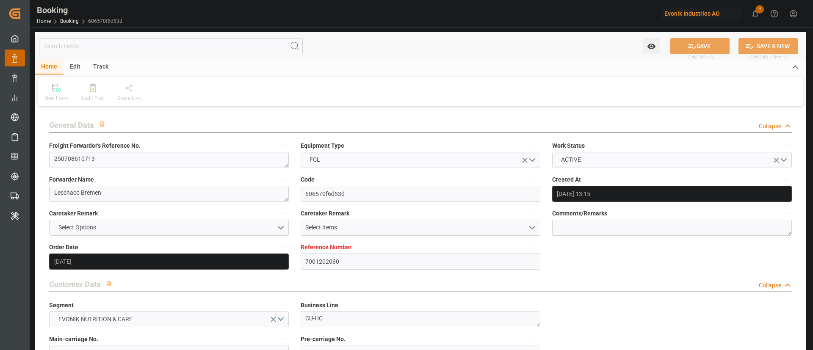
type input "07.09.2025 18:48"
type input "08.09.2025 03:08"
type input "07.09.2025 19:11"
type input "07.09.2025 23:56"
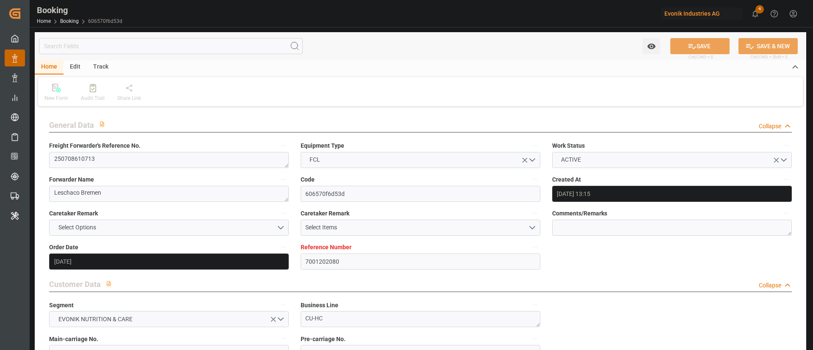
type input "11.09.2025 12:00"
type input "11.09.2025 23:56"
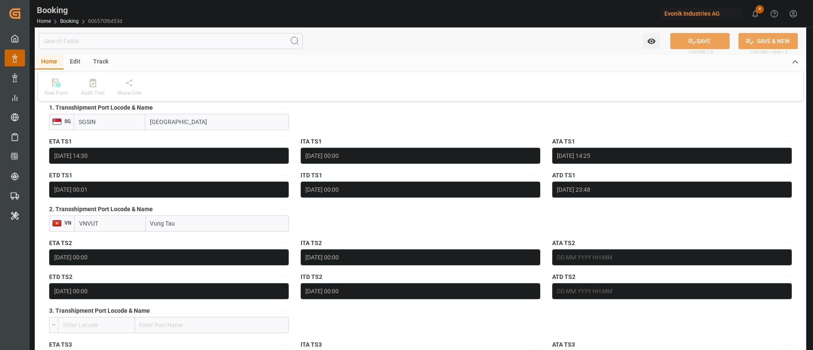
scroll to position [952, 0]
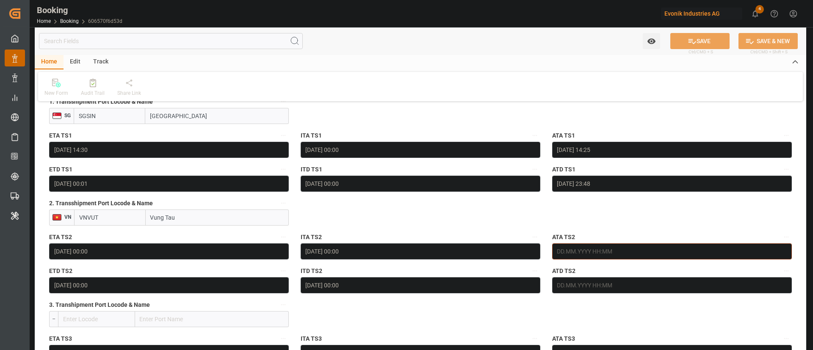
click at [608, 255] on input "text" at bounding box center [672, 251] width 240 height 16
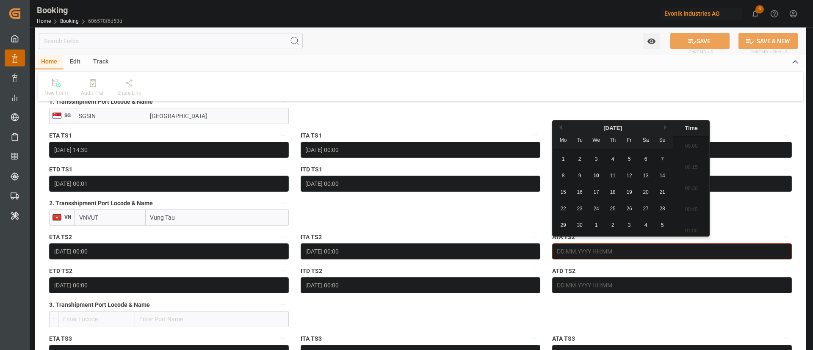
scroll to position [1294, 0]
click at [662, 159] on span "7" at bounding box center [662, 159] width 3 height 6
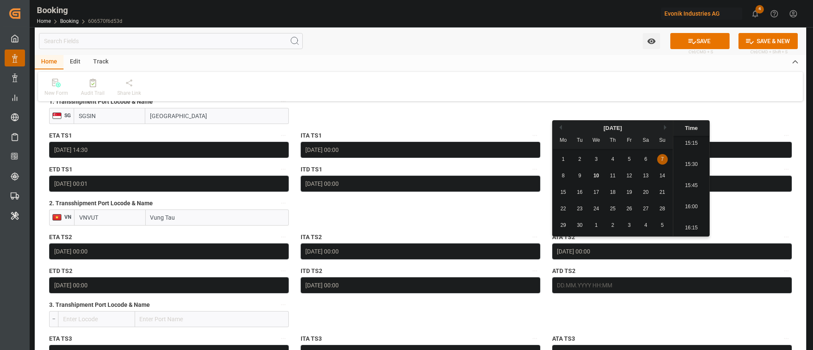
type input "07.09.2025 00:00"
click at [596, 281] on input "text" at bounding box center [672, 285] width 240 height 16
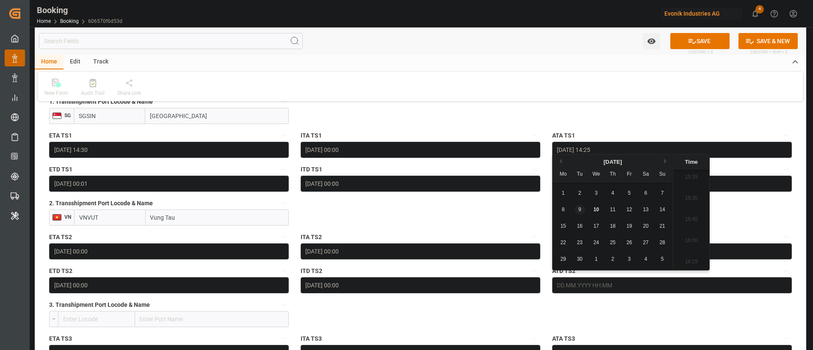
click at [582, 206] on div "9" at bounding box center [579, 210] width 11 height 10
type input "[DATE] 00:00"
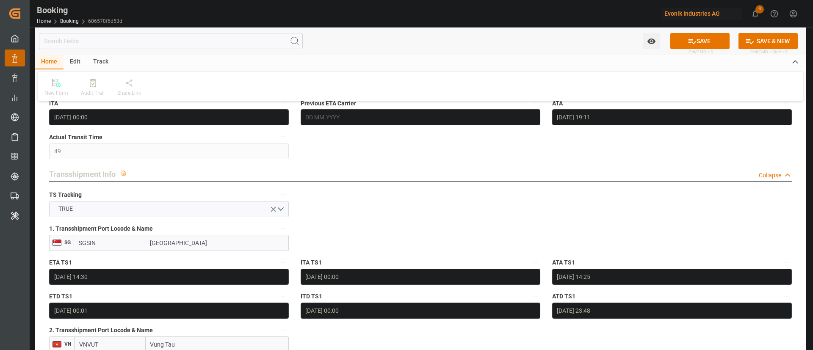
scroll to position [762, 0]
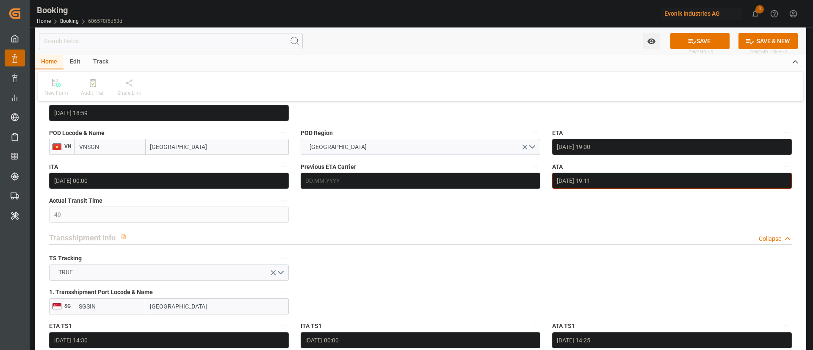
click at [581, 182] on input "07.09.2025 19:11" at bounding box center [672, 181] width 240 height 16
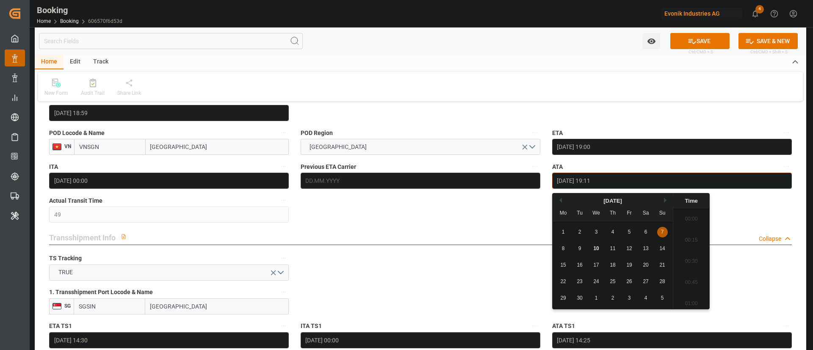
scroll to position [1569, 0]
click at [596, 249] on span "10" at bounding box center [596, 248] width 6 height 6
type input "10.09.2025 19:11"
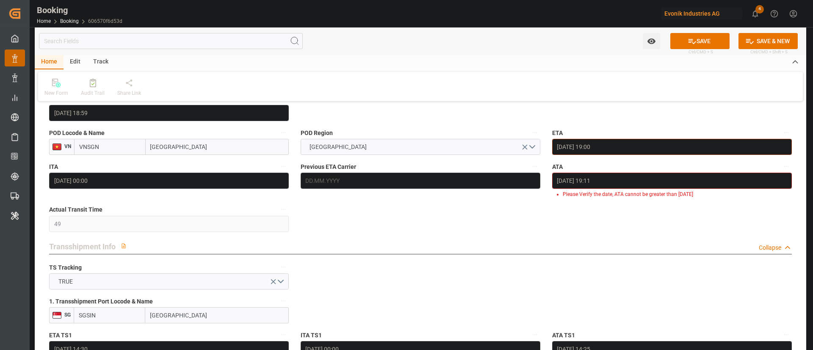
click at [634, 152] on input "07.09.2025 19:00" at bounding box center [672, 147] width 240 height 16
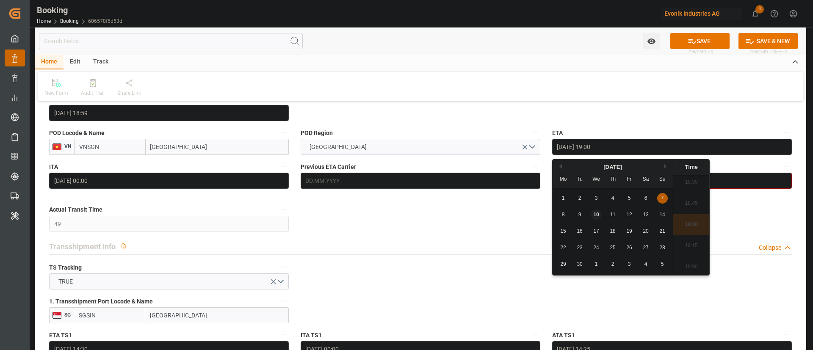
click at [598, 215] on span "10" at bounding box center [596, 215] width 6 height 6
type input "10.09.2025 19:00"
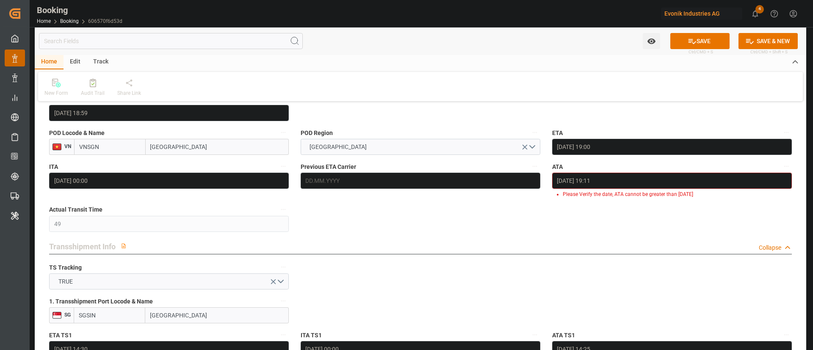
click at [616, 182] on input "10.09.2025 19:11" at bounding box center [672, 181] width 240 height 16
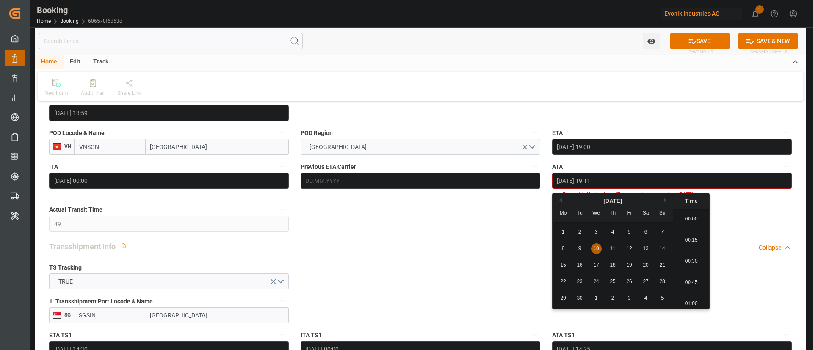
click at [616, 182] on input "10.09.2025 19:11" at bounding box center [672, 181] width 240 height 16
click at [597, 252] on div "10" at bounding box center [596, 249] width 11 height 10
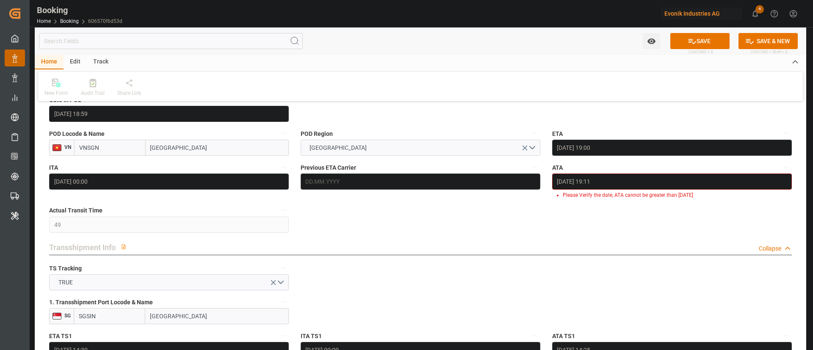
scroll to position [762, 0]
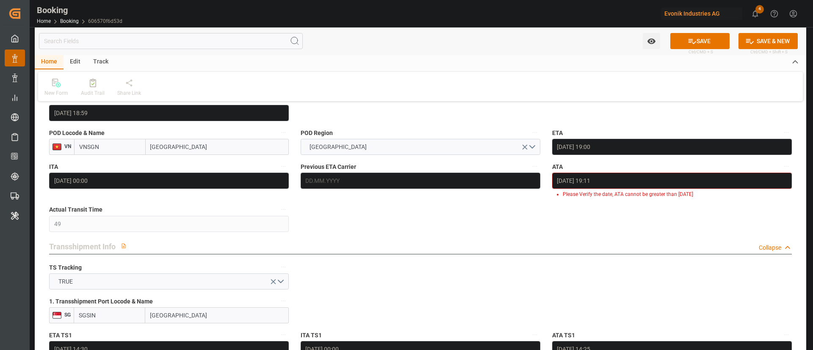
click at [584, 182] on input "10.09.2025 19:11" at bounding box center [672, 181] width 240 height 16
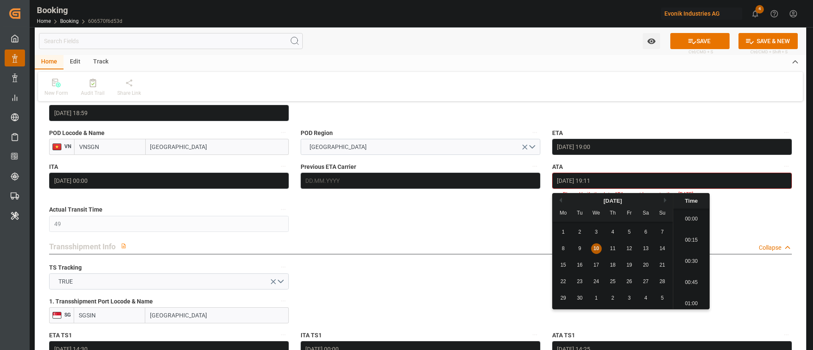
scroll to position [1569, 0]
click at [582, 247] on div "9" at bounding box center [579, 249] width 11 height 10
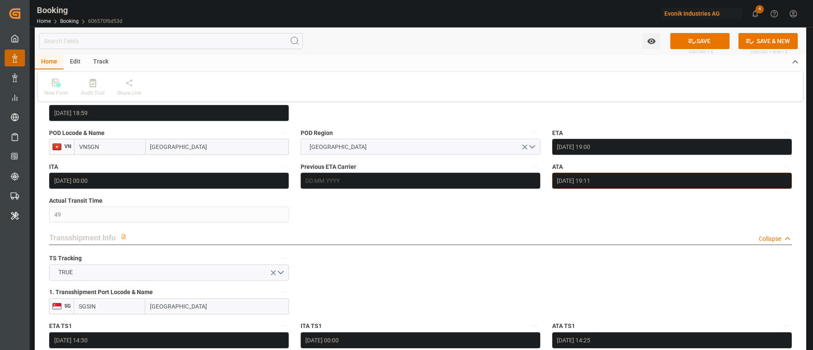
click at [630, 179] on input "09.09.2025 19:11" at bounding box center [672, 181] width 240 height 16
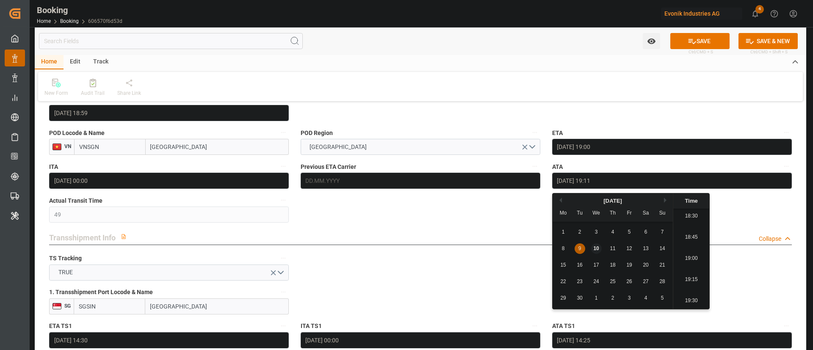
click at [591, 247] on div "10" at bounding box center [596, 249] width 11 height 10
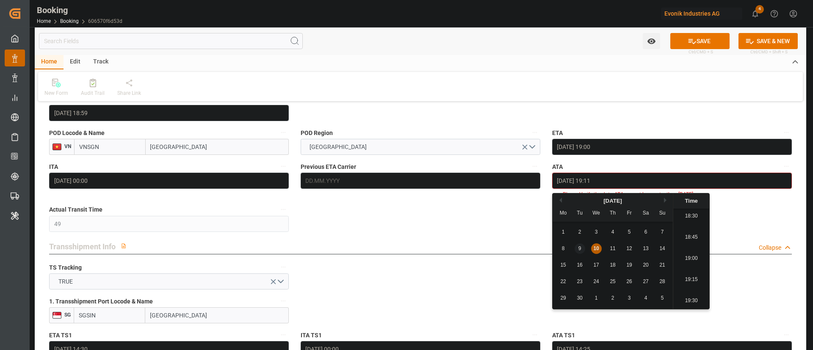
click at [579, 248] on span "9" at bounding box center [579, 248] width 3 height 6
type input "09.09.2025 19:11"
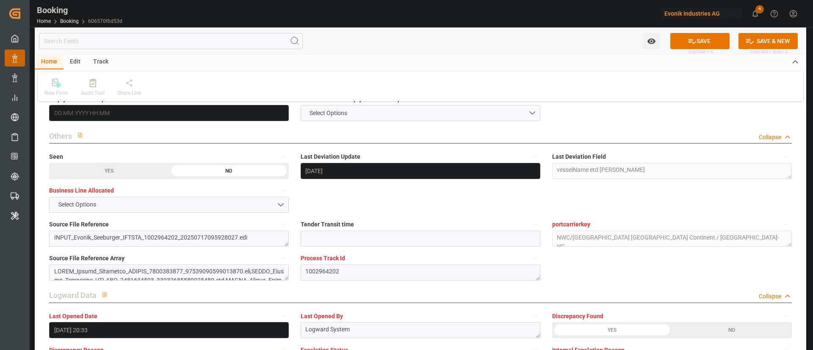
scroll to position [1270, 0]
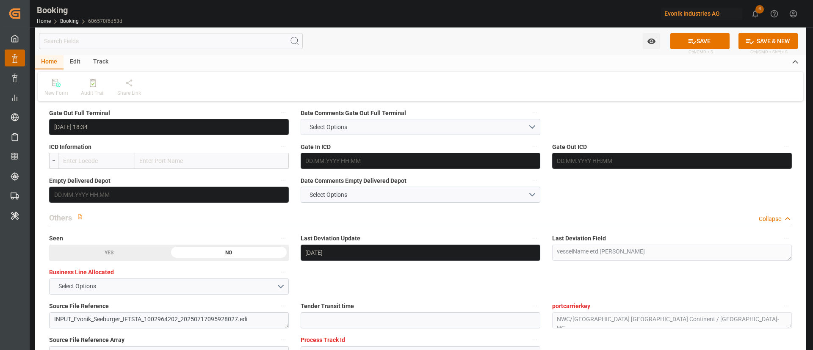
click at [119, 138] on div "ICD Information --" at bounding box center [168, 155] width 251 height 34
click at [144, 124] on input "09.09.2025 18:34" at bounding box center [169, 127] width 240 height 16
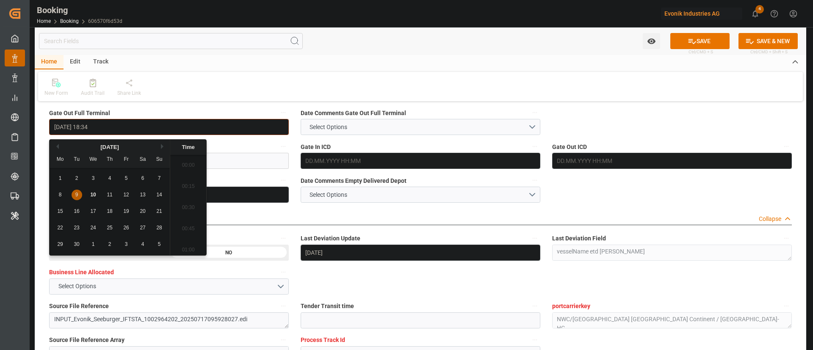
click at [144, 124] on input "09.09.2025 18:34" at bounding box center [169, 127] width 240 height 16
click at [705, 36] on button "SAVE" at bounding box center [699, 41] width 59 height 16
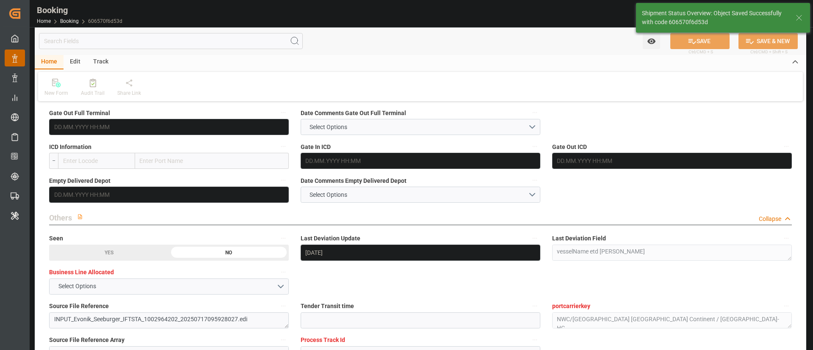
type textarea "Kiran Hari"
type input "51"
type input "10.09.2025 10:24"
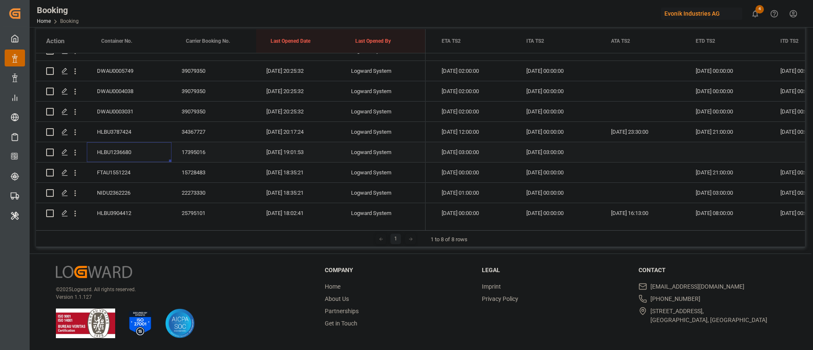
click at [620, 150] on div "Press SPACE to select this row." at bounding box center [643, 152] width 85 height 20
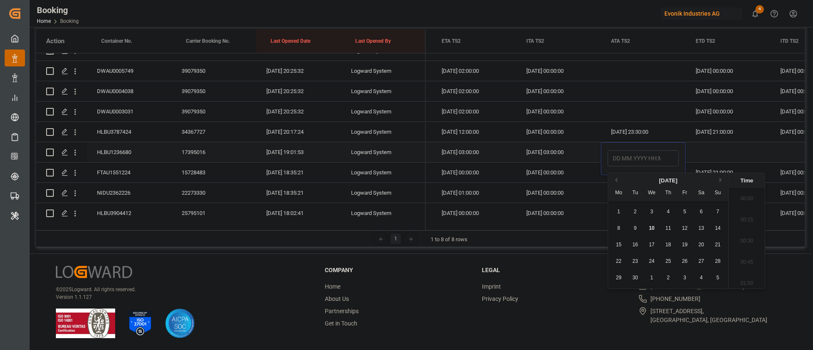
scroll to position [1294, 0]
click at [635, 226] on span "9" at bounding box center [635, 228] width 3 height 6
type input "[DATE] 00:00"
click at [535, 146] on div "[DATE] 03:00:00" at bounding box center [558, 152] width 85 height 20
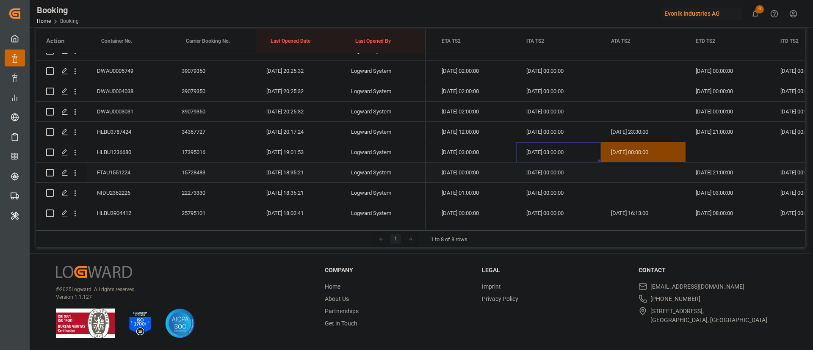
click at [117, 170] on div "FTAU1551224" at bounding box center [129, 173] width 85 height 20
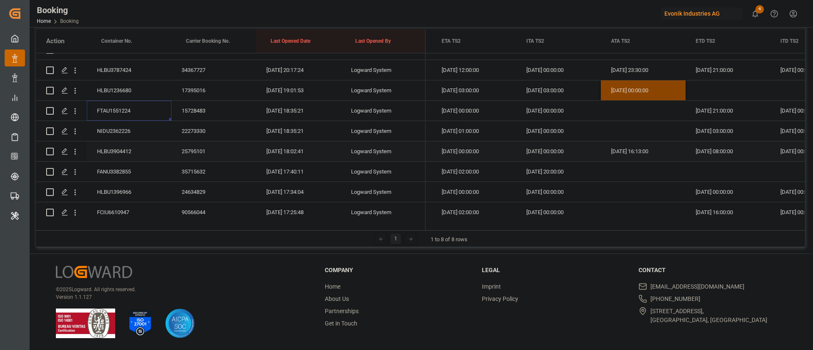
scroll to position [767, 0]
click at [108, 132] on div "NIDU2362226" at bounding box center [129, 129] width 85 height 20
click at [135, 152] on div "HLBU3904412" at bounding box center [129, 150] width 85 height 20
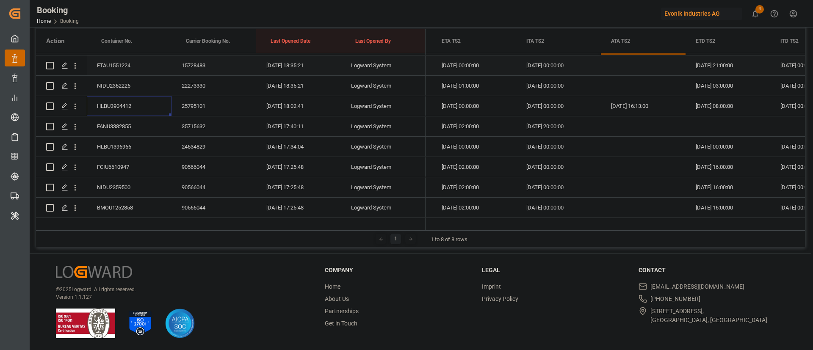
scroll to position [830, 0]
click at [143, 104] on div "FANU3382855" at bounding box center [129, 107] width 85 height 20
click at [127, 129] on div "HLBU1396966" at bounding box center [129, 127] width 85 height 20
click at [124, 145] on div "FCIU6610947" at bounding box center [129, 147] width 85 height 20
click at [112, 160] on div "NIDU2359500" at bounding box center [129, 167] width 85 height 20
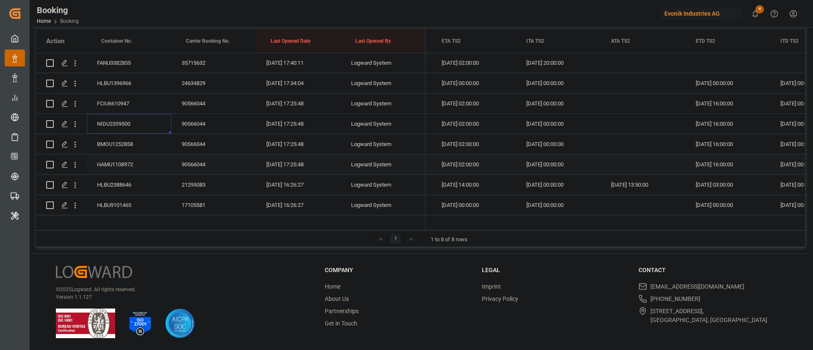
scroll to position [894, 0]
click at [121, 121] on div "BMOU1252858" at bounding box center [129, 124] width 85 height 20
click at [135, 141] on div "HAMU1108972" at bounding box center [129, 145] width 85 height 20
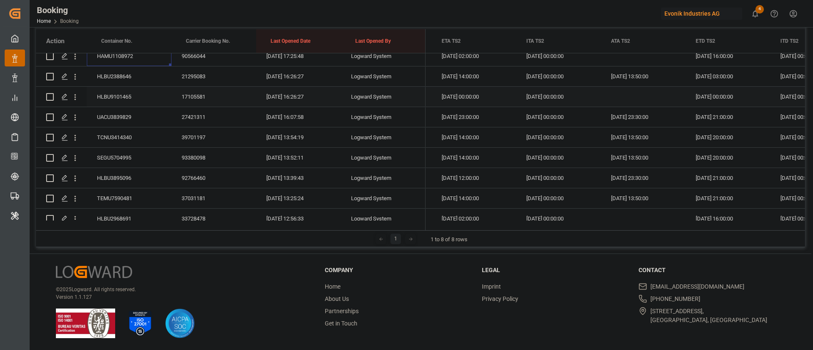
scroll to position [957, 0]
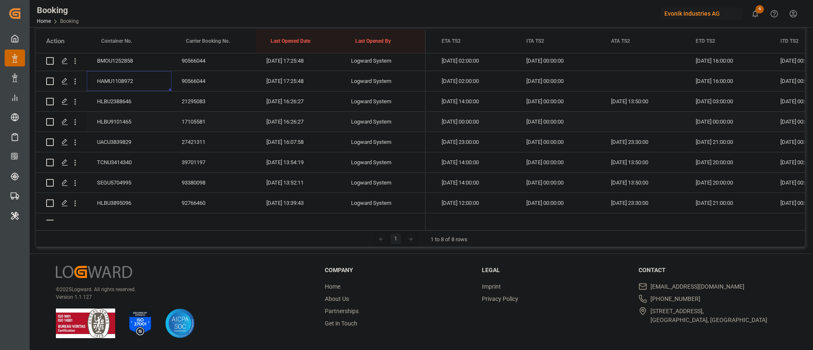
click at [128, 108] on div "HLBU2388646" at bounding box center [129, 101] width 85 height 20
click at [117, 117] on div "HLBU9101465" at bounding box center [129, 122] width 85 height 20
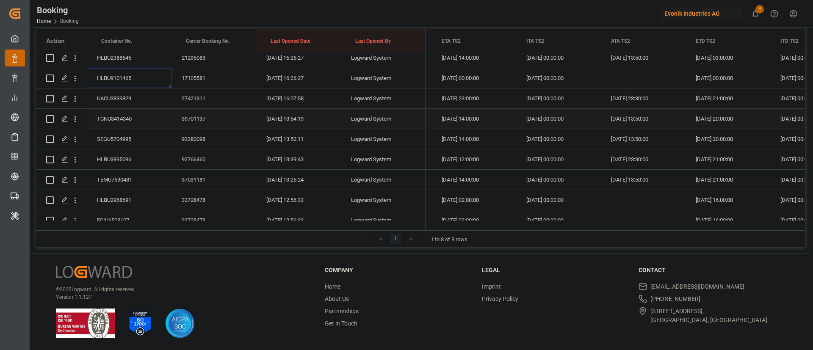
scroll to position [1021, 0]
click at [126, 75] on div "UACU3839829" at bounding box center [129, 79] width 85 height 20
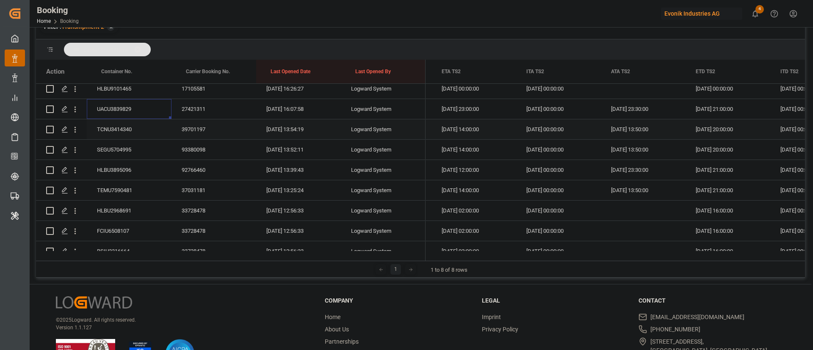
scroll to position [156, 0]
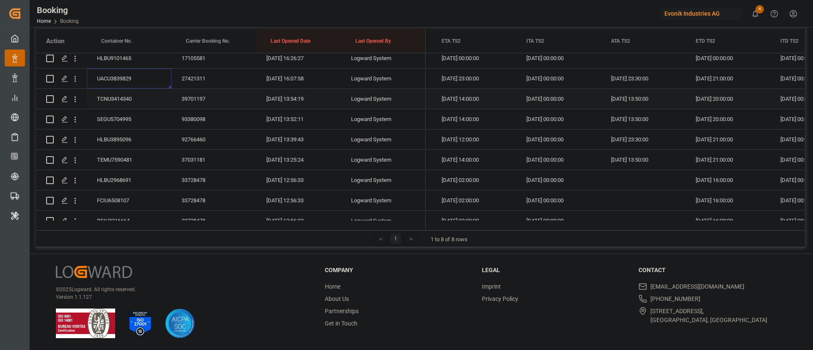
click at [119, 101] on div "TCNU3414340" at bounding box center [129, 99] width 85 height 20
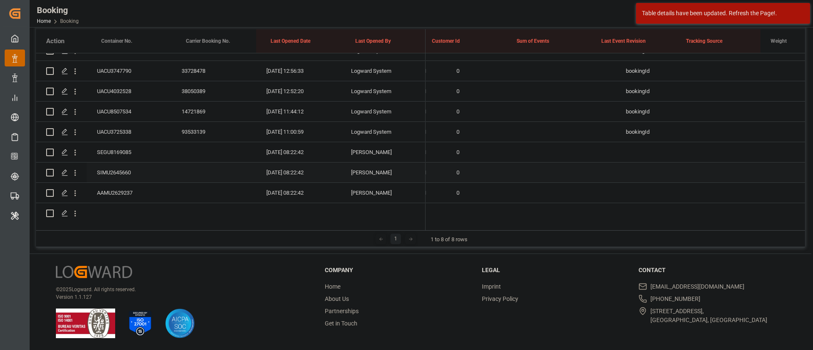
scroll to position [0, 6766]
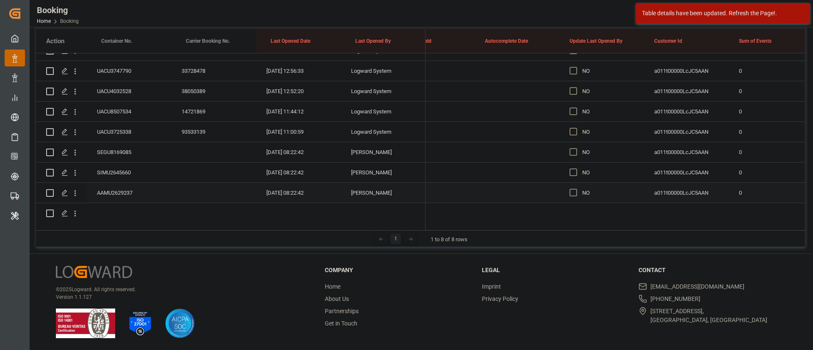
drag, startPoint x: 575, startPoint y: 190, endPoint x: 589, endPoint y: 156, distance: 36.8
click at [575, 190] on span "Press SPACE to select this row." at bounding box center [573, 193] width 8 height 8
click at [576, 189] on input "Press SPACE to select this row." at bounding box center [576, 189] width 0 height 0
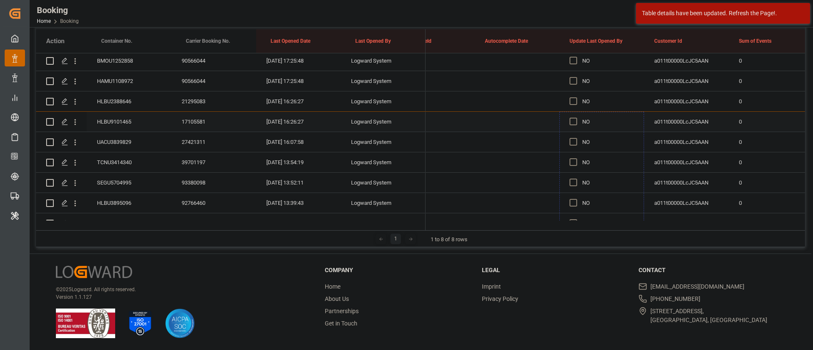
drag, startPoint x: 641, startPoint y: 138, endPoint x: 616, endPoint y: 129, distance: 26.8
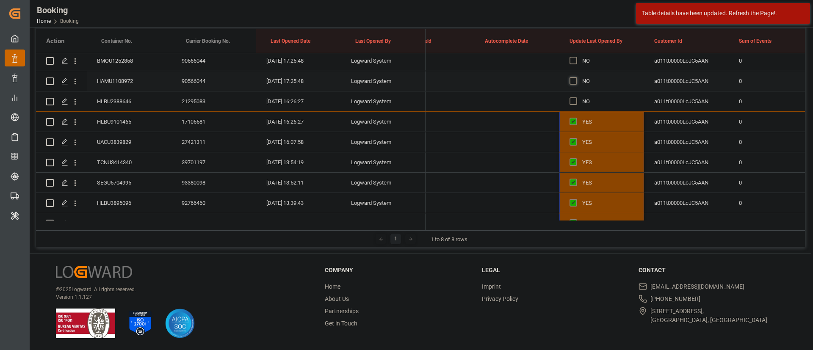
click at [576, 80] on span "Press SPACE to select this row." at bounding box center [573, 81] width 8 height 8
click at [576, 77] on input "Press SPACE to select this row." at bounding box center [576, 77] width 0 height 0
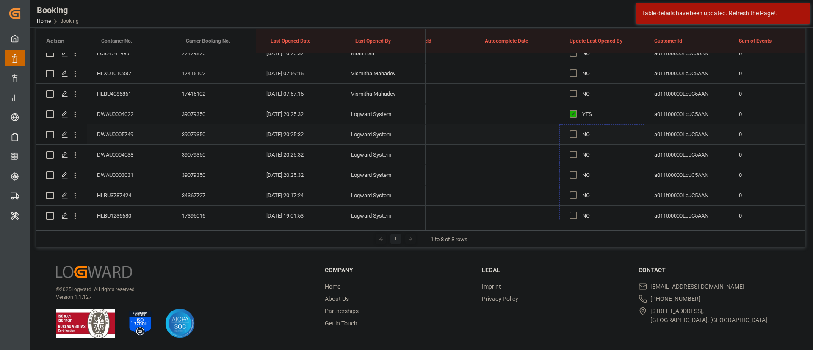
drag, startPoint x: 643, startPoint y: 90, endPoint x: 594, endPoint y: 133, distance: 65.4
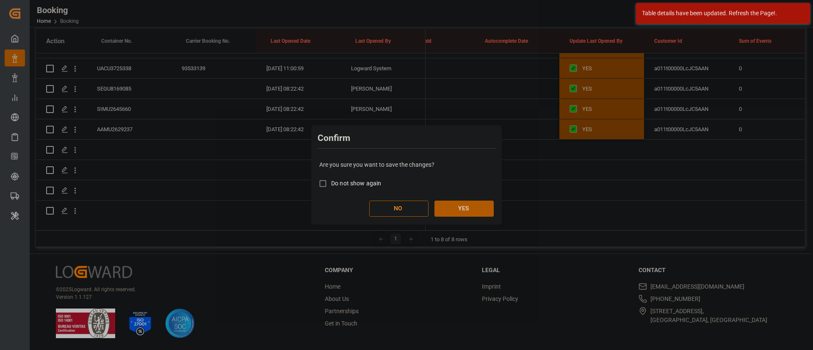
click at [478, 204] on button "YES" at bounding box center [463, 209] width 59 height 16
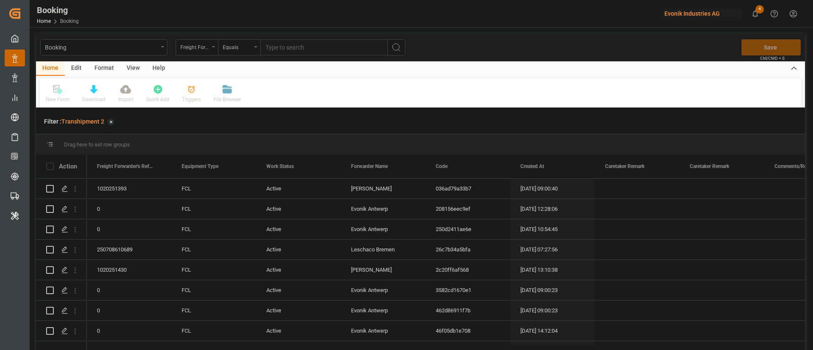
click at [136, 67] on div "View" at bounding box center [133, 68] width 26 height 14
click at [59, 97] on div "Default" at bounding box center [54, 100] width 17 height 8
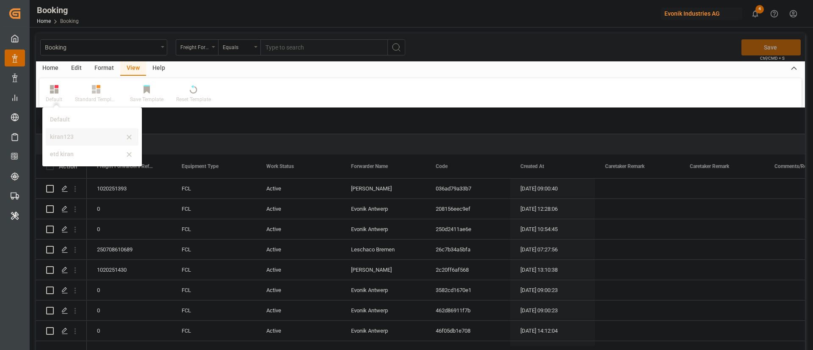
click at [62, 134] on div "kiran123" at bounding box center [87, 136] width 74 height 9
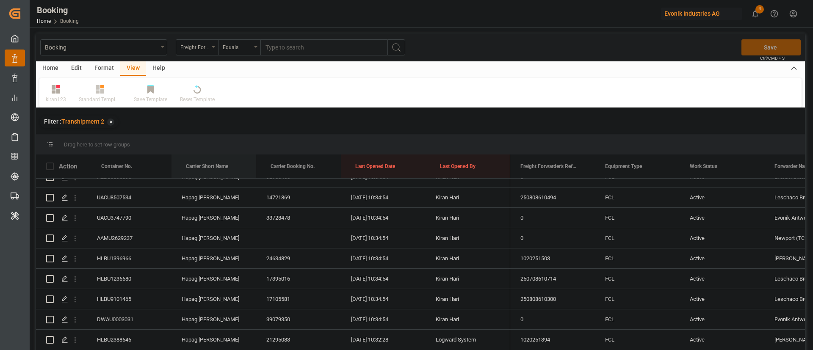
scroll to position [508, 0]
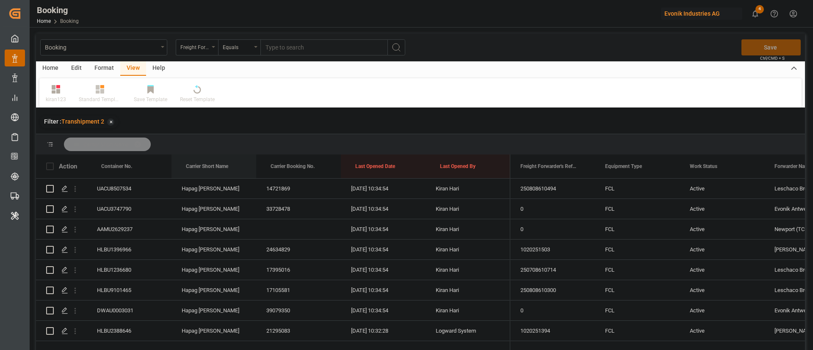
drag, startPoint x: 216, startPoint y: 167, endPoint x: 225, endPoint y: 141, distance: 26.8
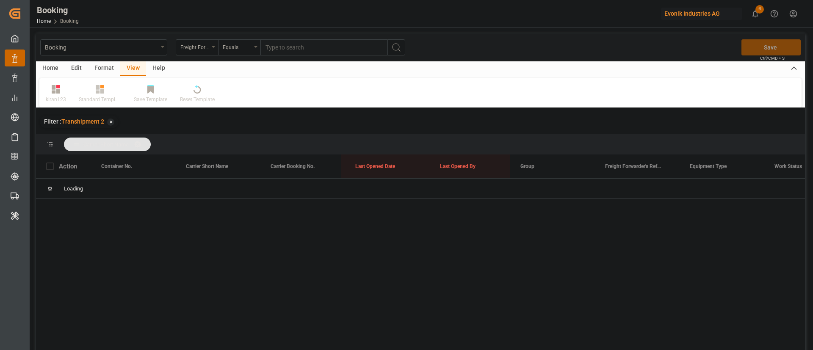
scroll to position [0, 0]
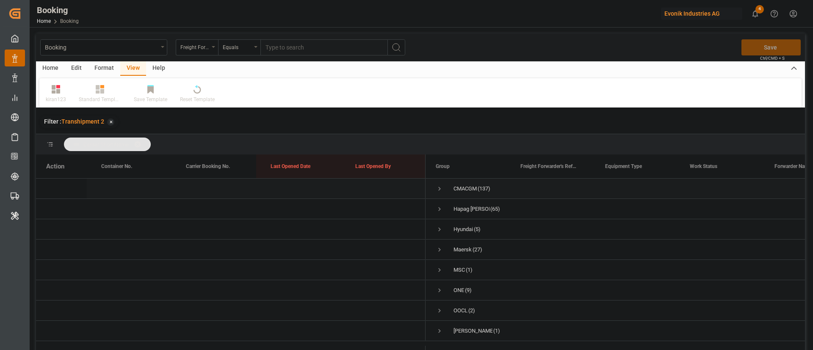
click at [439, 188] on span "Press SPACE to select this row." at bounding box center [440, 189] width 8 height 8
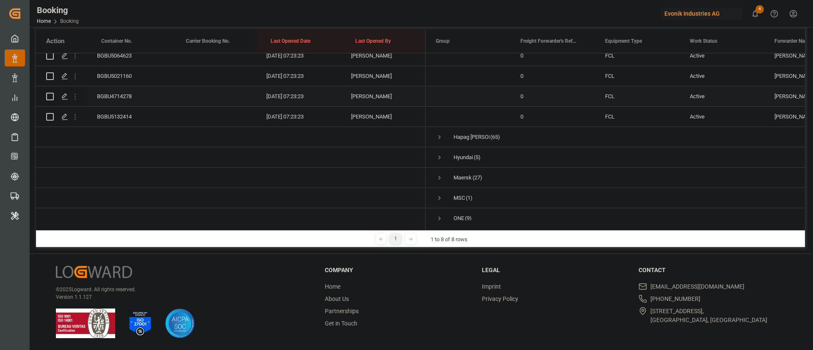
scroll to position [2788, 0]
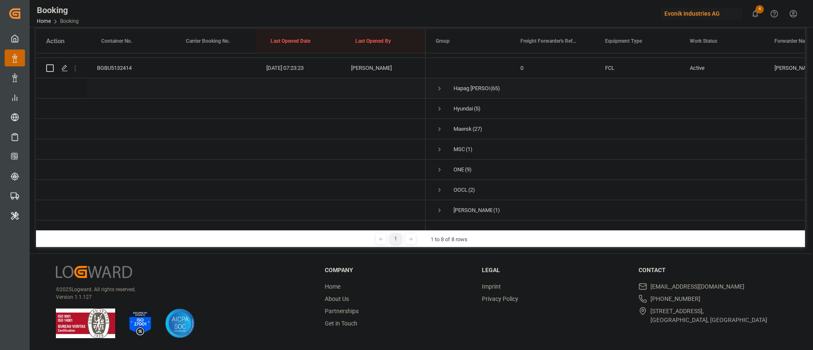
click at [443, 85] on span "Press SPACE to select this row." at bounding box center [440, 89] width 8 height 8
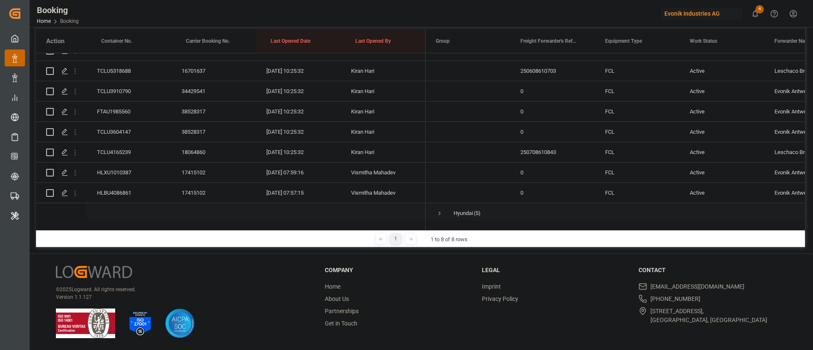
scroll to position [4058, 0]
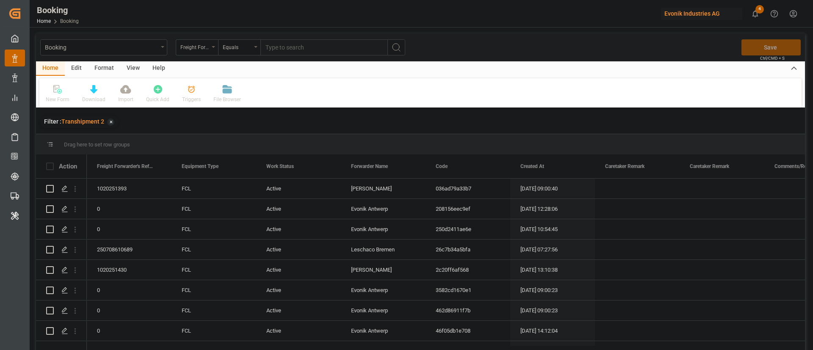
click at [131, 72] on div "View" at bounding box center [133, 68] width 26 height 14
click at [59, 96] on div "Default" at bounding box center [54, 100] width 17 height 8
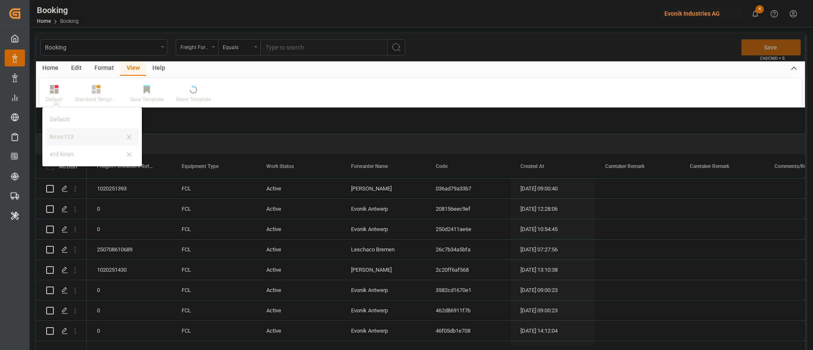
click at [61, 142] on div "kiran123" at bounding box center [92, 136] width 93 height 17
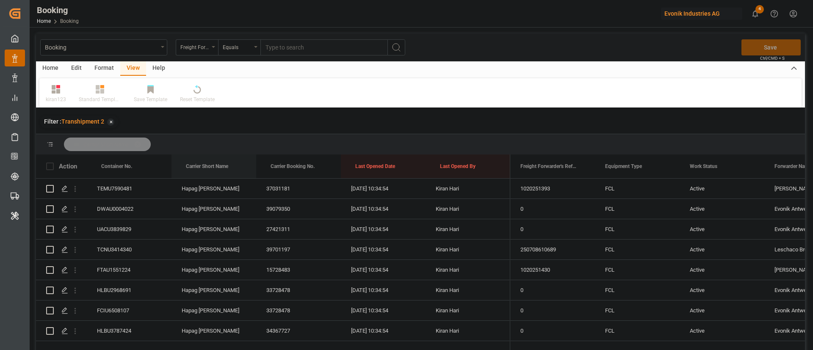
drag, startPoint x: 210, startPoint y: 157, endPoint x: 218, endPoint y: 142, distance: 17.2
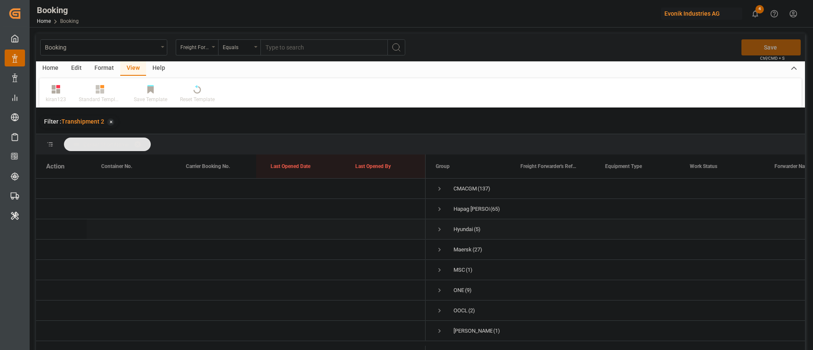
scroll to position [5, 0]
click at [439, 248] on span "Press SPACE to select this row." at bounding box center [440, 250] width 8 height 8
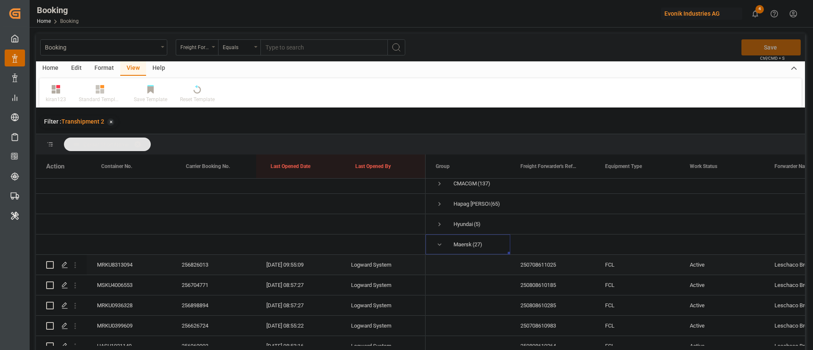
click at [134, 263] on div "MRKU8313094" at bounding box center [129, 265] width 85 height 20
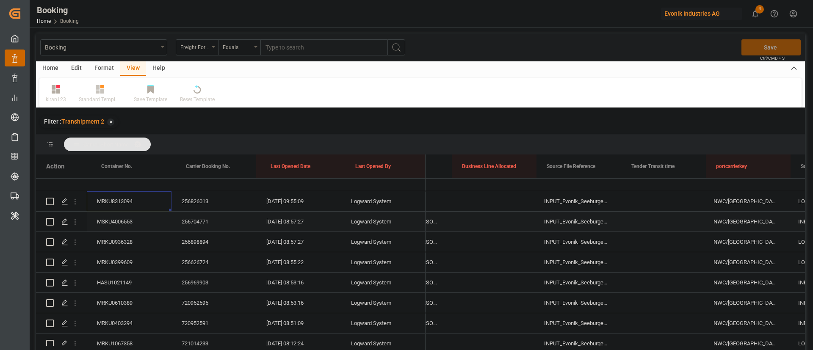
scroll to position [0, 0]
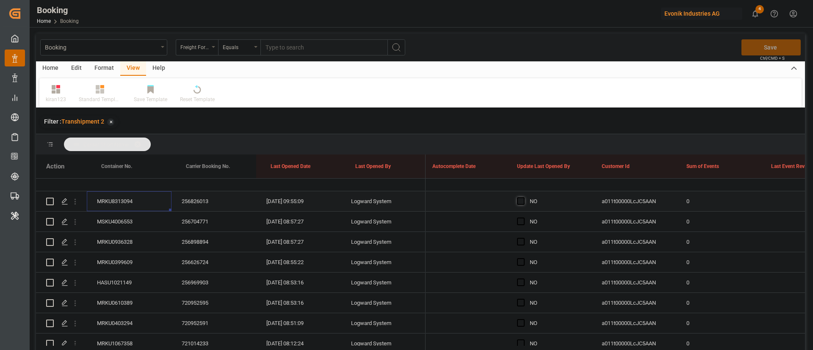
click at [523, 199] on span "Press SPACE to select this row." at bounding box center [521, 201] width 8 height 8
click at [523, 197] on input "Press SPACE to select this row." at bounding box center [523, 197] width 0 height 0
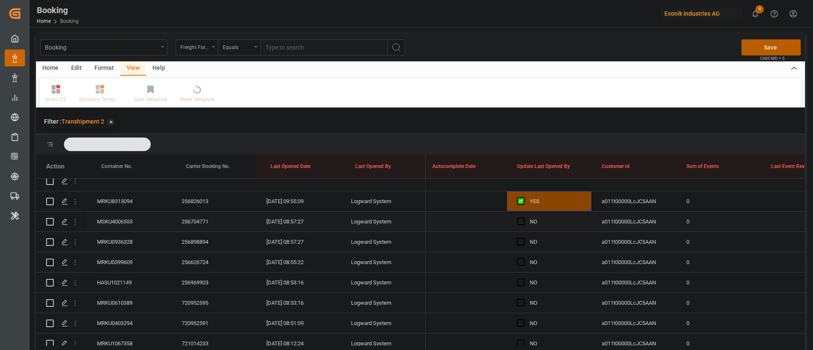
click at [129, 215] on div "MSKU4006553" at bounding box center [129, 222] width 85 height 20
click at [114, 234] on div "MRKU0936328" at bounding box center [129, 242] width 85 height 20
click at [122, 261] on div "MRKU0399609" at bounding box center [129, 262] width 85 height 20
click at [124, 284] on div "HASU1021149" at bounding box center [129, 283] width 85 height 20
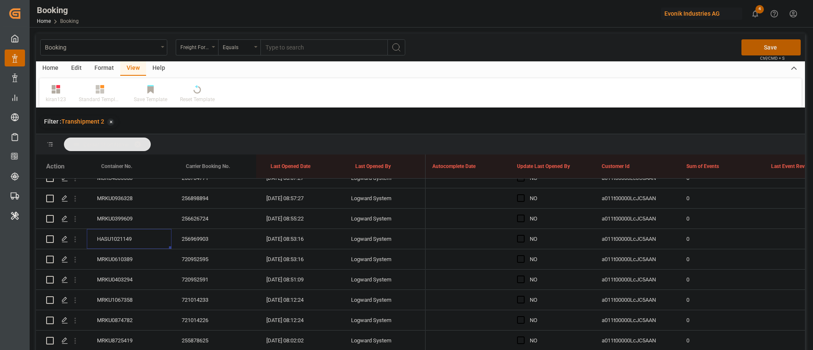
scroll to position [132, 0]
click at [131, 237] on div "MRKU0610389" at bounding box center [129, 239] width 85 height 20
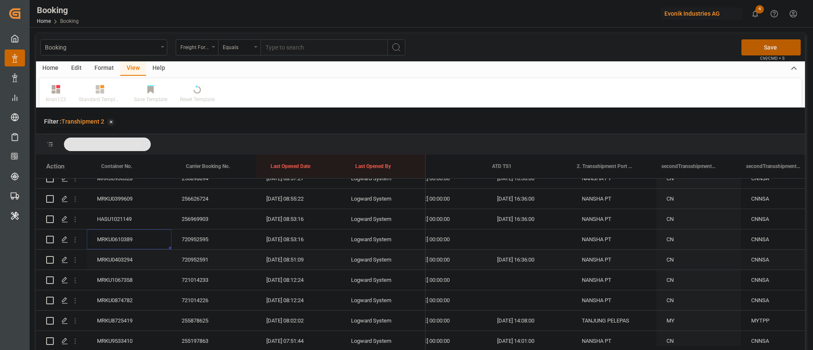
scroll to position [0, 9504]
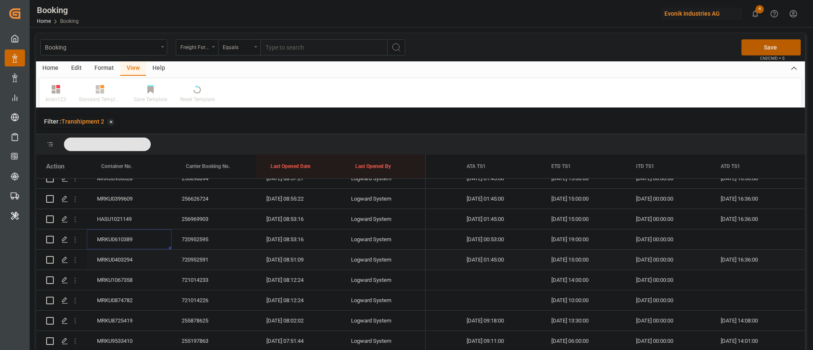
click at [124, 262] on div "MRKU0403294" at bounding box center [129, 260] width 85 height 20
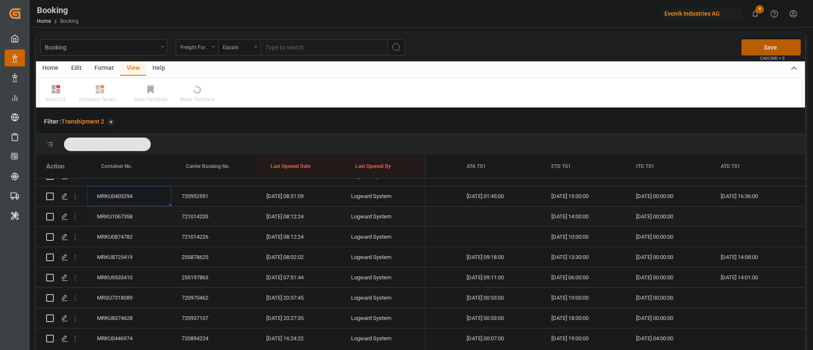
click at [126, 215] on div "MRKU1067358" at bounding box center [129, 217] width 85 height 20
click at [132, 241] on div "MRKU0874782" at bounding box center [129, 237] width 85 height 20
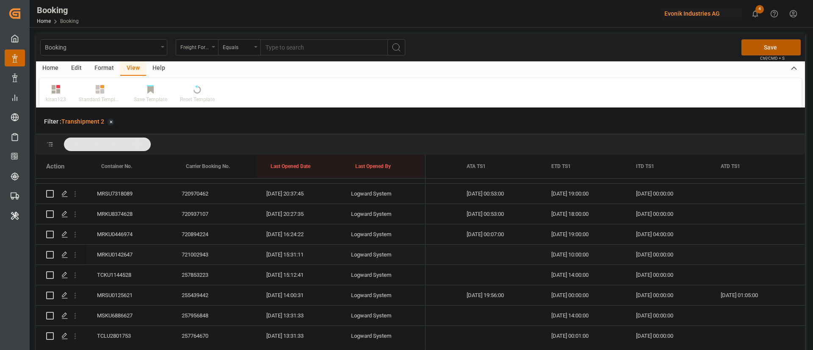
scroll to position [236, 0]
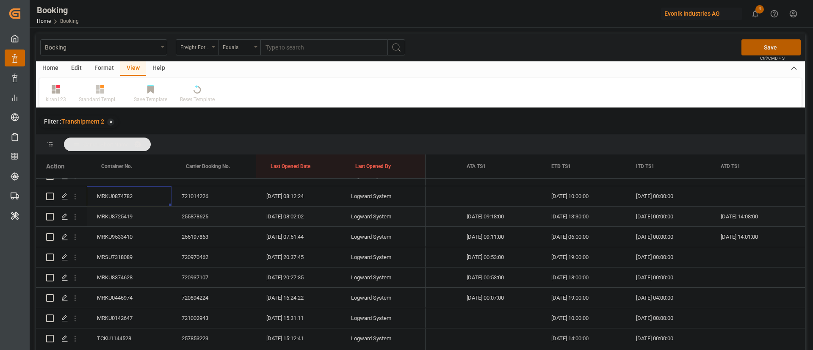
click at [130, 218] on div "MRKU8725419" at bounding box center [129, 217] width 85 height 20
click at [151, 235] on div "MRKU9533410" at bounding box center [129, 237] width 85 height 20
click at [140, 254] on div "MRSU7318089" at bounding box center [129, 257] width 85 height 20
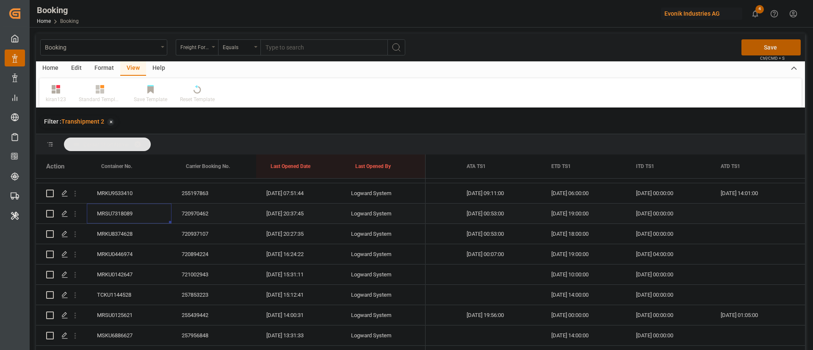
scroll to position [300, 0]
click at [124, 250] on div "MRKU0142647" at bounding box center [129, 255] width 85 height 20
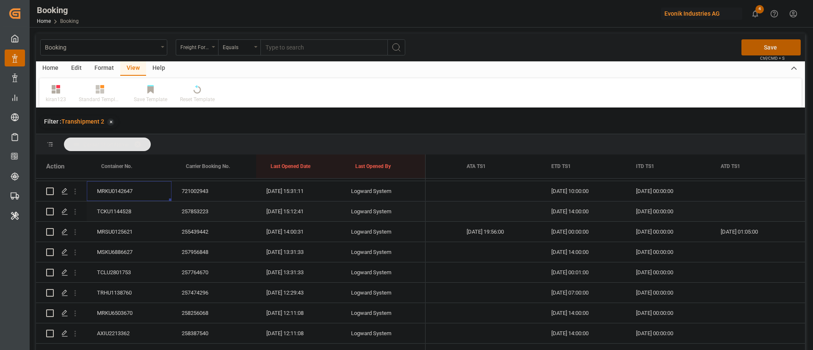
click at [132, 212] on div "TCKU1144528" at bounding box center [129, 211] width 85 height 20
click at [140, 230] on div "MRSU0125621" at bounding box center [129, 232] width 85 height 20
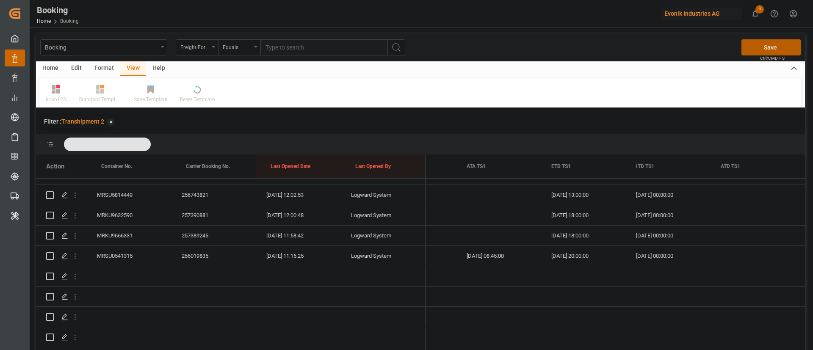
scroll to position [554, 0]
click at [126, 244] on div "MRSU0541315" at bounding box center [129, 254] width 85 height 20
click at [130, 224] on div "MRKU9666331" at bounding box center [129, 234] width 85 height 20
click at [137, 204] on div "MRKU9632590" at bounding box center [129, 214] width 85 height 20
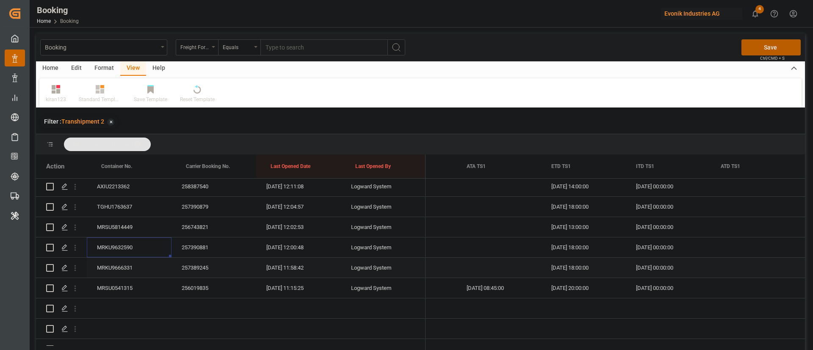
scroll to position [490, 0]
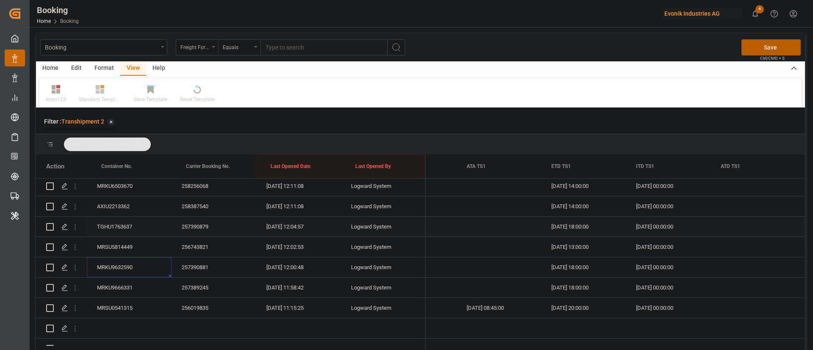
click at [130, 224] on div "TGHU1763637" at bounding box center [129, 227] width 85 height 20
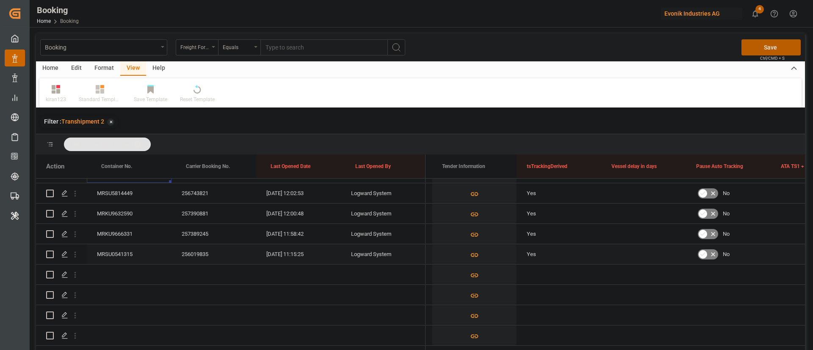
scroll to position [0, 7348]
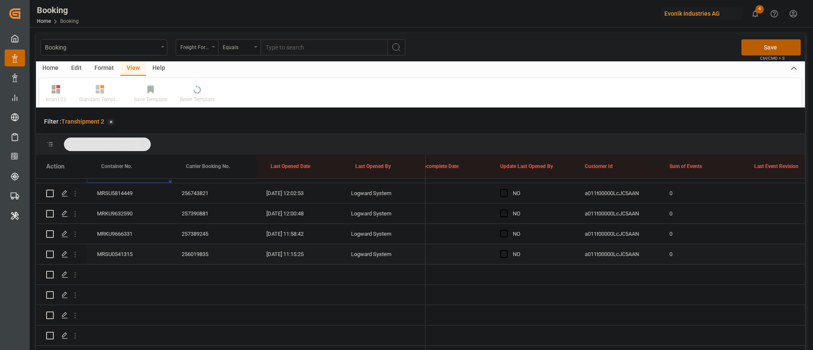
click at [502, 250] on div "Press SPACE to select this row." at bounding box center [506, 254] width 13 height 19
click at [502, 250] on span "Press SPACE to select this row." at bounding box center [504, 254] width 8 height 8
click at [506, 250] on input "Press SPACE to select this row." at bounding box center [506, 250] width 0 height 0
click at [571, 252] on div "YES" at bounding box center [532, 254] width 85 height 20
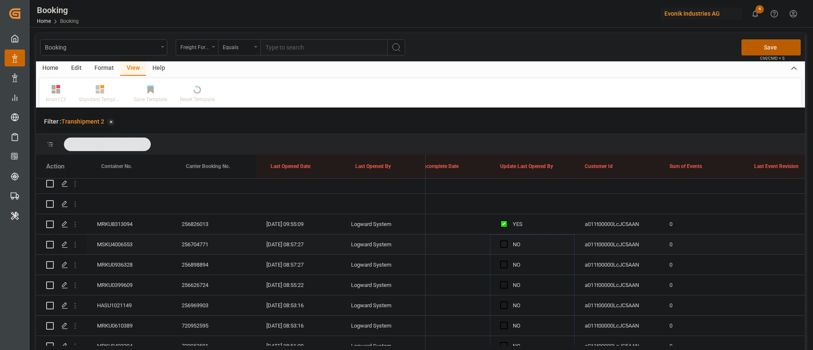
drag, startPoint x: 573, startPoint y: 252, endPoint x: 550, endPoint y: 251, distance: 22.5
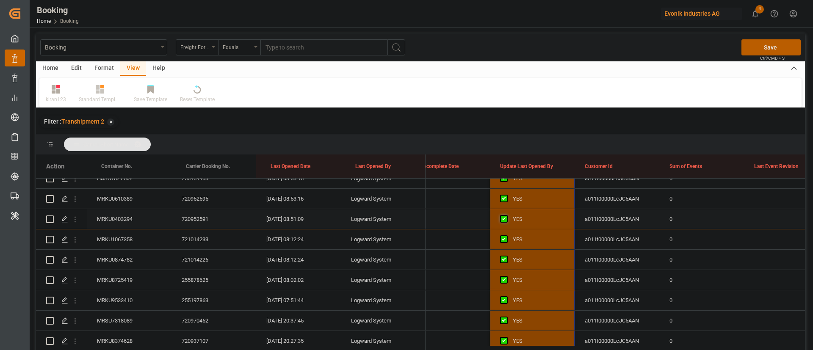
click at [503, 215] on span "Press SPACE to select this row." at bounding box center [504, 219] width 8 height 8
click at [506, 215] on input "Press SPACE to select this row." at bounding box center [506, 215] width 0 height 0
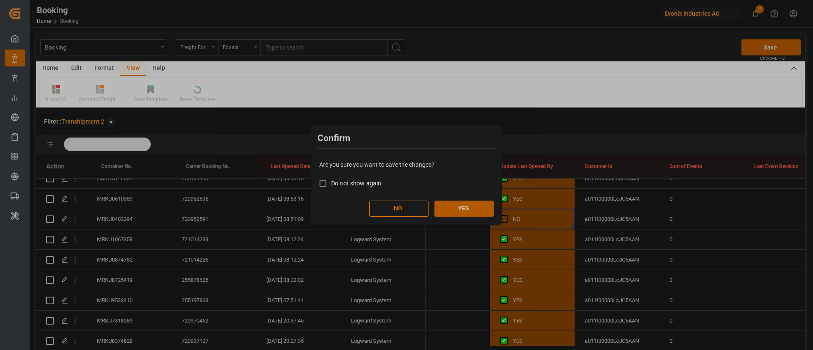
click at [479, 208] on button "YES" at bounding box center [463, 209] width 59 height 16
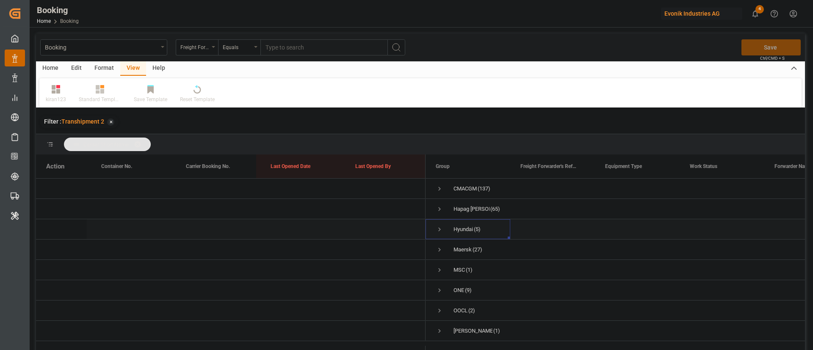
click at [433, 231] on div "Hyundai (5)" at bounding box center [467, 229] width 85 height 20
click at [438, 228] on span "Press SPACE to select this row." at bounding box center [440, 230] width 8 height 8
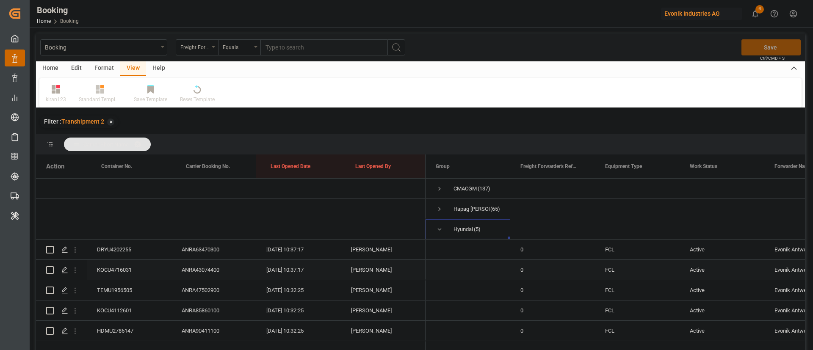
scroll to position [107, 0]
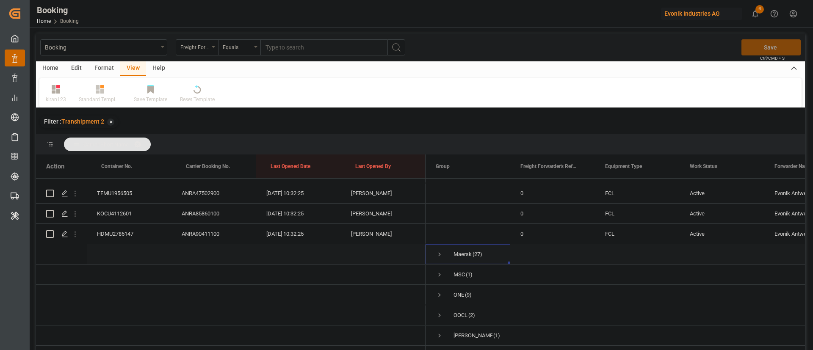
click at [436, 251] on span "Press SPACE to select this row." at bounding box center [440, 255] width 8 height 8
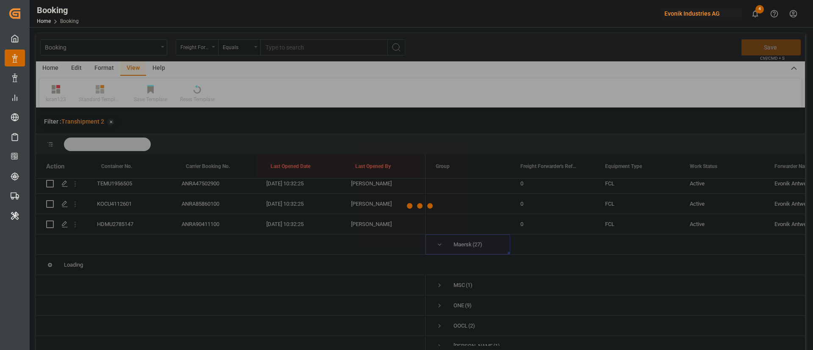
click at [436, 247] on div at bounding box center [420, 205] width 769 height 345
click at [439, 246] on div at bounding box center [420, 205] width 769 height 345
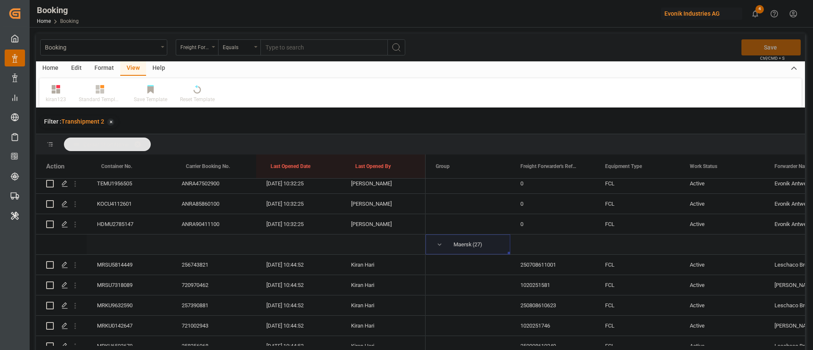
click at [439, 246] on span "Press SPACE to select this row." at bounding box center [440, 245] width 8 height 8
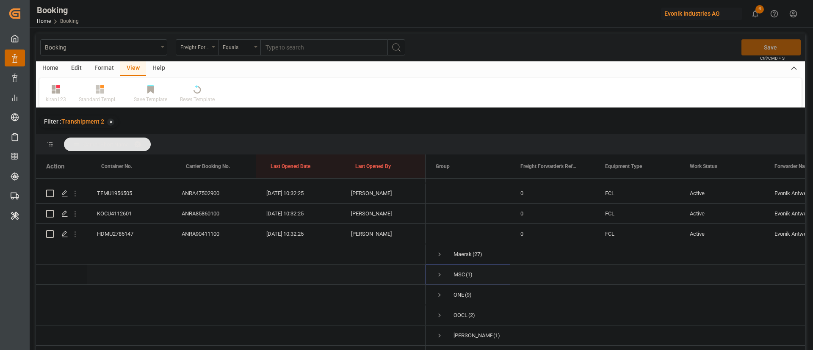
click at [441, 271] on span "Press SPACE to select this row." at bounding box center [440, 275] width 8 height 8
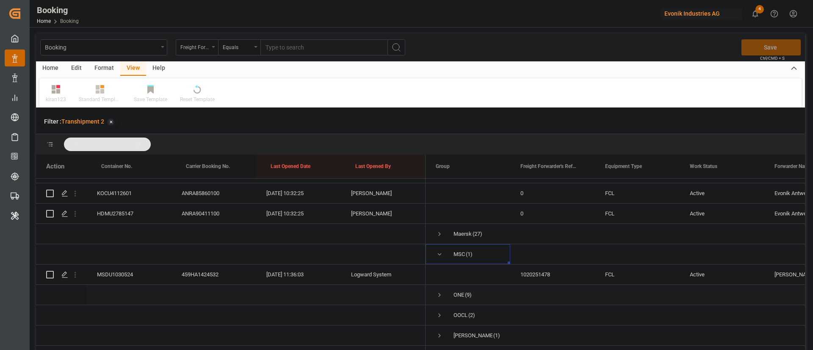
scroll to position [127, 0]
click at [74, 270] on icon "open menu" at bounding box center [75, 274] width 9 height 9
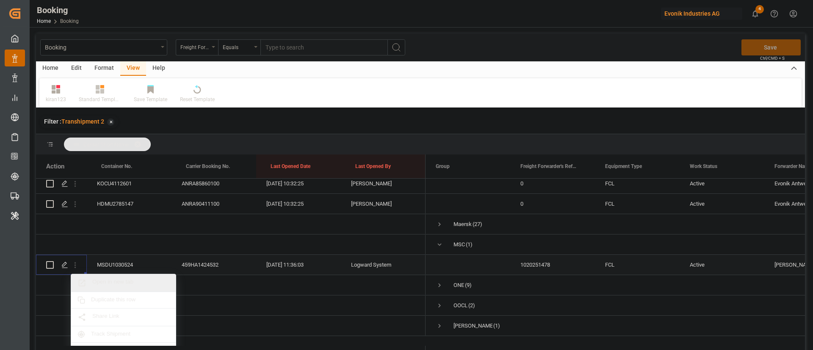
click at [115, 279] on span "Open in new tab" at bounding box center [130, 283] width 77 height 9
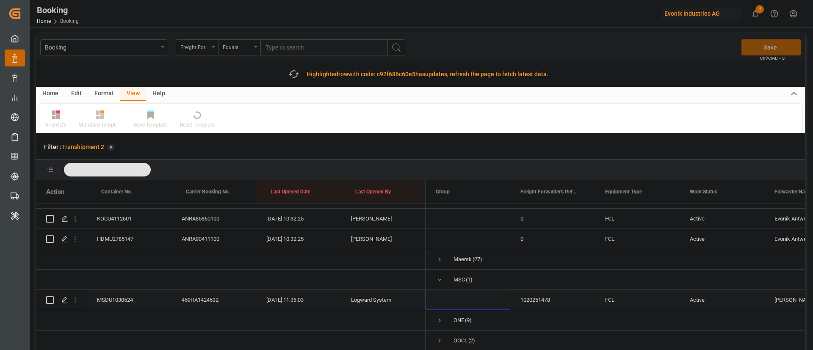
click at [439, 290] on span "Press SPACE to select this row." at bounding box center [468, 299] width 64 height 19
click at [439, 276] on span "Press SPACE to select this row." at bounding box center [440, 280] width 8 height 8
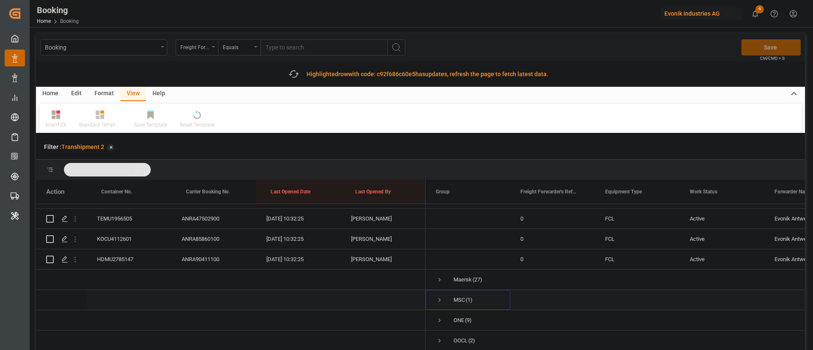
scroll to position [107, 0]
click at [439, 317] on span "Press SPACE to select this row." at bounding box center [440, 321] width 8 height 8
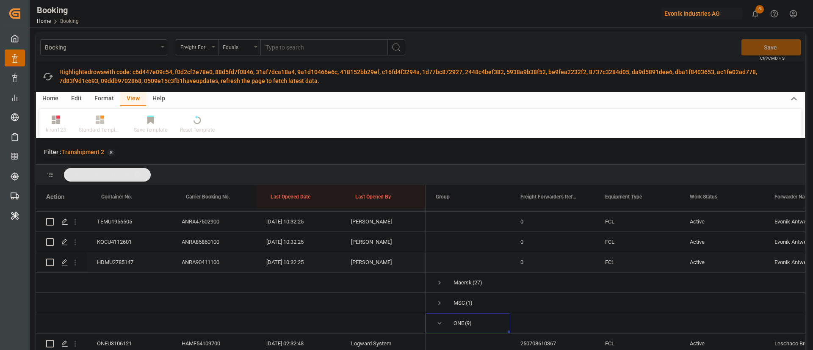
scroll to position [226, 0]
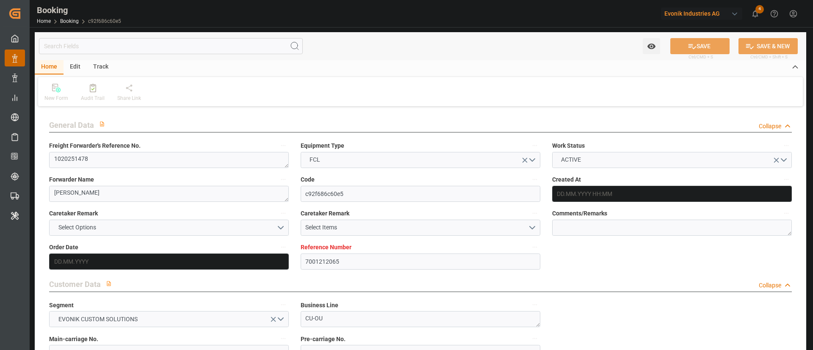
type input "7001212065"
type input "9770737"
type input "MSC"
type input "Mediterranean Shipping Company"
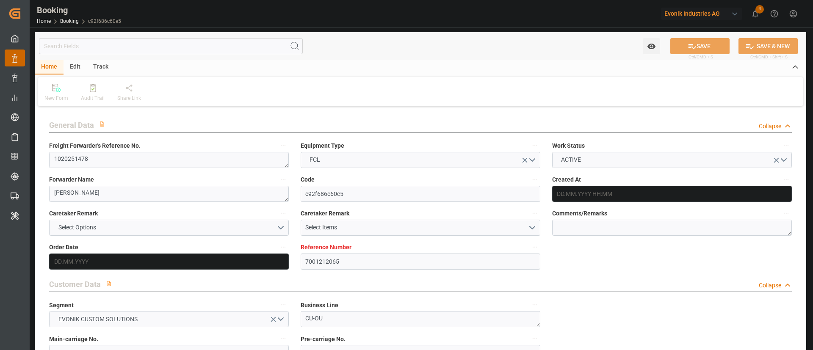
type input "BEANR"
type input "DJJIB"
type input "EGAKI"
type input "SAKAC"
type input "0"
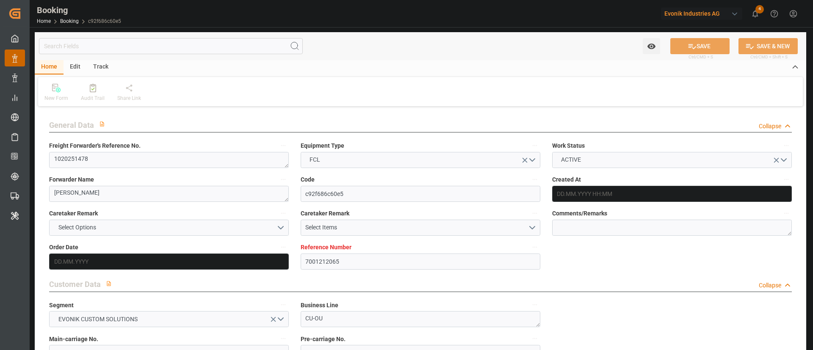
type input "BEANR"
type input "DJJIB"
type input "9305702"
type input "9506540"
type input "[DATE] 07:54"
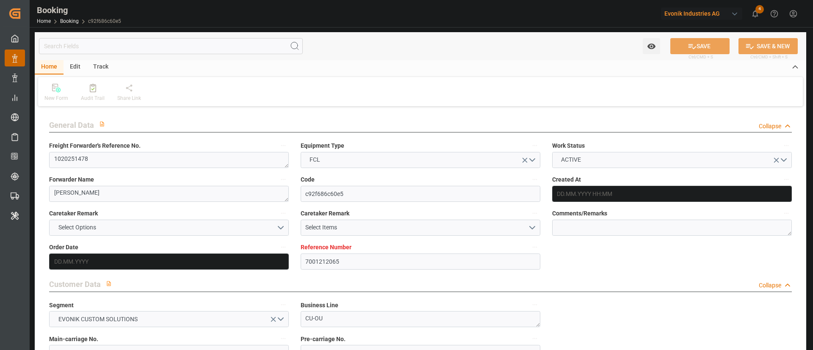
type input "[DATE]"
type input "[DATE] 00:00"
type input "[DATE] 12:00"
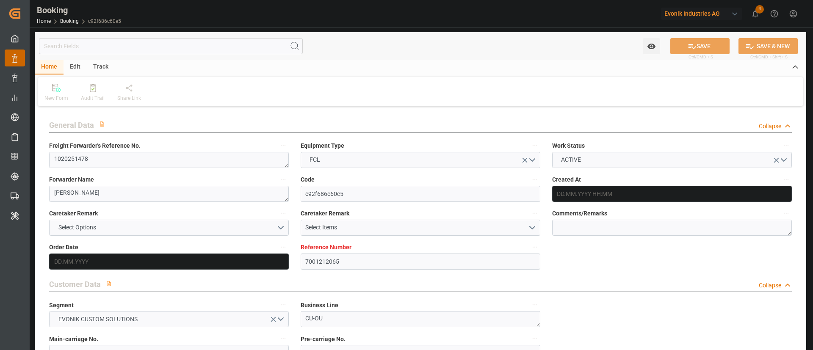
type input "[DATE] 00:00"
type input "[DATE] 12:00"
type input "[DATE] 00:00"
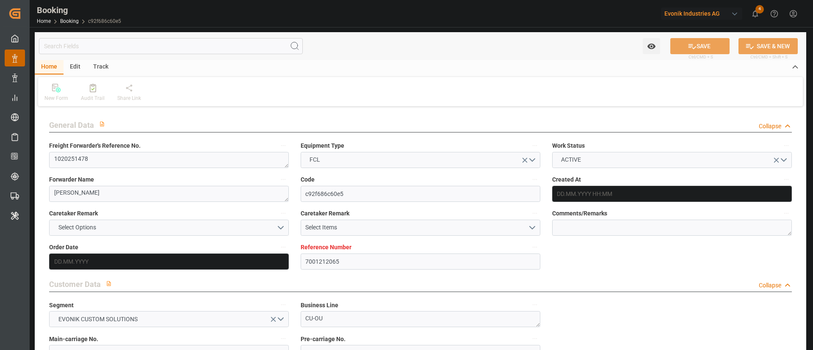
type input "[DATE] 12:00"
type input "[DATE] 00:00"
type input "[DATE] 12:00"
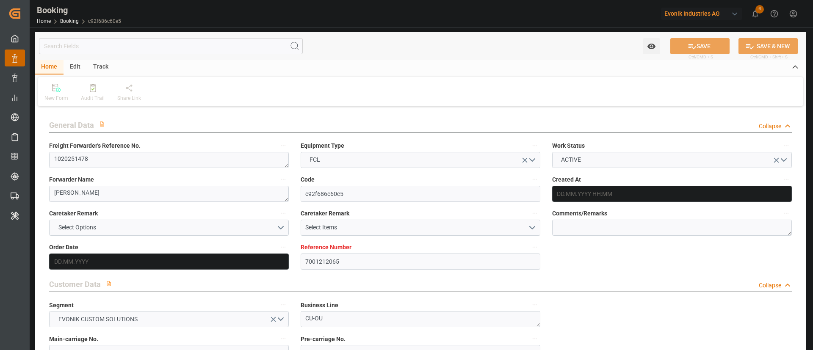
type input "[DATE] 00:00"
type input "[DATE]"
type input "[DATE] 11:36"
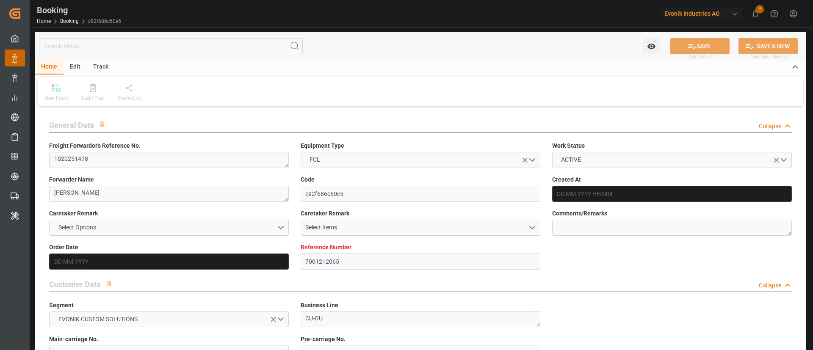
type input "[DATE]"
type input "[DATE] 00:02"
type input "[DATE] 00:01"
type input "[DATE] 12:00"
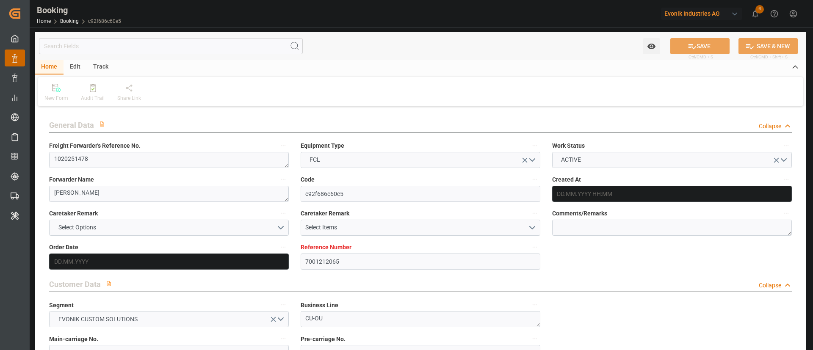
type input "[DATE] 05:02"
type input "[DATE] 12:00"
type input "[DATE] 03:44"
type input "[DATE] 00:02"
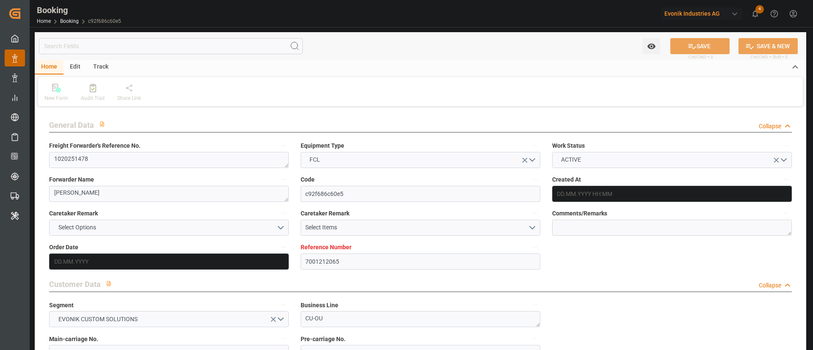
type input "[DATE] 12:00"
type input "[DATE] 02:26"
type input "[DATE] 00:02"
type input "[DATE] 12:00"
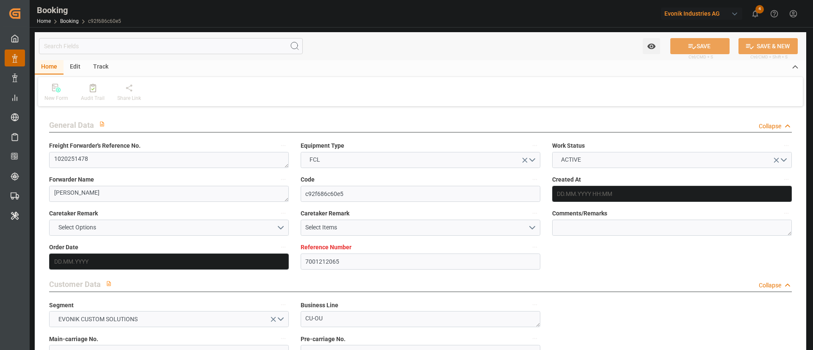
type input "[DATE] 19:10"
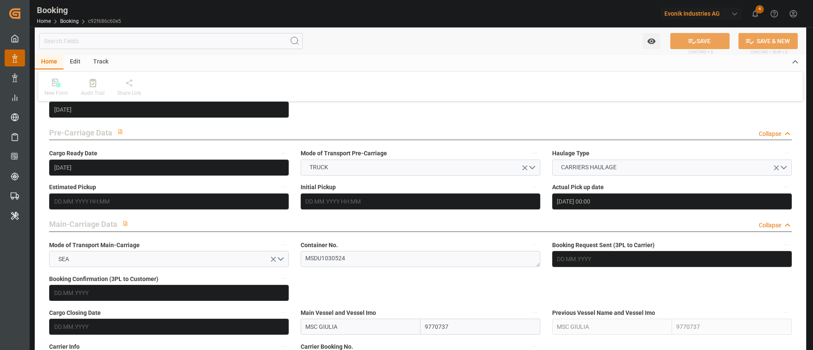
scroll to position [508, 0]
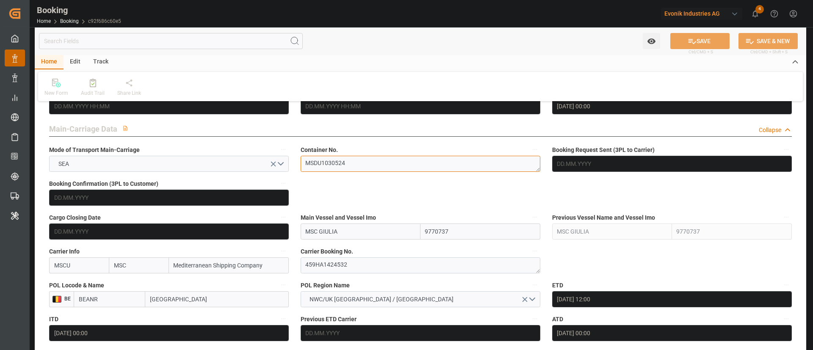
click at [351, 164] on textarea "MSDU1030524" at bounding box center [421, 164] width 240 height 16
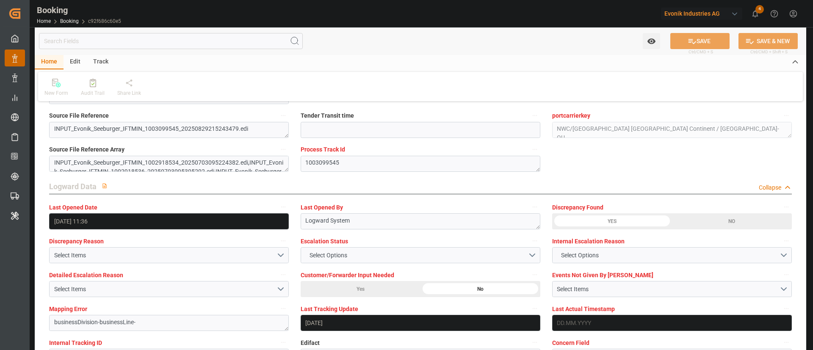
scroll to position [1524, 0]
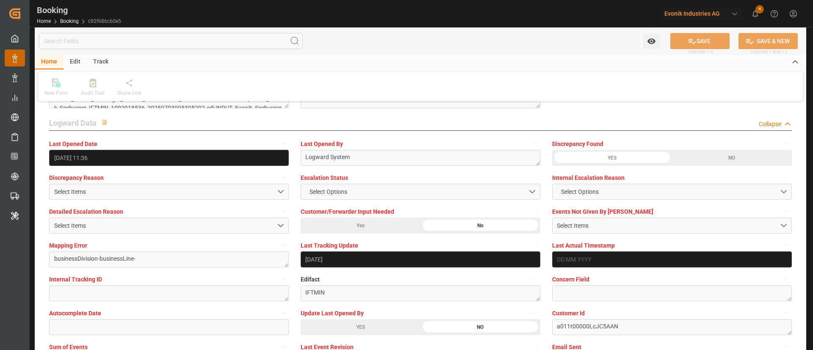
click at [341, 323] on div "YES" at bounding box center [361, 327] width 120 height 16
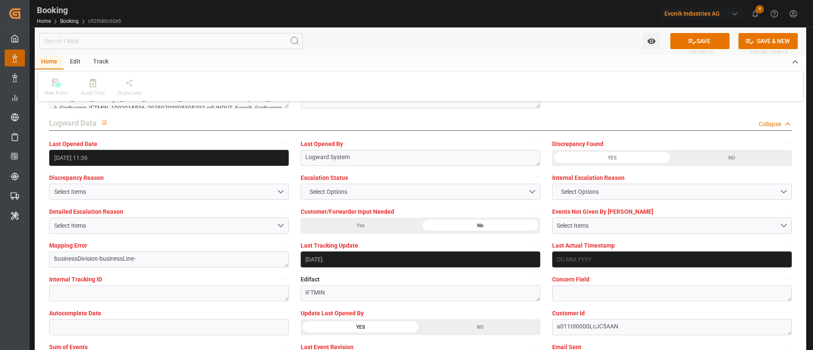
click at [698, 39] on button "SAVE" at bounding box center [699, 41] width 59 height 16
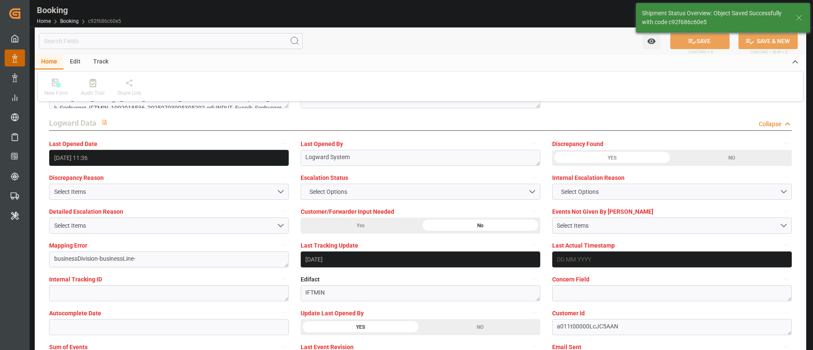
type textarea "Kiran Hari"
type input "[DATE] 10:46"
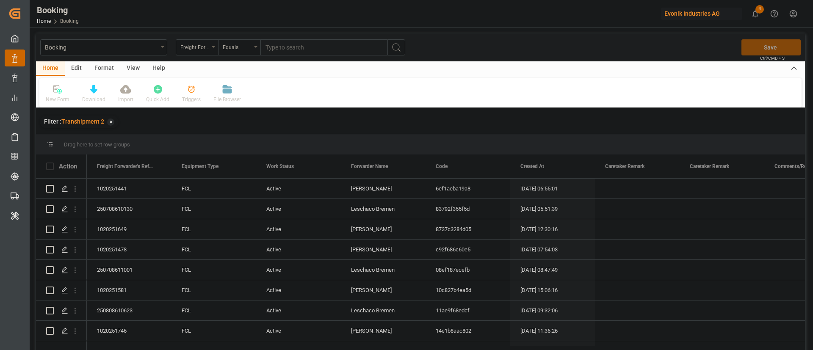
click at [130, 76] on div "Home Edit Format View Help New Form Download Import Quick Add Triggers File Bro…" at bounding box center [420, 84] width 769 height 46
click at [131, 65] on div "View" at bounding box center [133, 68] width 26 height 14
click at [52, 98] on div "Default" at bounding box center [54, 100] width 17 height 8
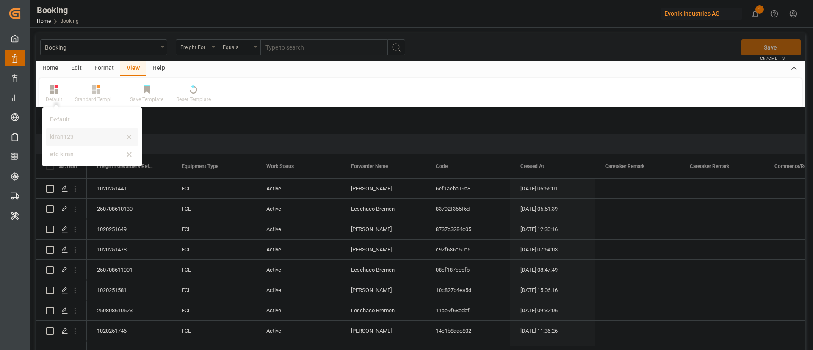
click at [56, 137] on div "kiran123" at bounding box center [87, 136] width 74 height 9
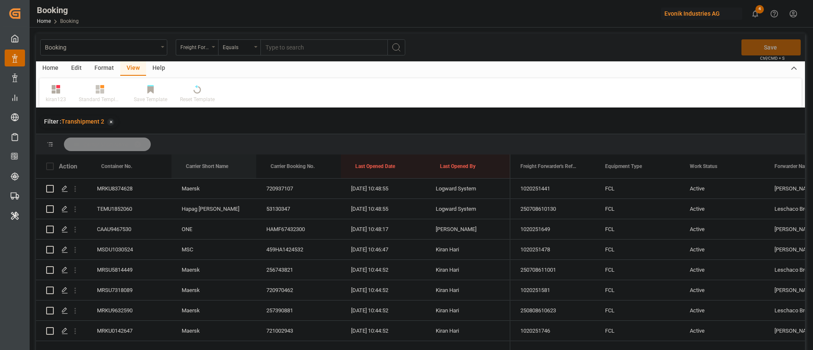
drag, startPoint x: 218, startPoint y: 169, endPoint x: 231, endPoint y: 152, distance: 20.8
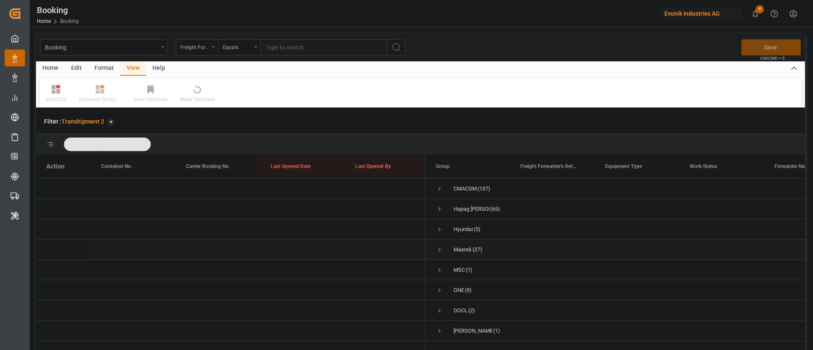
scroll to position [5, 0]
click at [444, 284] on span "ONE (9)" at bounding box center [468, 290] width 64 height 19
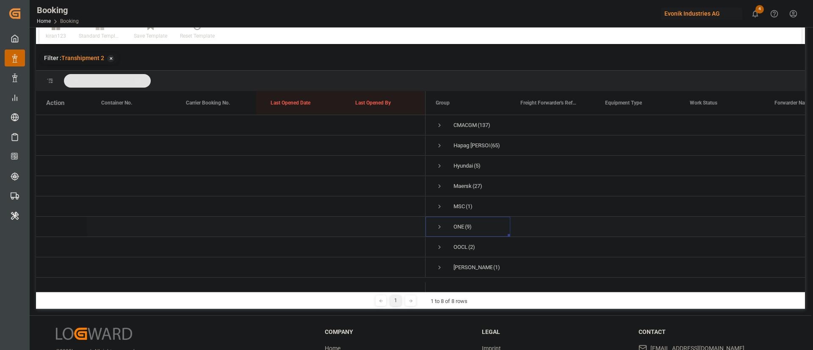
scroll to position [125, 0]
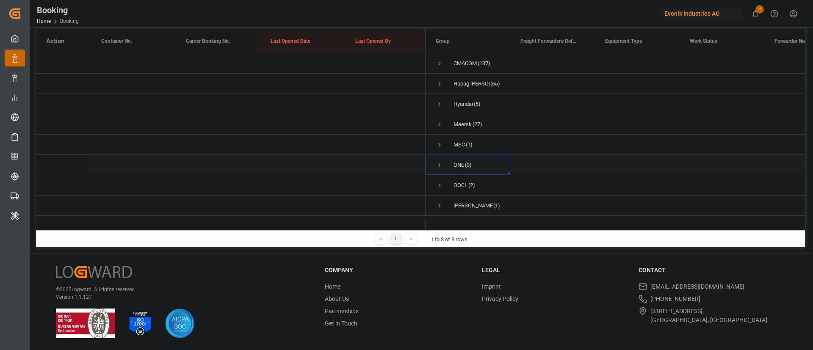
click at [441, 161] on span "Press SPACE to select this row." at bounding box center [440, 165] width 8 height 8
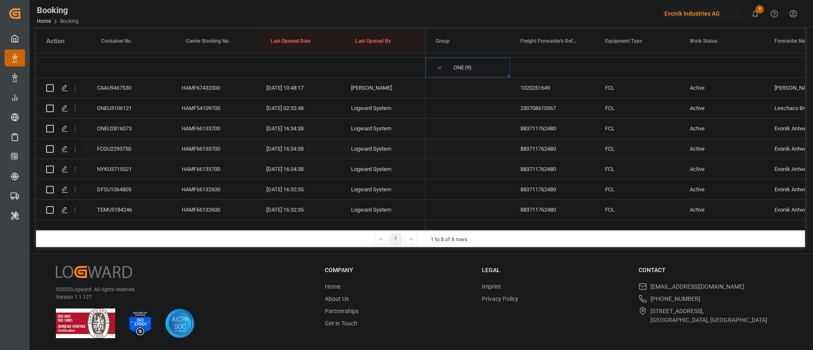
scroll to position [69, 0]
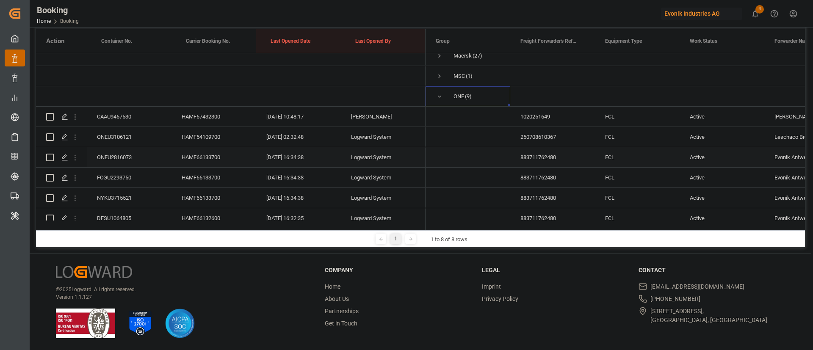
click at [132, 158] on div "ONEU2816073" at bounding box center [129, 157] width 85 height 20
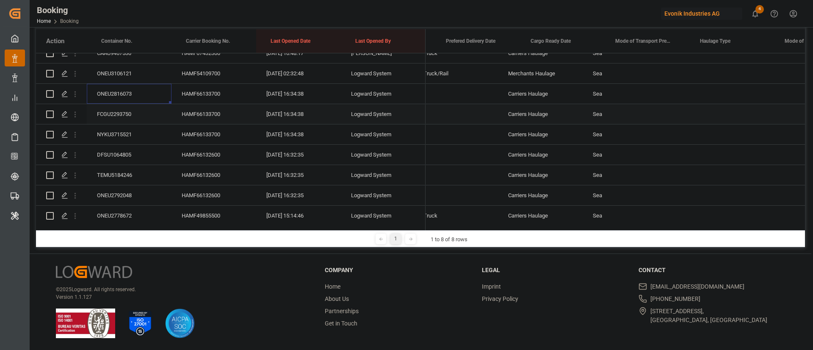
scroll to position [0, 0]
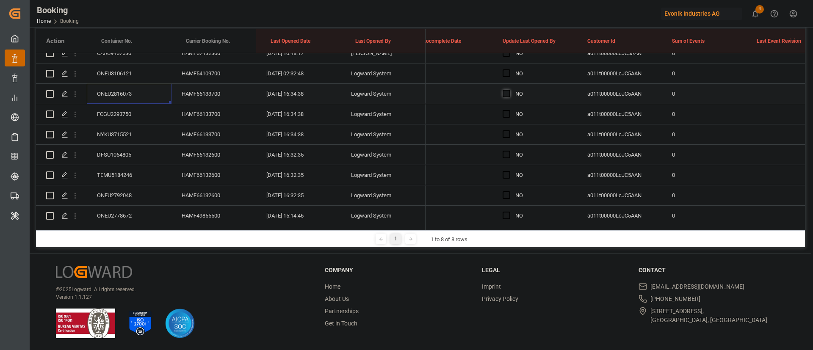
click at [507, 92] on span "Press SPACE to select this row." at bounding box center [506, 94] width 8 height 8
click at [509, 90] on input "Press SPACE to select this row." at bounding box center [509, 90] width 0 height 0
click at [140, 109] on div "FCGU2293750" at bounding box center [129, 114] width 85 height 20
click at [124, 145] on div "DFSU1064805" at bounding box center [129, 155] width 85 height 20
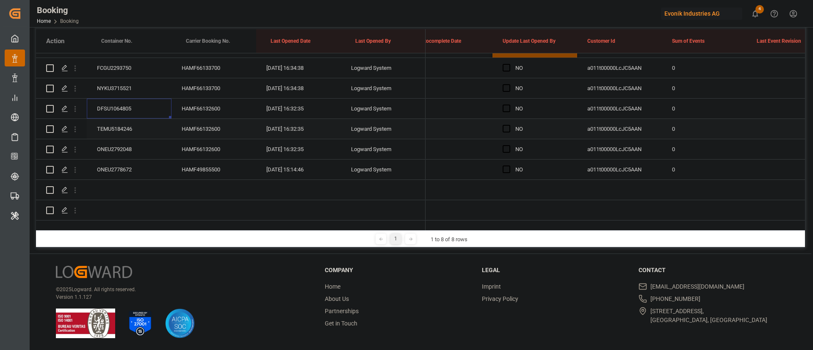
click at [139, 119] on div "TEMU5184246" at bounding box center [129, 129] width 85 height 20
click at [125, 140] on div "ONEU2792048" at bounding box center [129, 149] width 85 height 20
click at [116, 163] on div "ONEU2778672" at bounding box center [129, 170] width 85 height 20
click at [506, 165] on span "Press SPACE to select this row." at bounding box center [506, 169] width 8 height 8
click at [509, 165] on input "Press SPACE to select this row." at bounding box center [509, 165] width 0 height 0
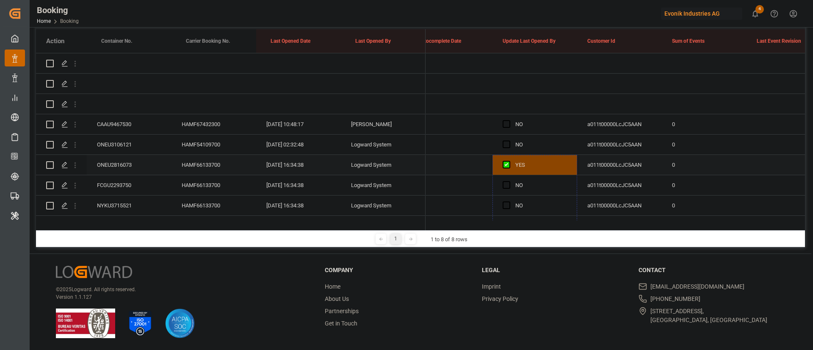
drag, startPoint x: 576, startPoint y: 168, endPoint x: 551, endPoint y: 165, distance: 25.1
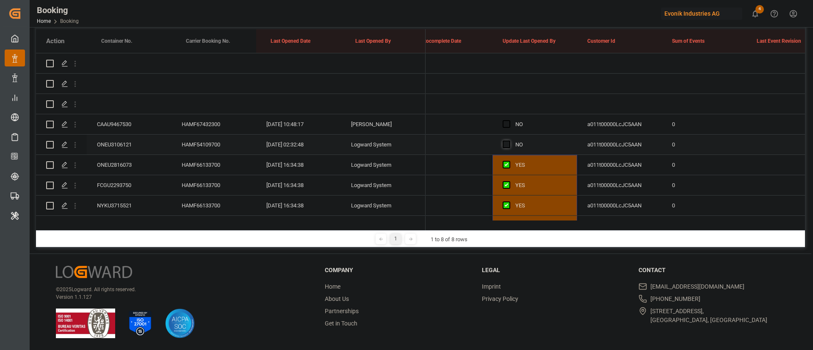
click at [504, 146] on span "Press SPACE to select this row." at bounding box center [506, 145] width 8 height 8
click at [509, 141] on input "Press SPACE to select this row." at bounding box center [509, 141] width 0 height 0
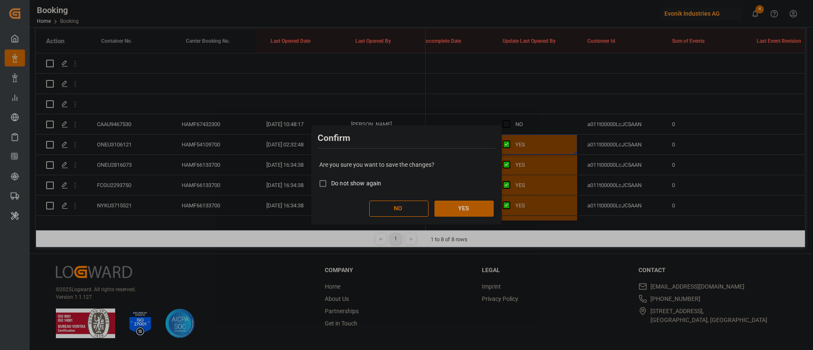
click at [469, 203] on button "YES" at bounding box center [463, 209] width 59 height 16
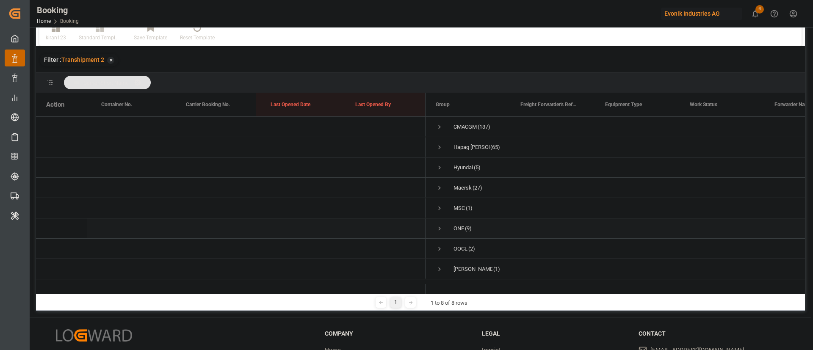
scroll to position [5, 0]
click at [444, 246] on span "OOCL (2)" at bounding box center [468, 248] width 64 height 19
click at [437, 245] on span "Press SPACE to select this row." at bounding box center [440, 249] width 8 height 8
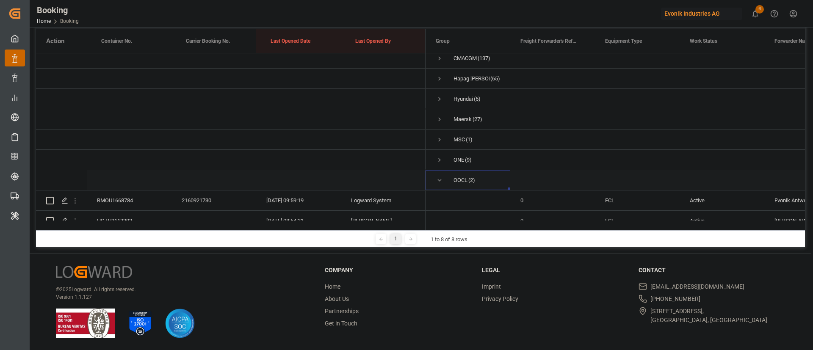
scroll to position [46, 0]
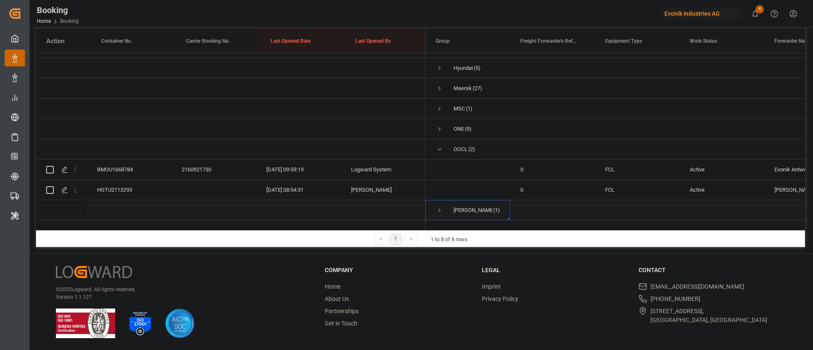
click at [436, 207] on span "Press SPACE to select this row." at bounding box center [440, 211] width 8 height 8
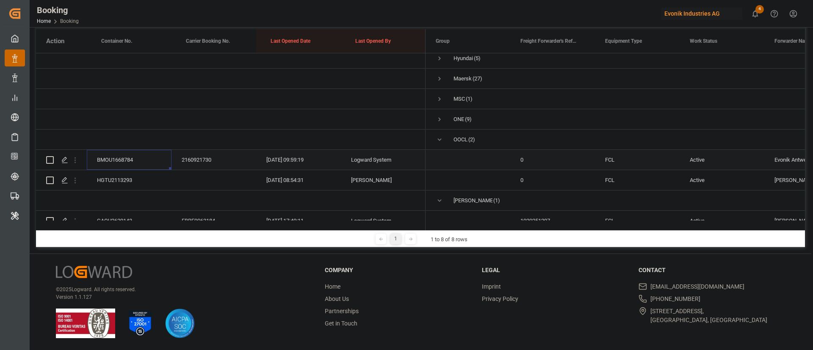
click at [127, 155] on div "BMOU1668784" at bounding box center [129, 160] width 85 height 20
click at [110, 181] on div "HGTU2113293" at bounding box center [129, 180] width 85 height 20
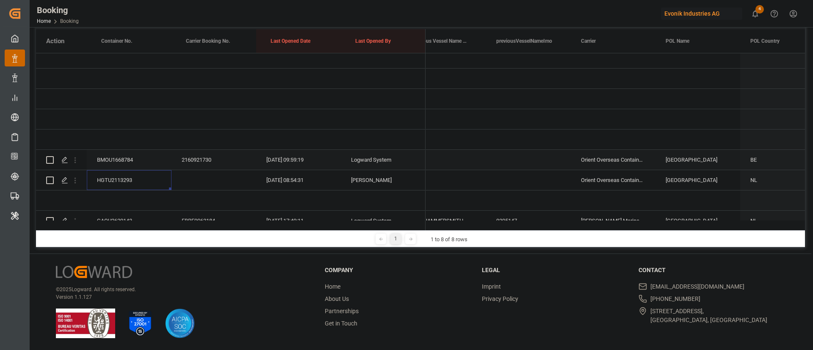
scroll to position [0, 3150]
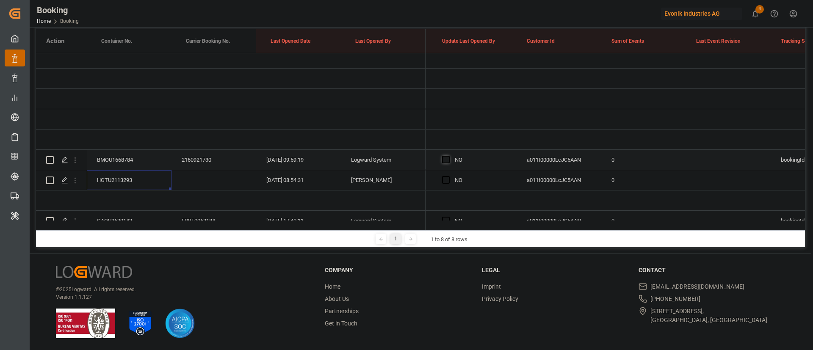
click at [446, 160] on span "Press SPACE to select this row." at bounding box center [446, 160] width 8 height 8
click at [448, 156] on input "Press SPACE to select this row." at bounding box center [448, 156] width 0 height 0
click at [450, 180] on div "Press SPACE to select this row." at bounding box center [448, 180] width 13 height 19
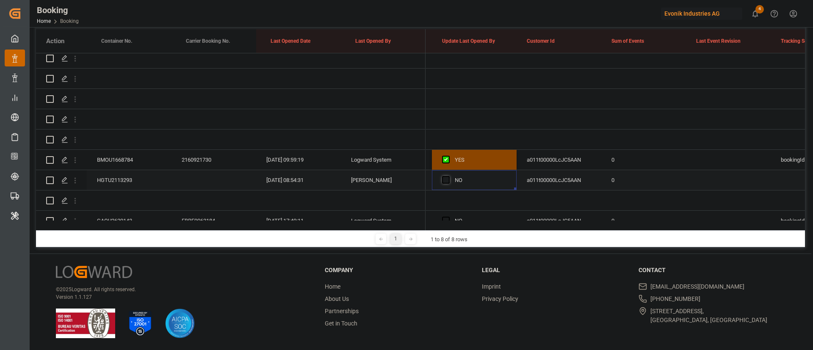
click at [448, 180] on span "Press SPACE to select this row." at bounding box center [446, 180] width 8 height 8
click at [448, 176] on input "Press SPACE to select this row." at bounding box center [448, 176] width 0 height 0
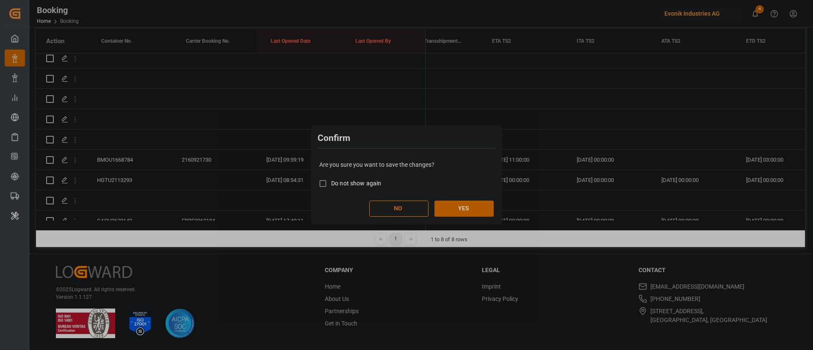
click at [485, 205] on button "YES" at bounding box center [463, 209] width 59 height 16
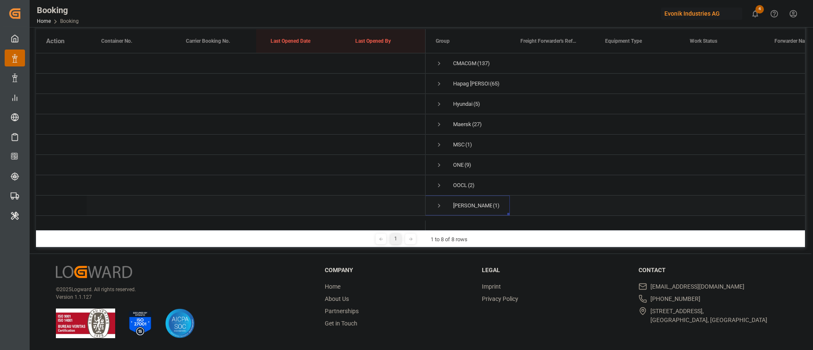
click at [440, 202] on span "Press SPACE to select this row." at bounding box center [439, 206] width 8 height 8
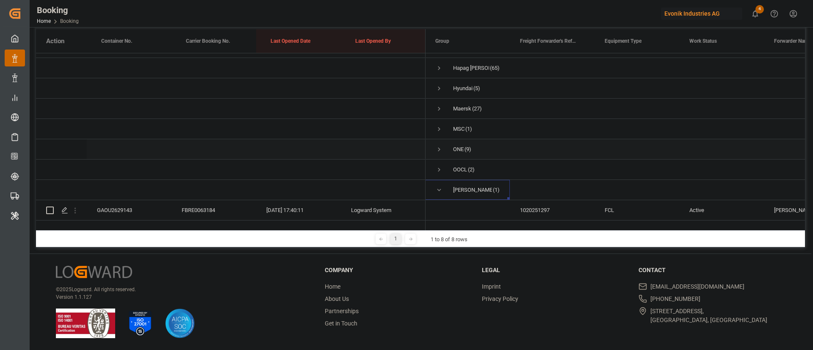
scroll to position [25, 0]
drag, startPoint x: 74, startPoint y: 198, endPoint x: 146, endPoint y: 118, distance: 108.2
click at [74, 206] on icon "open menu" at bounding box center [75, 210] width 9 height 9
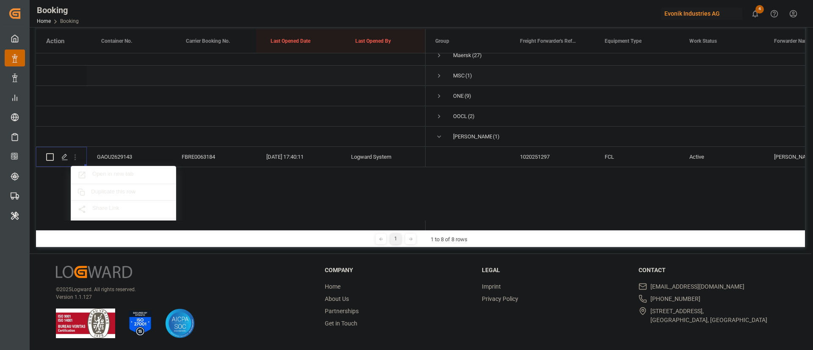
scroll to position [89, 0]
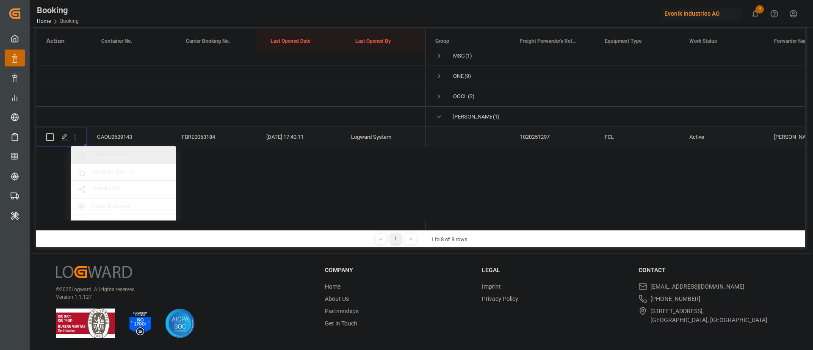
click at [110, 152] on span "Open in new tab" at bounding box center [130, 155] width 77 height 9
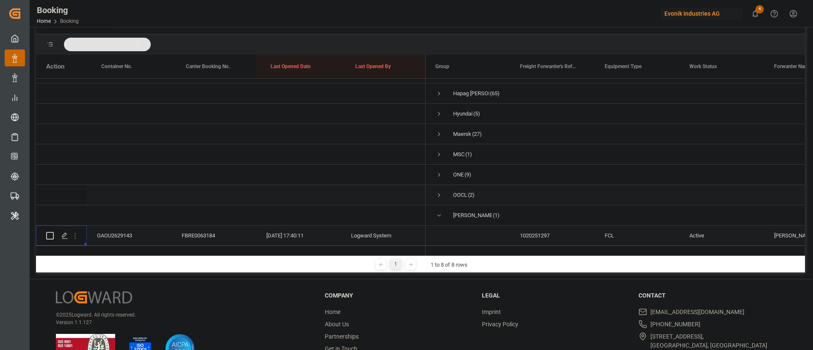
scroll to position [151, 0]
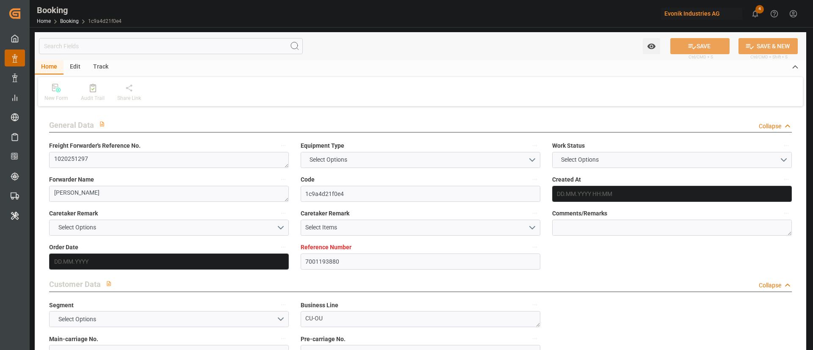
type input "7001193880"
type input "9395147"
type input "[PERSON_NAME]"
type input "Yang Ming Marine Transport Corp."
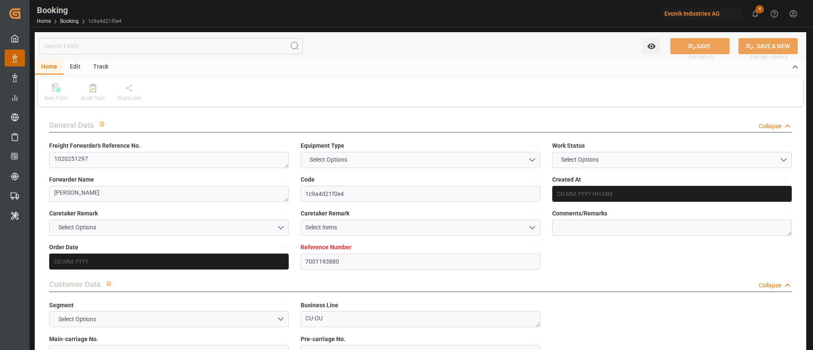
type input "NLRTM"
type input "VNCMT"
type input "51"
type input "SGSIN"
type input "VNCMT"
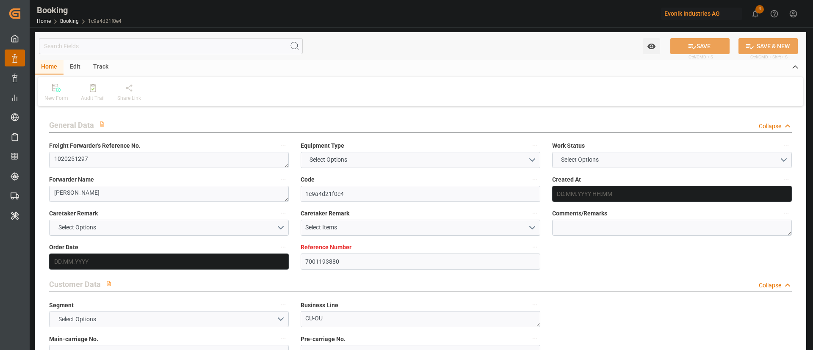
type input "0"
type input "NLRTM"
type input "VNCMT"
type input "9684665"
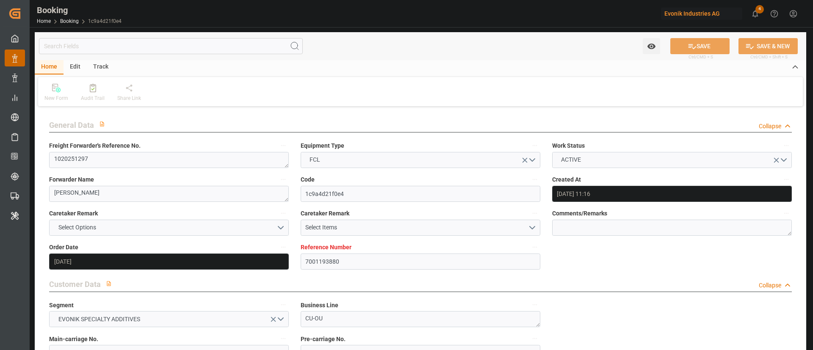
type input "12.06.2025 11:16"
type input "[DATE]"
type input "02.09.2025"
type input "04.07.2025"
type input "04.07.2025 00:00"
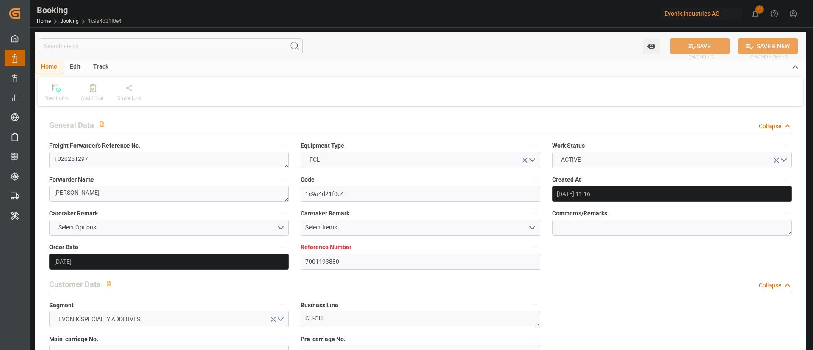
type input "12.07.2025 00:00"
type input "12.07.2025 23:48"
type input "05.07.2025 05:53"
type input "10.09.2025 21:00"
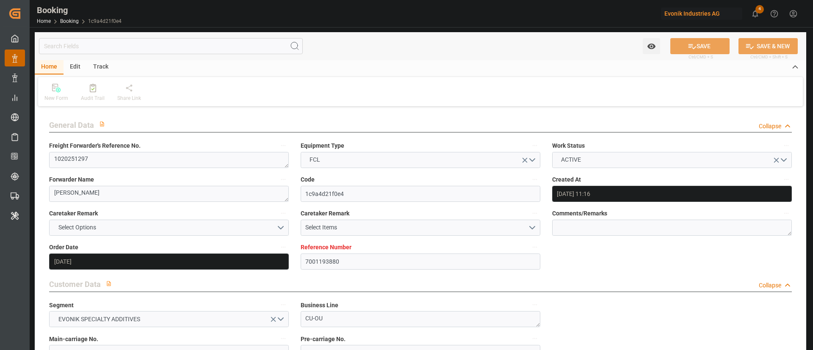
type input "27.08.2025 00:00"
type input "01.09.2025 21:30"
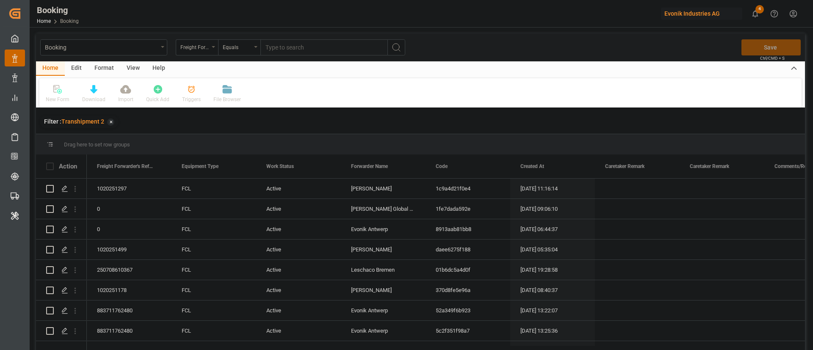
click at [136, 64] on div "View" at bounding box center [133, 68] width 26 height 14
click at [60, 93] on div at bounding box center [54, 89] width 17 height 9
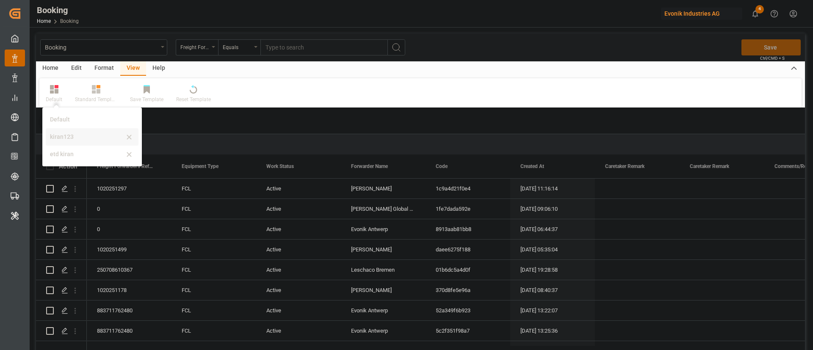
click at [72, 130] on div "kiran123" at bounding box center [92, 136] width 93 height 17
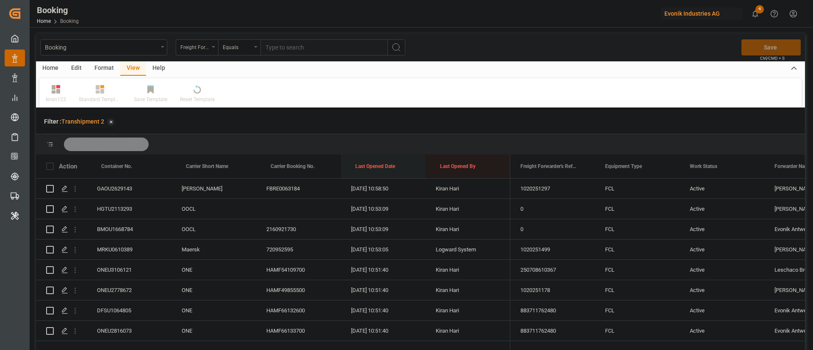
drag, startPoint x: 369, startPoint y: 166, endPoint x: 380, endPoint y: 152, distance: 17.2
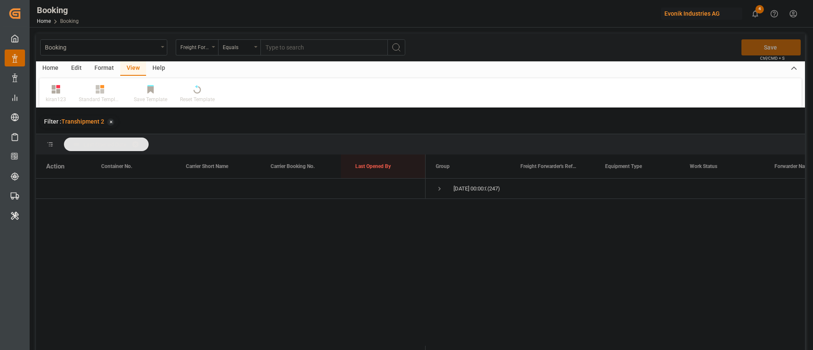
click at [103, 71] on div "Format" at bounding box center [104, 68] width 32 height 14
click at [65, 97] on div "Filter Rows" at bounding box center [58, 100] width 25 height 8
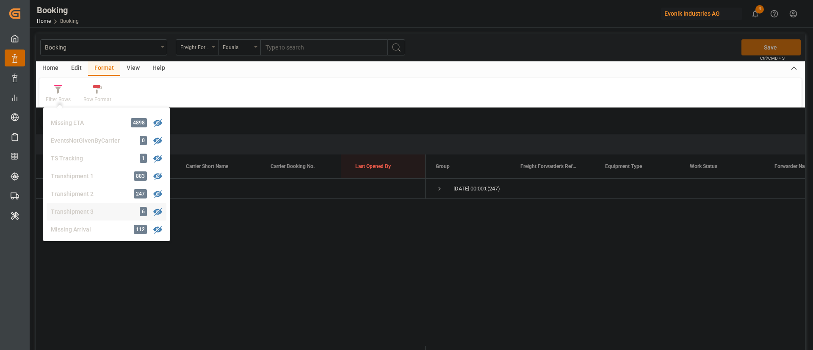
scroll to position [257, 0]
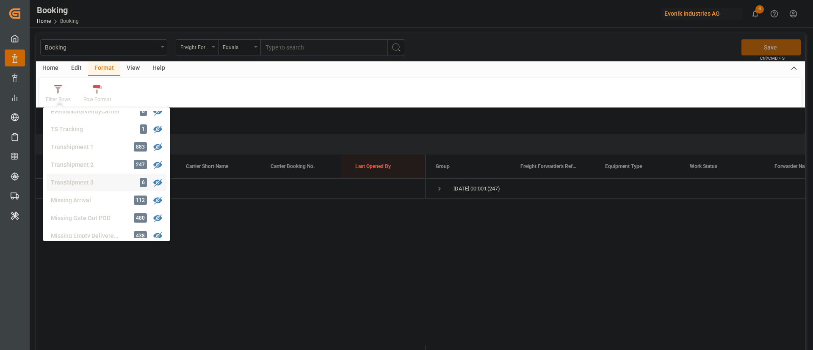
click at [97, 179] on div "Booking Freight Forwarder's Reference No. Equals Save Ctrl/CMD + S Home Edit Fo…" at bounding box center [420, 202] width 769 height 339
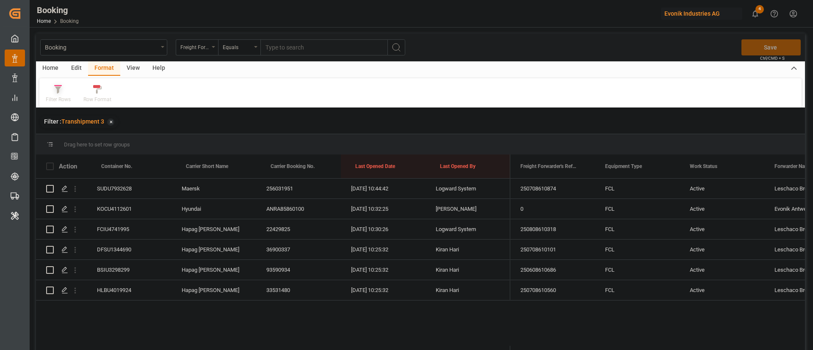
click at [65, 98] on div "Filter Rows" at bounding box center [58, 100] width 25 height 8
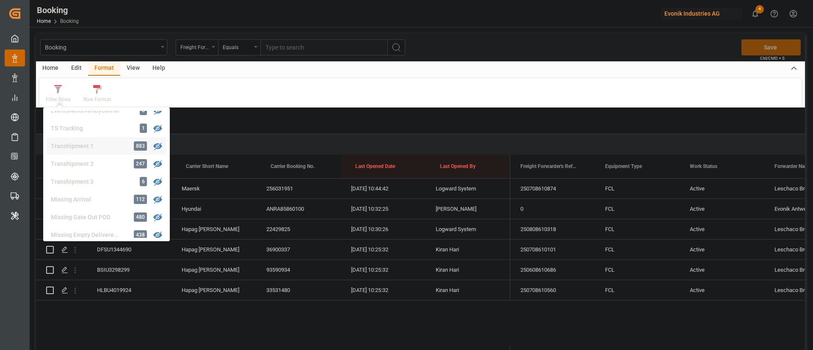
scroll to position [322, 0]
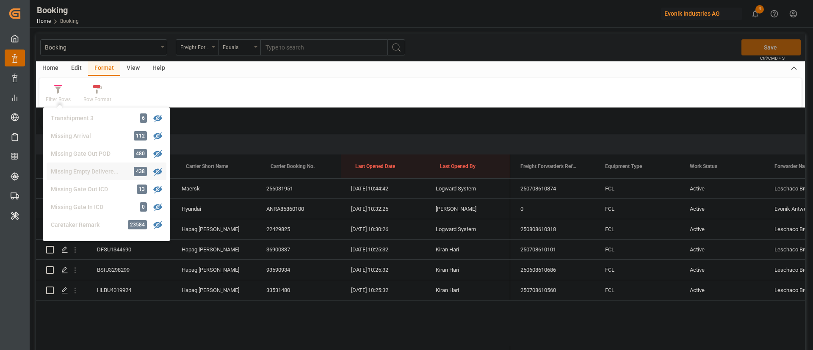
click at [87, 168] on div "Booking Freight Forwarder's Reference No. Equals Save Ctrl/CMD + S Home Edit Fo…" at bounding box center [420, 202] width 769 height 339
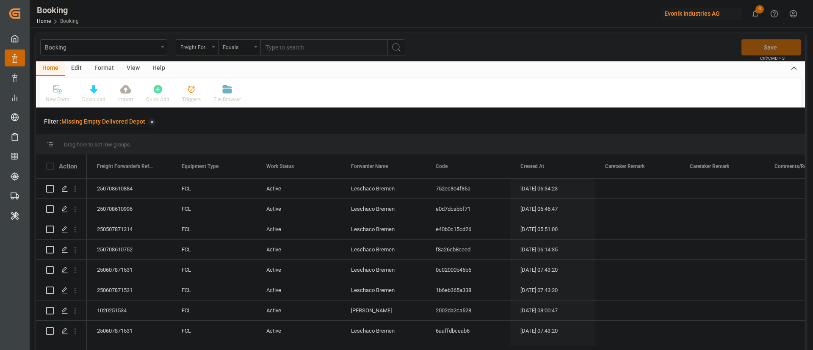
click at [132, 65] on div "View" at bounding box center [133, 68] width 26 height 14
click at [58, 99] on div "Default" at bounding box center [54, 100] width 17 height 8
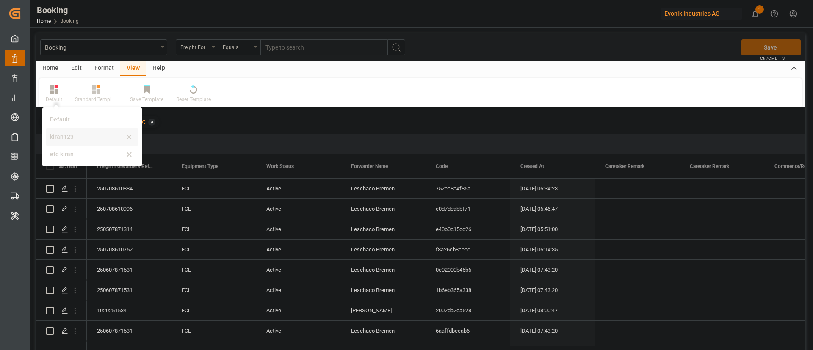
click at [72, 132] on div "kiran123" at bounding box center [87, 136] width 74 height 9
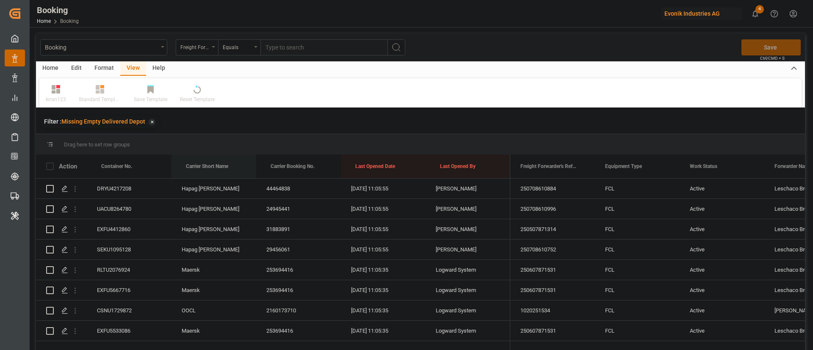
drag, startPoint x: 218, startPoint y: 163, endPoint x: 233, endPoint y: 134, distance: 32.4
click at [233, 134] on div "Drag here to set row groups Drag here to set column labels Action Container No.…" at bounding box center [420, 244] width 769 height 221
drag, startPoint x: 213, startPoint y: 161, endPoint x: 230, endPoint y: 139, distance: 28.0
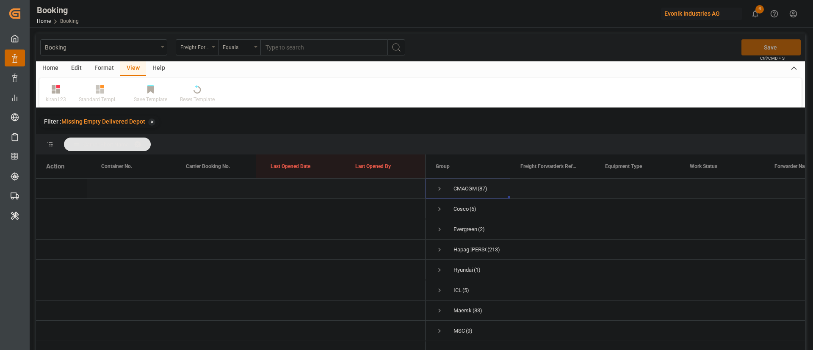
click at [441, 188] on span "Press SPACE to select this row." at bounding box center [440, 189] width 8 height 8
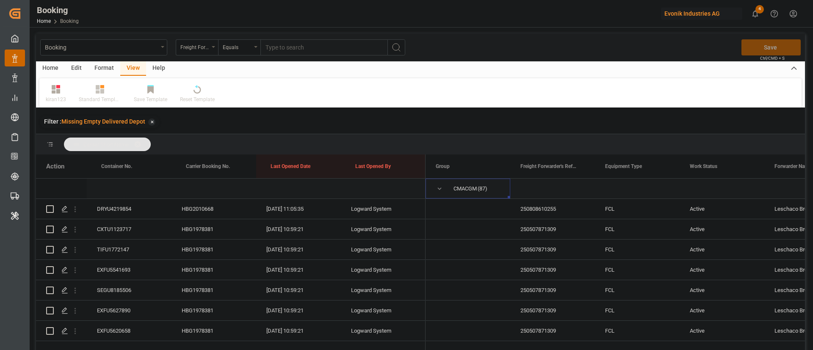
click at [438, 192] on span "Press SPACE to select this row." at bounding box center [440, 189] width 8 height 8
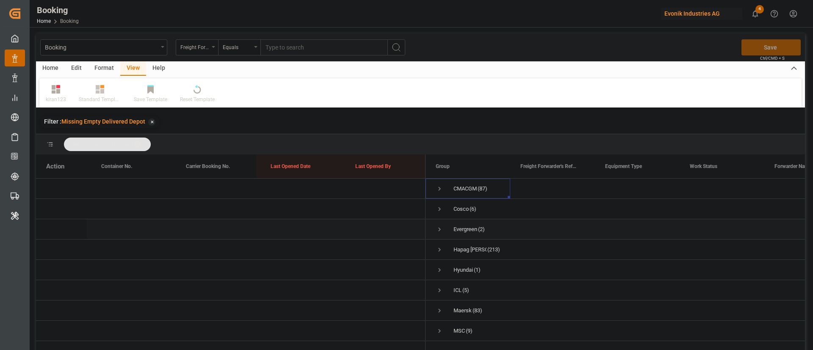
scroll to position [63, 0]
click at [444, 248] on span "Maersk (83)" at bounding box center [468, 254] width 64 height 19
click at [441, 251] on span "Press SPACE to select this row." at bounding box center [440, 255] width 8 height 8
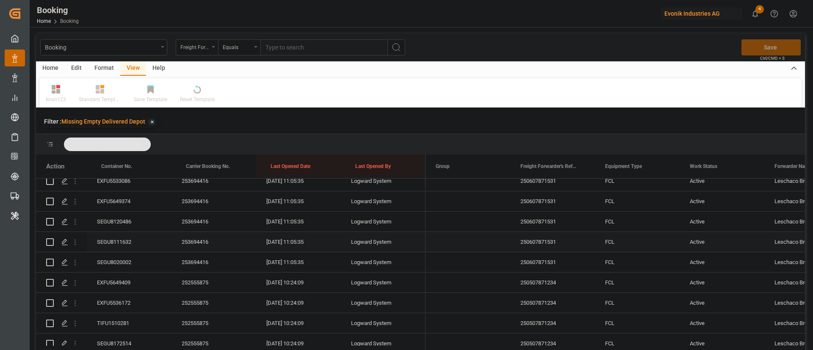
scroll to position [127, 0]
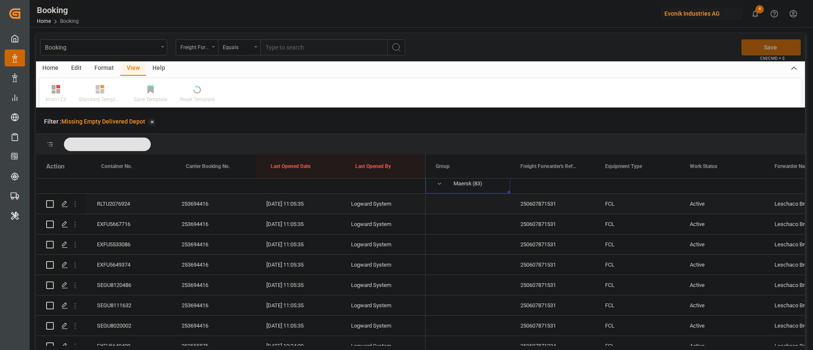
click at [131, 204] on div "RLTU2076924" at bounding box center [129, 204] width 85 height 20
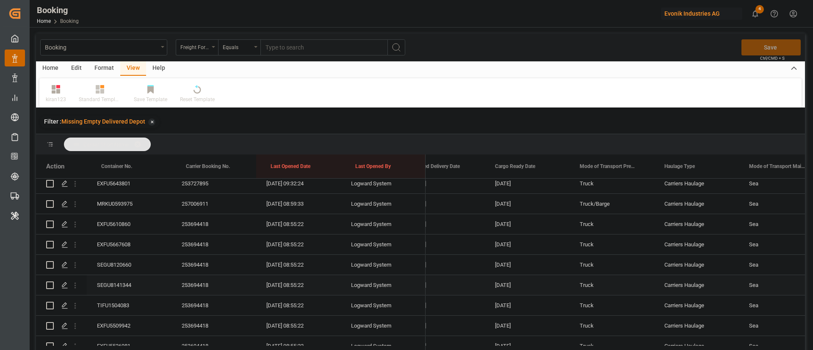
scroll to position [0, 0]
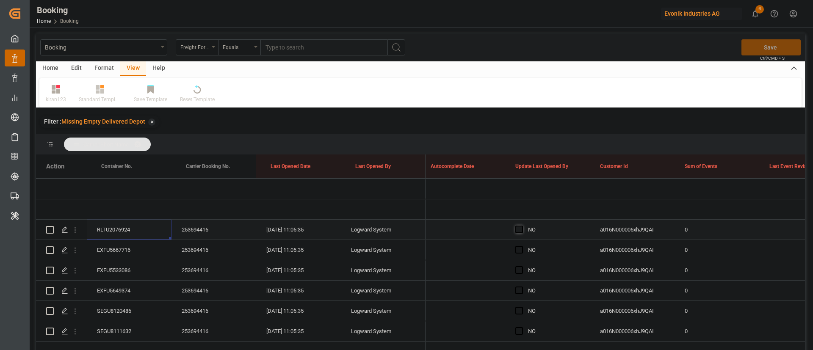
click at [521, 232] on span "Press SPACE to select this row." at bounding box center [519, 230] width 8 height 8
click at [521, 226] on input "Press SPACE to select this row." at bounding box center [521, 226] width 0 height 0
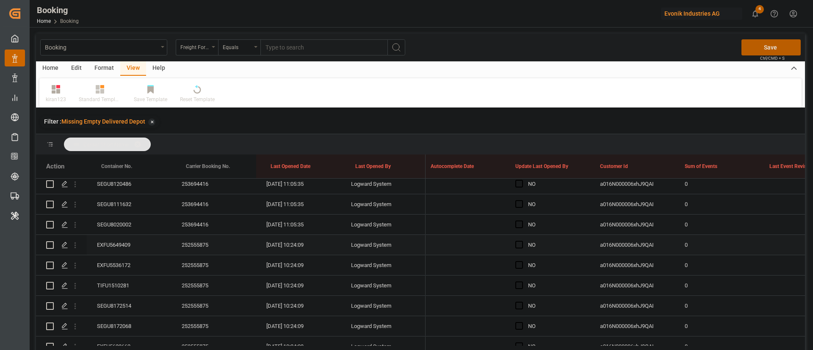
click at [134, 242] on div "EXFU5649409" at bounding box center [129, 245] width 85 height 20
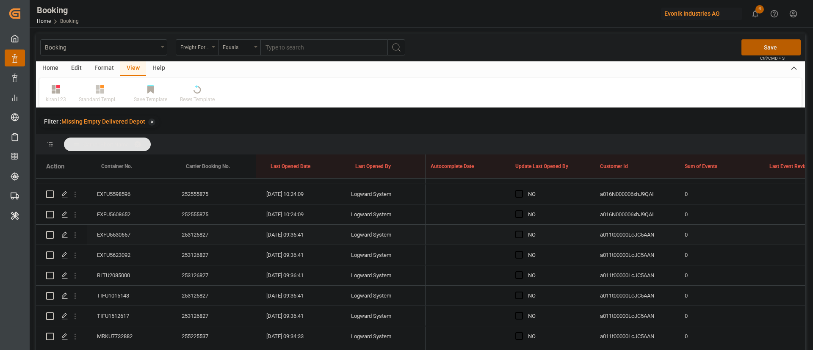
click at [132, 237] on div "EXFU5530657" at bounding box center [129, 235] width 85 height 20
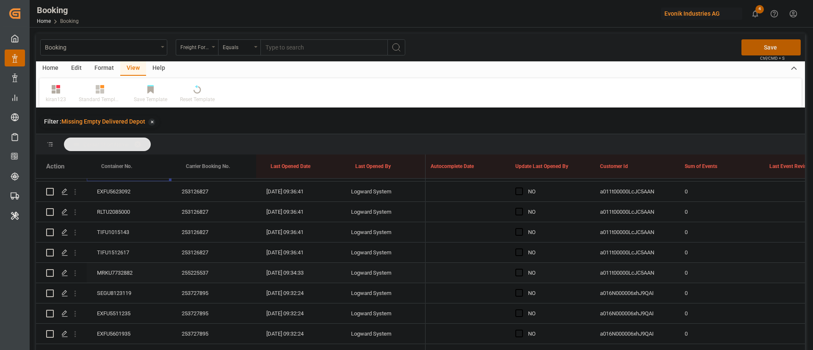
click at [520, 277] on div "Press SPACE to select this row." at bounding box center [521, 272] width 13 height 19
click at [518, 272] on span "Press SPACE to select this row." at bounding box center [519, 273] width 8 height 8
click at [521, 269] on input "Press SPACE to select this row." at bounding box center [521, 269] width 0 height 0
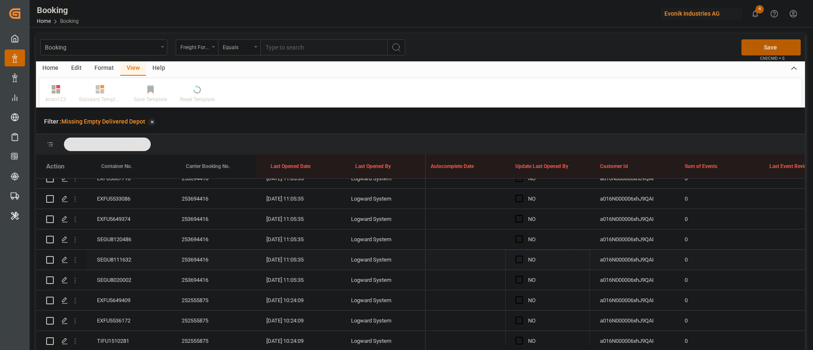
scroll to position [84, 0]
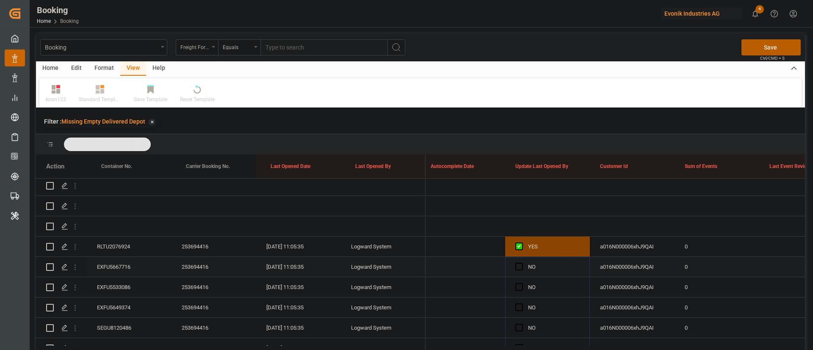
drag, startPoint x: 589, startPoint y: 280, endPoint x: 561, endPoint y: 265, distance: 31.4
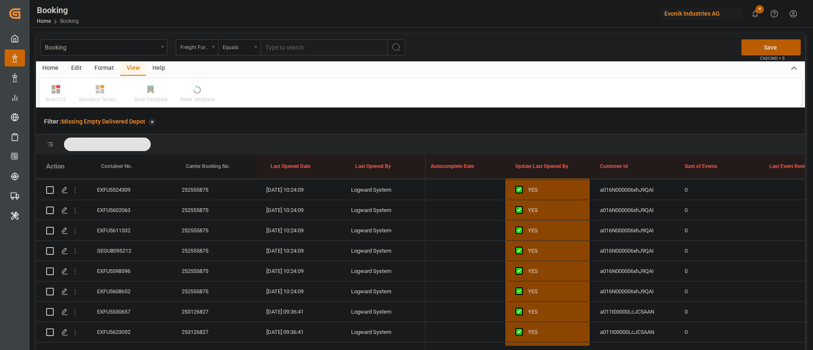
scroll to position [529, 0]
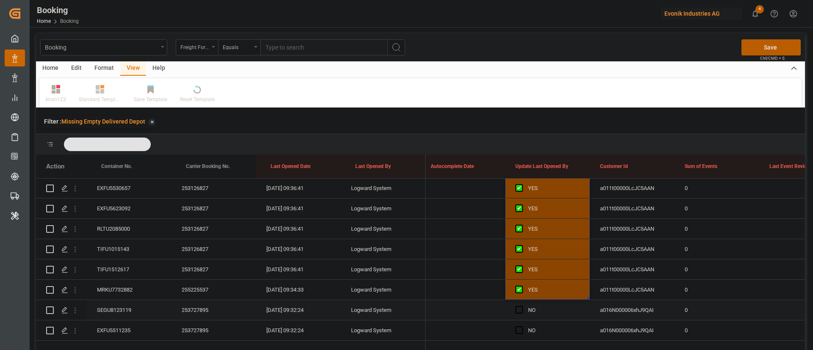
click at [128, 305] on div "SEGU8123119" at bounding box center [129, 310] width 85 height 20
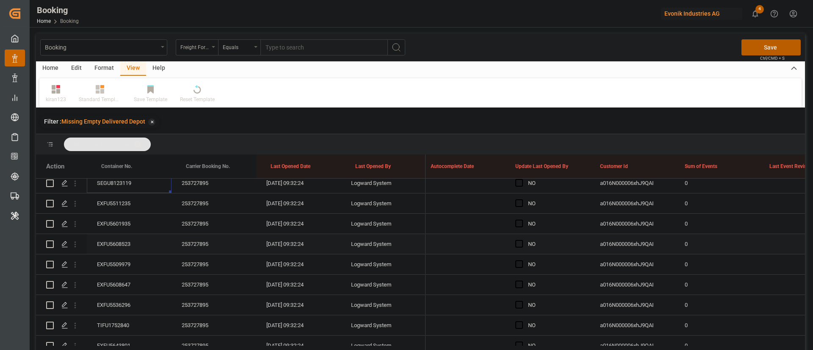
scroll to position [719, 0]
click at [517, 282] on span "Press SPACE to select this row." at bounding box center [519, 282] width 8 height 8
click at [521, 278] on input "Press SPACE to select this row." at bounding box center [521, 278] width 0 height 0
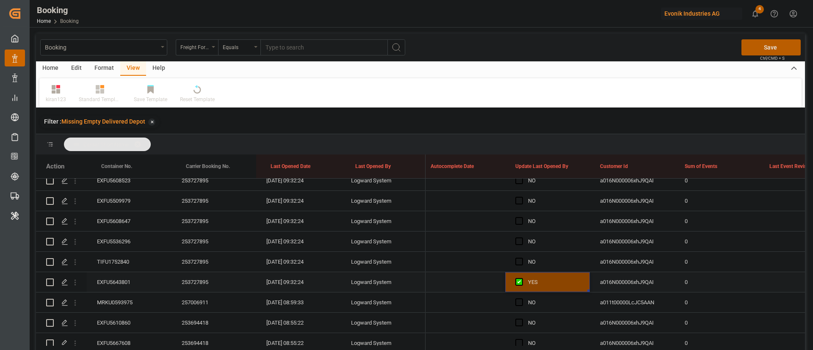
drag, startPoint x: 587, startPoint y: 291, endPoint x: 577, endPoint y: 275, distance: 18.7
click at [577, 275] on div "YES" at bounding box center [547, 282] width 85 height 20
drag, startPoint x: 587, startPoint y: 290, endPoint x: 585, endPoint y: 280, distance: 10.0
click at [585, 280] on div "YES" at bounding box center [547, 282] width 85 height 20
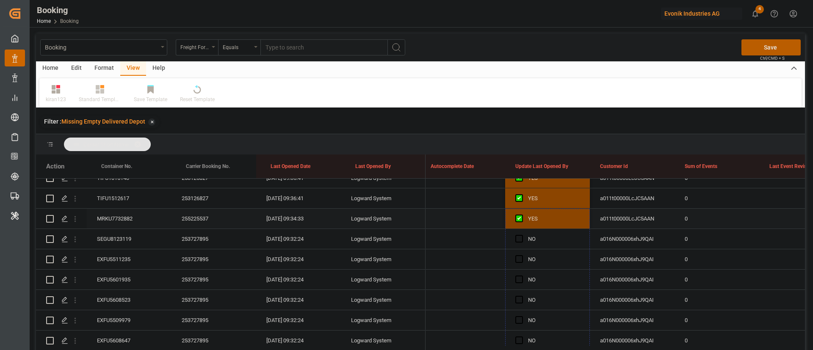
scroll to position [592, 0]
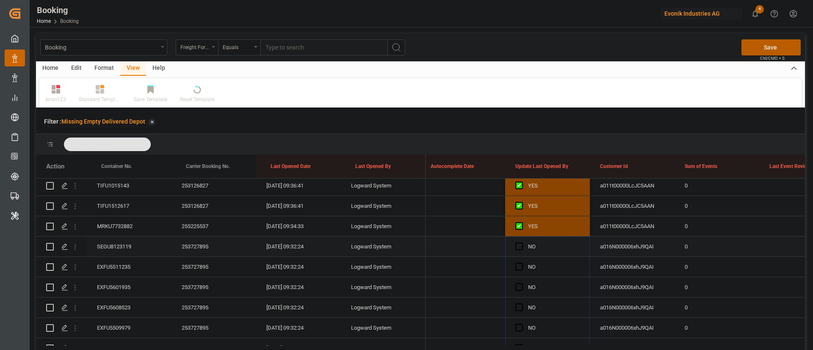
drag, startPoint x: 588, startPoint y: 290, endPoint x: 564, endPoint y: 240, distance: 55.3
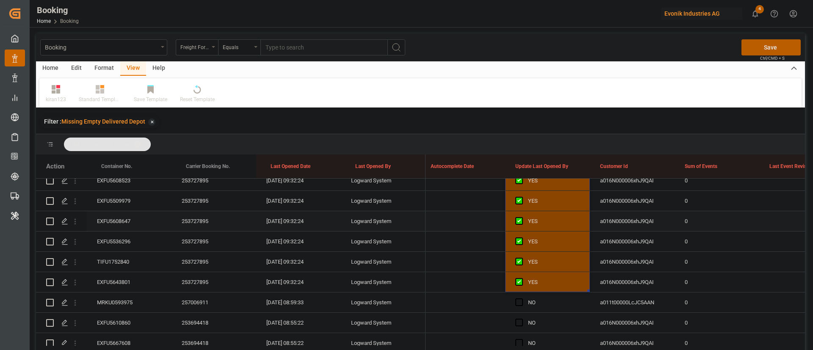
scroll to position [783, 0]
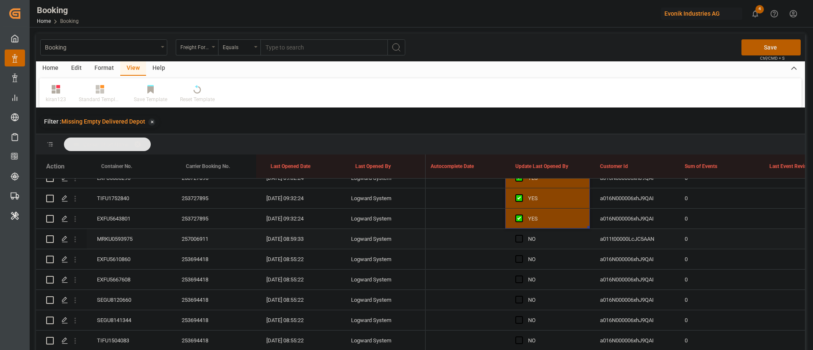
click at [131, 238] on div "MRKU0593975" at bounding box center [129, 239] width 85 height 20
drag, startPoint x: 75, startPoint y: 239, endPoint x: 99, endPoint y: 251, distance: 27.1
click at [76, 239] on icon "open menu" at bounding box center [75, 240] width 2 height 6
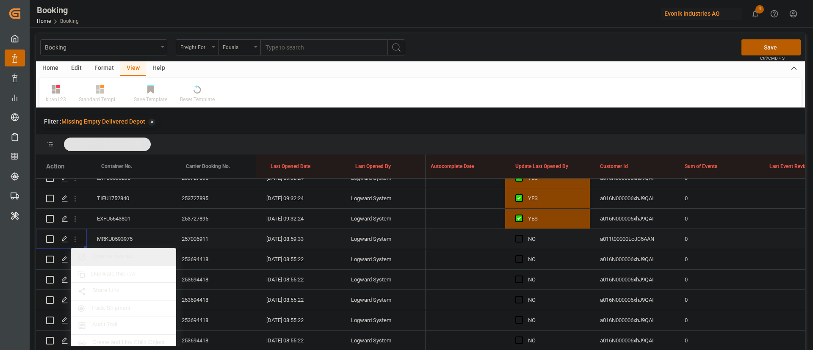
click at [116, 253] on span "Open in new tab" at bounding box center [130, 257] width 77 height 9
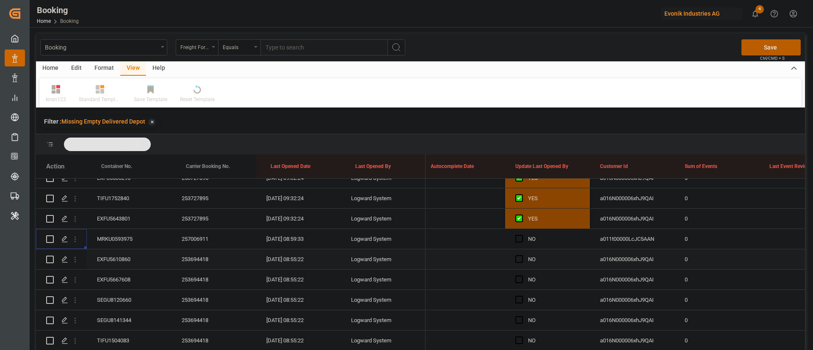
click at [118, 256] on div "EXFU5610860" at bounding box center [129, 259] width 85 height 20
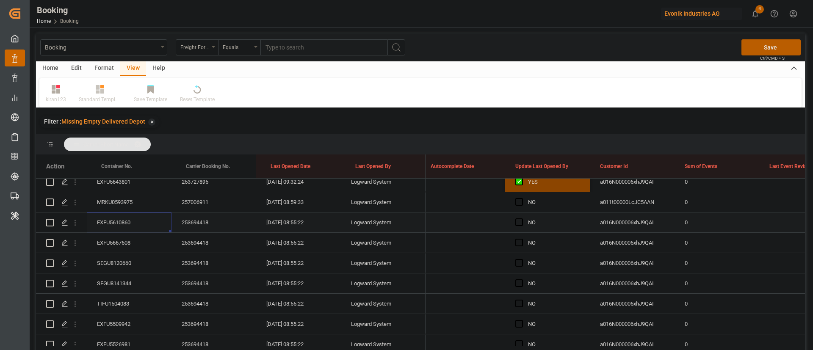
scroll to position [846, 0]
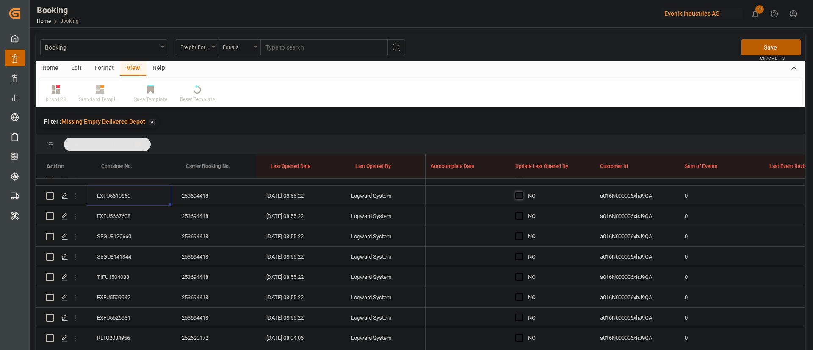
click at [518, 195] on span "Press SPACE to select this row." at bounding box center [519, 196] width 8 height 8
click at [521, 192] on input "Press SPACE to select this row." at bounding box center [521, 192] width 0 height 0
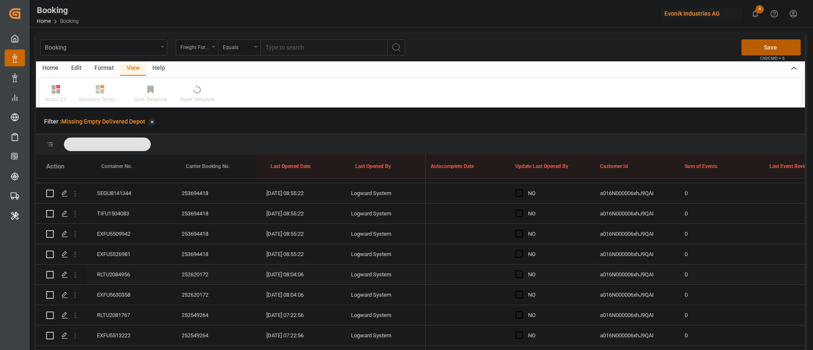
click at [124, 268] on div "RLTU2084956" at bounding box center [129, 275] width 85 height 20
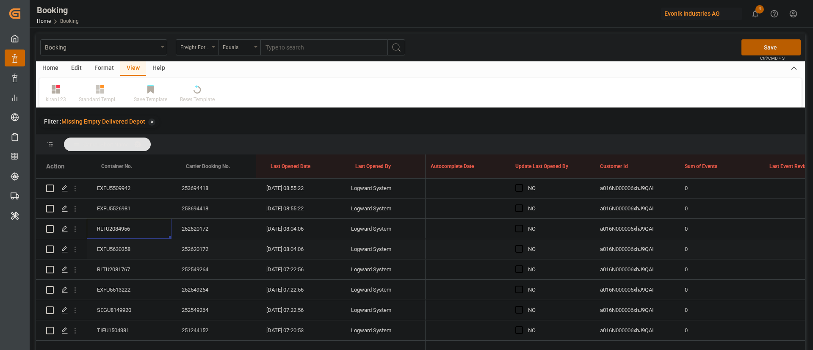
scroll to position [973, 0]
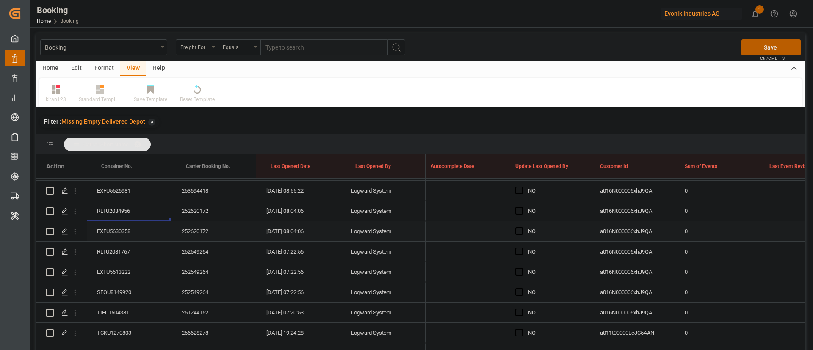
click at [125, 225] on div "EXFU5630358" at bounding box center [129, 231] width 85 height 20
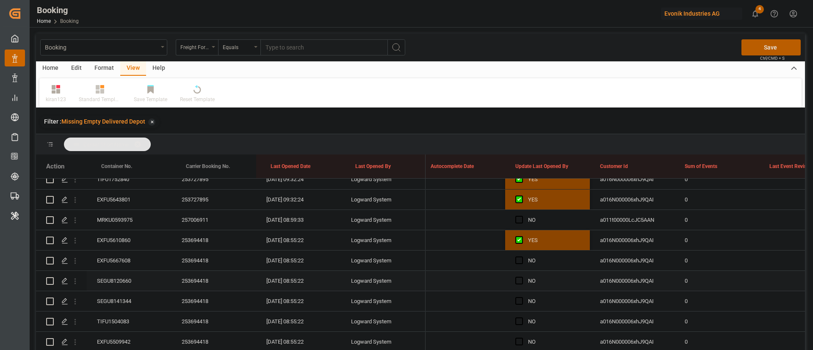
scroll to position [783, 0]
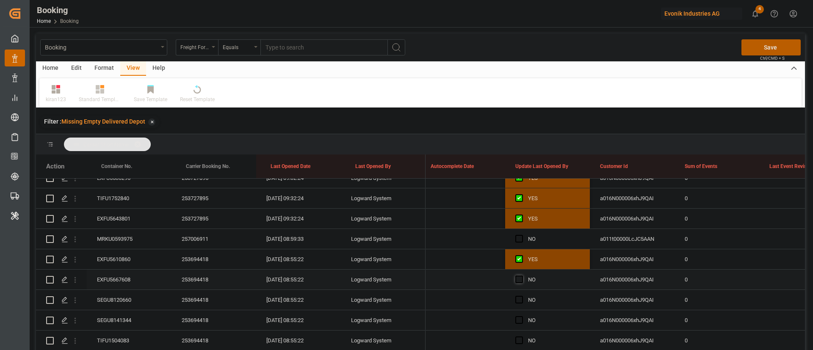
click at [520, 278] on span "Press SPACE to select this row." at bounding box center [519, 280] width 8 height 8
click at [521, 276] on input "Press SPACE to select this row." at bounding box center [521, 276] width 0 height 0
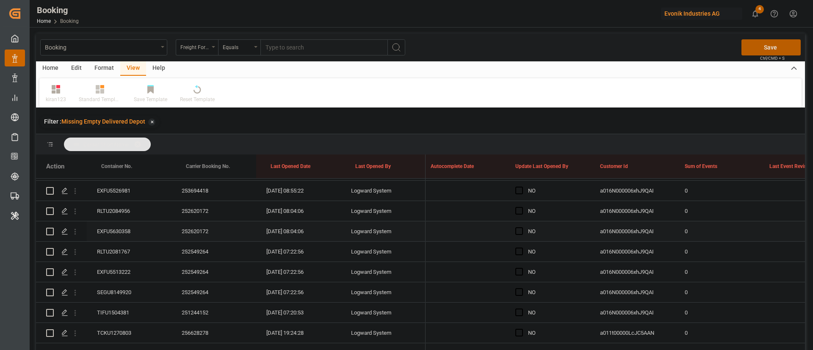
scroll to position [1037, 0]
click at [123, 226] on div "SEGU8149920" at bounding box center [129, 229] width 85 height 20
click at [518, 229] on span "Press SPACE to select this row." at bounding box center [519, 229] width 8 height 8
click at [521, 225] on input "Press SPACE to select this row." at bounding box center [521, 225] width 0 height 0
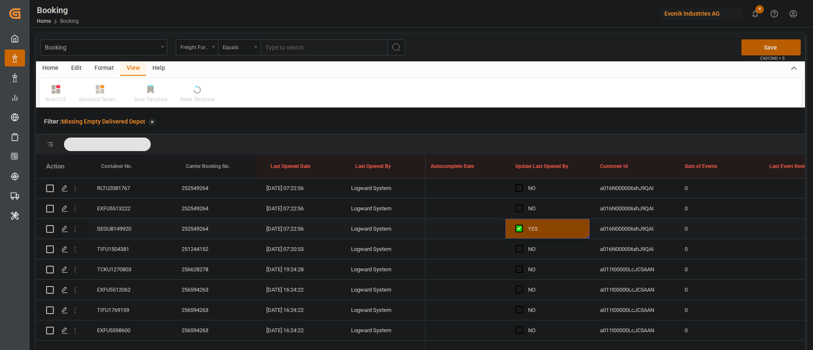
drag, startPoint x: 587, startPoint y: 237, endPoint x: 579, endPoint y: 235, distance: 7.8
click at [579, 235] on div "YES" at bounding box center [547, 229] width 85 height 20
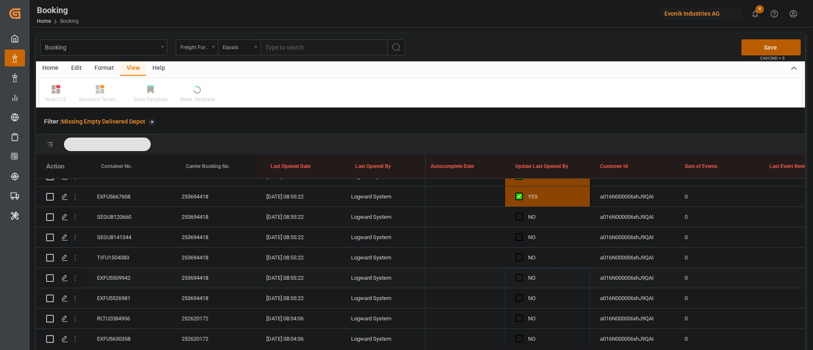
scroll to position [846, 0]
drag, startPoint x: 587, startPoint y: 237, endPoint x: 562, endPoint y: 249, distance: 27.8
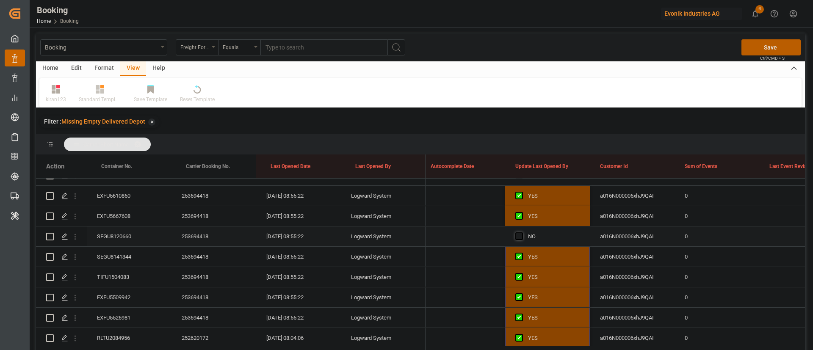
click at [519, 237] on span "Press SPACE to select this row." at bounding box center [519, 236] width 8 height 8
click at [521, 232] on input "Press SPACE to select this row." at bounding box center [521, 232] width 0 height 0
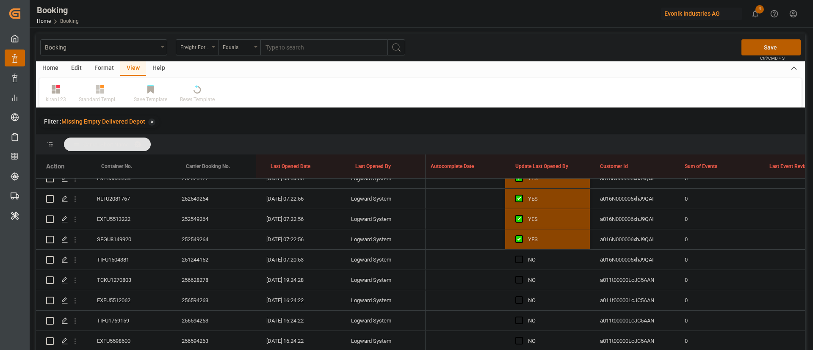
scroll to position [1037, 0]
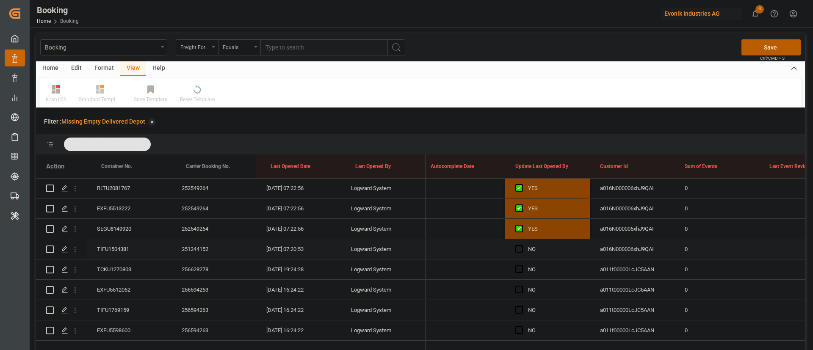
click at [117, 248] on div "TIFU1504381" at bounding box center [129, 249] width 85 height 20
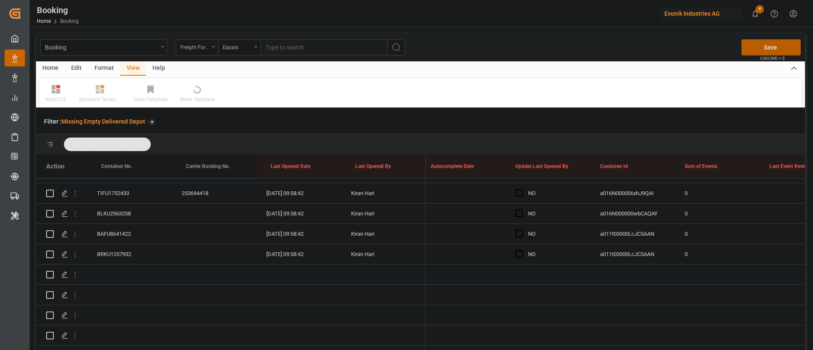
scroll to position [1752, 0]
click at [135, 244] on div "BRKU1257932" at bounding box center [129, 254] width 85 height 20
click at [518, 250] on span "Press SPACE to select this row." at bounding box center [519, 254] width 8 height 8
click at [521, 250] on input "Press SPACE to select this row." at bounding box center [521, 250] width 0 height 0
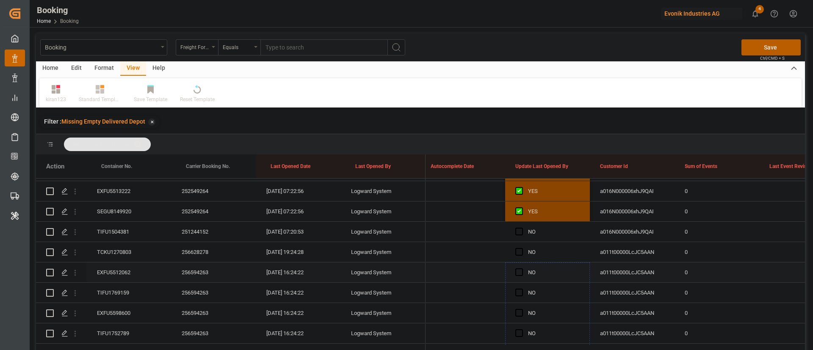
scroll to position [990, 0]
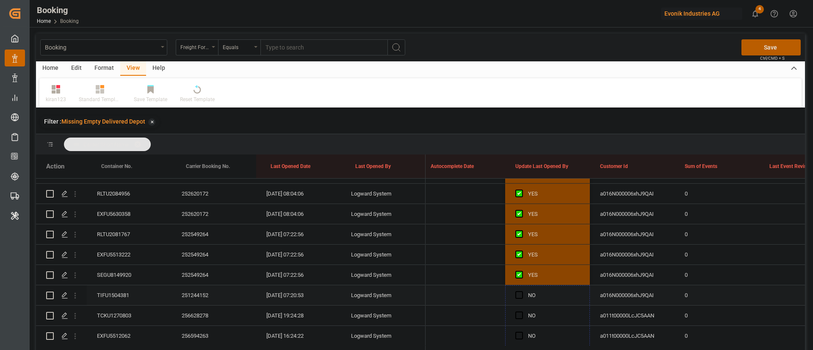
drag, startPoint x: 587, startPoint y: 253, endPoint x: 548, endPoint y: 292, distance: 55.1
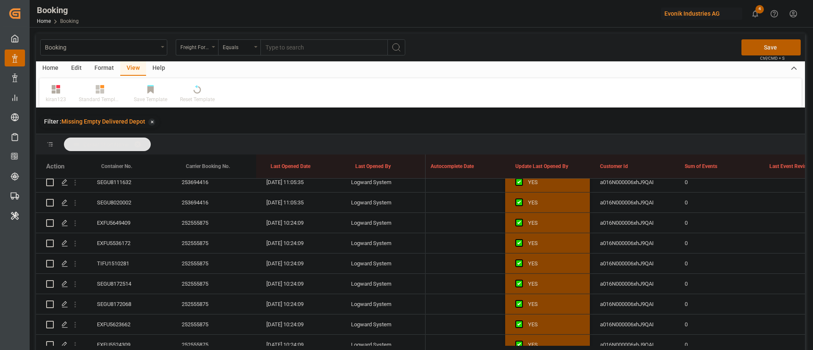
scroll to position [102, 0]
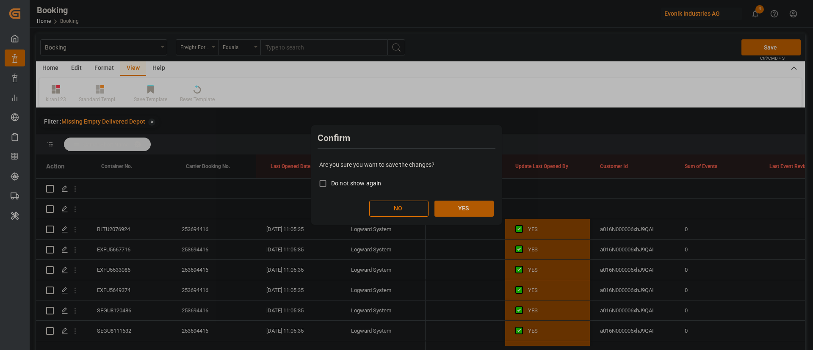
click at [469, 208] on button "YES" at bounding box center [463, 209] width 59 height 16
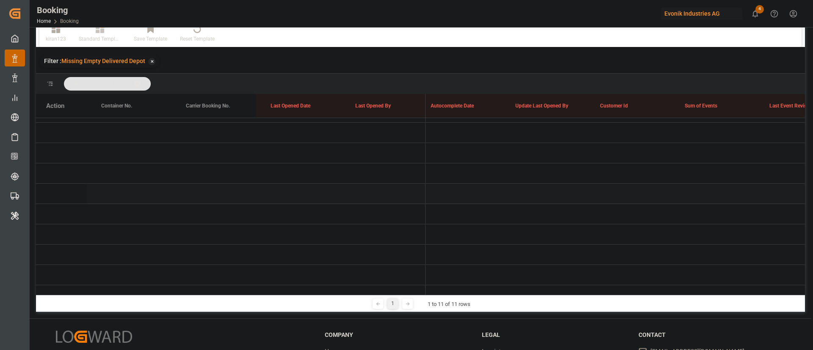
scroll to position [125, 0]
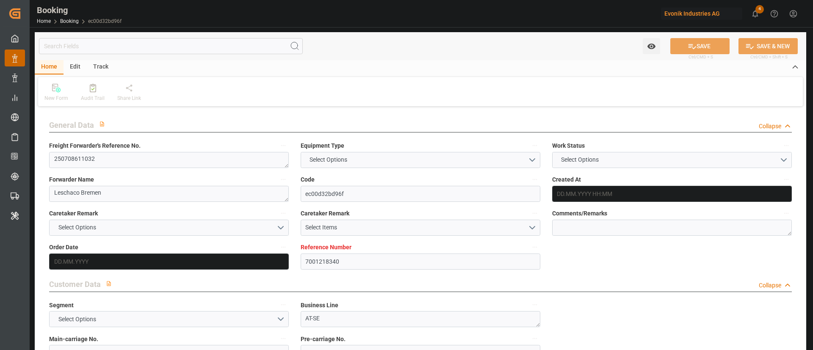
type input "7001218340"
type input "9778791"
type input "Maersk"
type input "Maersk Line AS"
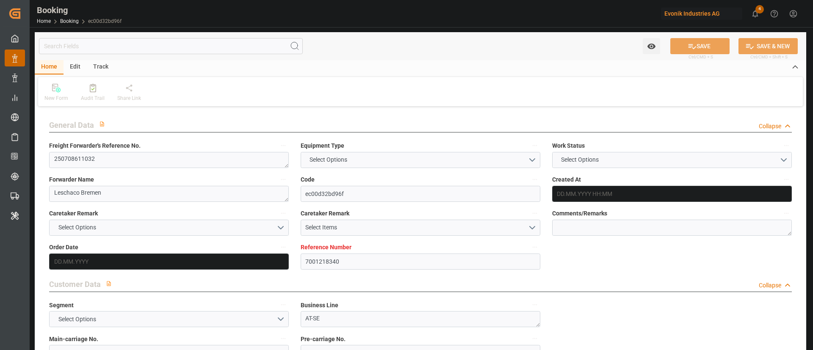
type input "NLRTM"
type input "JOAQB"
type input "23"
type input "ESALG"
type input "SAJED"
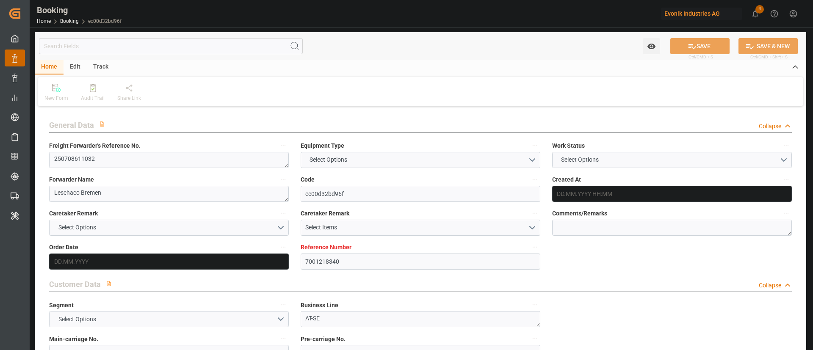
type input "0"
type input "NLRTM"
type input "JOAQB"
type input "9618587"
type input "9389681"
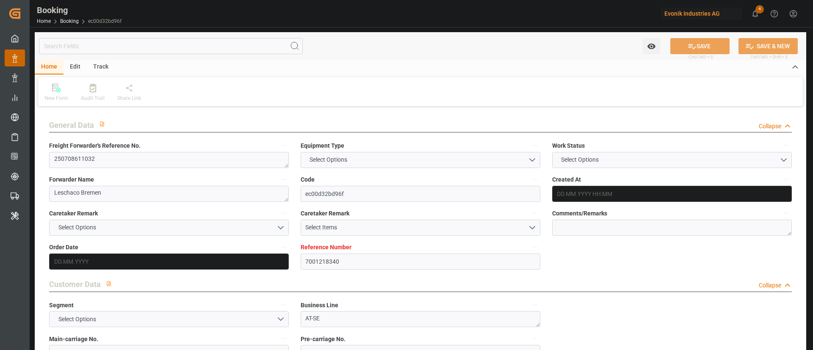
type input "9389681"
type input "[DATE] 06:02"
type input "[DATE]"
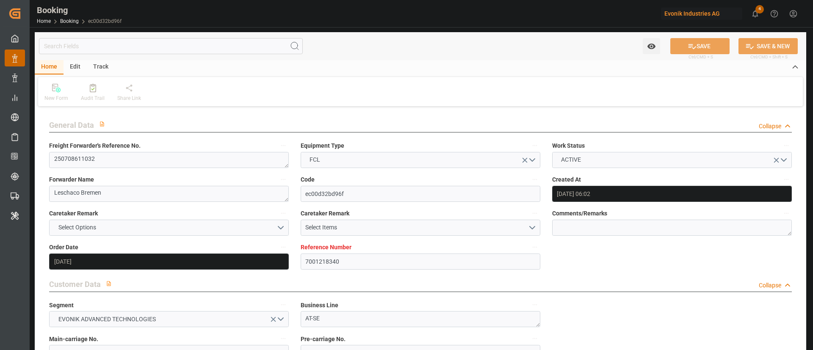
type input "[DATE]"
type input "[DATE] 09:00"
type input "[DATE] 00:00"
type input "[DATE] 09:51"
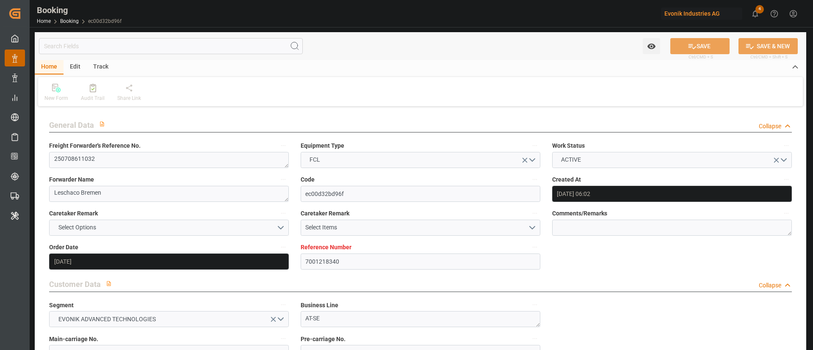
type input "[DATE] 15:47"
type input "[DATE] 08:00"
type input "[DATE] 00:00"
type input "[DATE] 15:30"
type input "[DATE] 20:00"
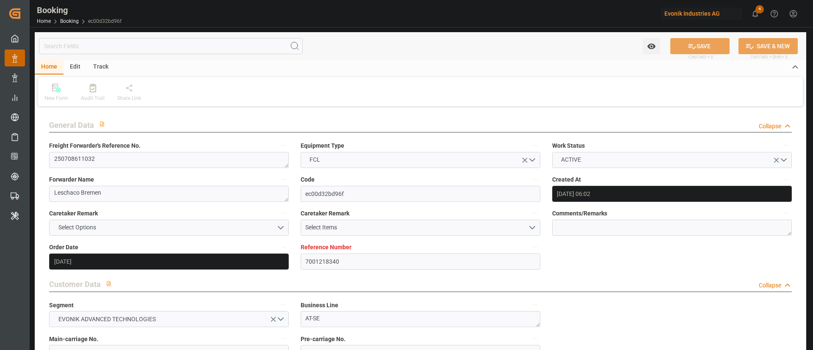
type input "[DATE] 00:00"
type input "[DATE] 19:15"
type input "[DATE] 12:00"
type input "[DATE] 00:00"
type input "[DATE] 13:53"
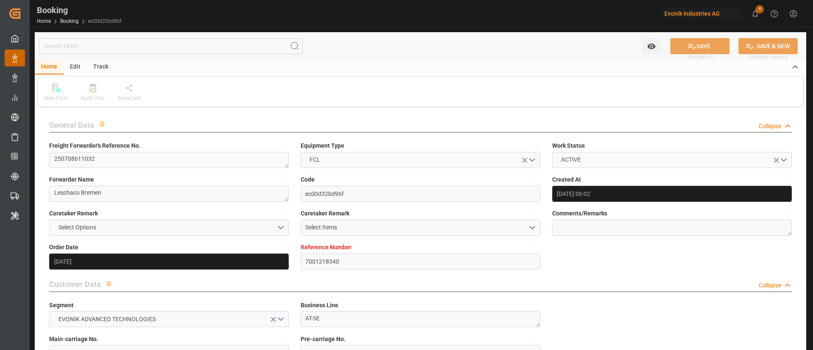
type input "[DATE] 15:00"
type input "[DATE] 00:00"
type input "[DATE] 14:43"
type input "[DATE] 23:27"
type input "[DATE] 00:00"
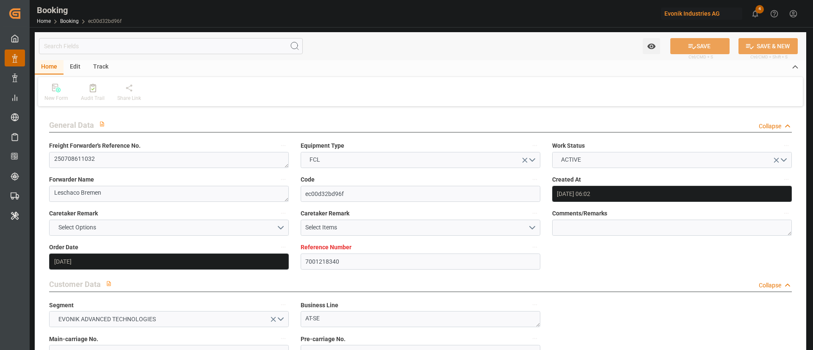
type input "[DATE] 12:30"
type input "[DATE] 06:32"
type input "[DATE] 13:30"
type input "[DATE]"
type input "[DATE] 08:59"
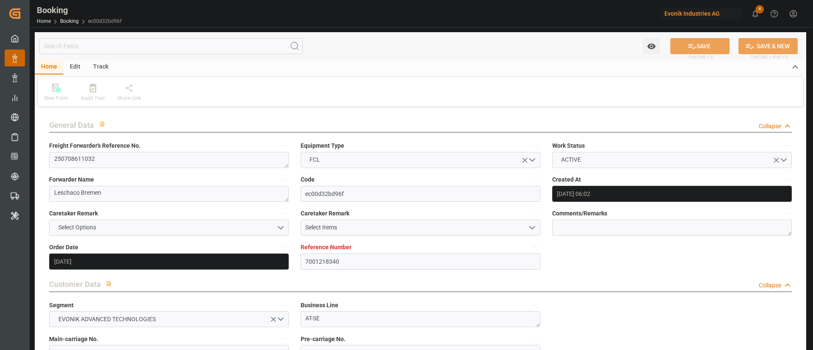
type input "[DATE]"
type input "[DATE] 15:13"
type input "[DATE] 15:00"
type input "[DATE] 19:00"
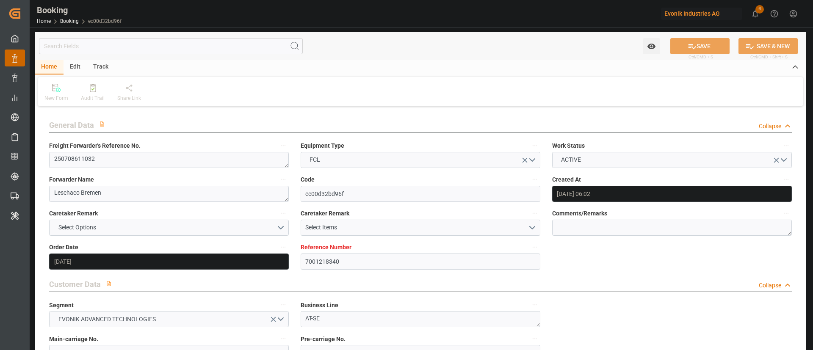
type input "[DATE] 15:00"
type input "[DATE] 06:02"
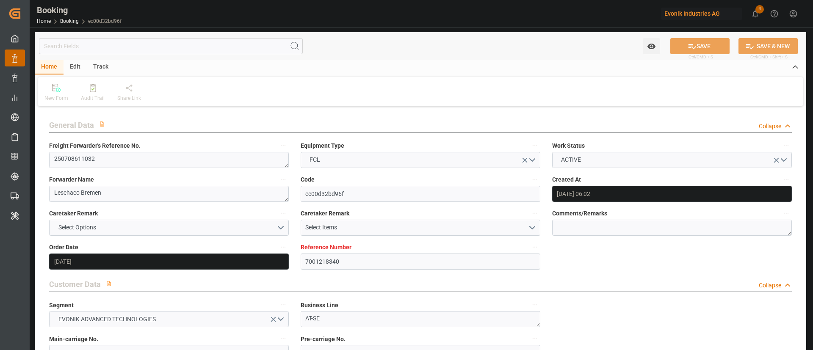
type input "[DATE] 09:00"
type input "[DATE] 11:09"
type input "[DATE] 20:00"
type input "[DATE] 18:44"
type input "[DATE] 05:58"
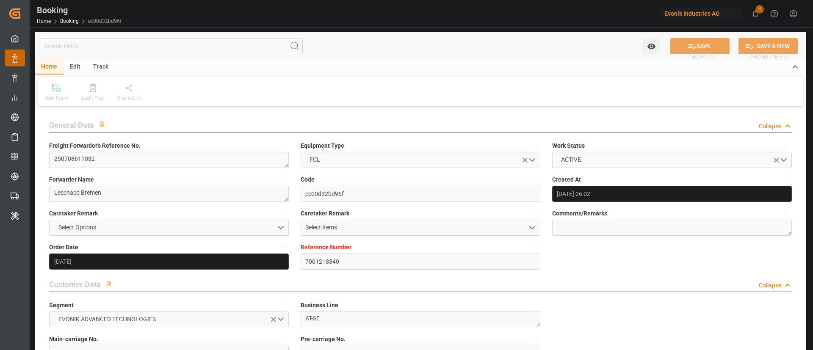
type input "[DATE] 20:35"
type input "[DATE] 05:54"
type input "[DATE] 14:00"
type input "[DATE] 14:21"
type input "[DATE] 15:00"
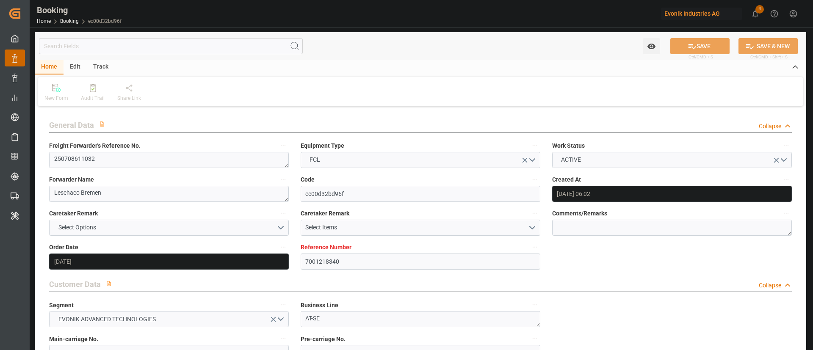
type input "[DATE] 14:18"
type input "[DATE] 00:46"
type input "[DATE] 16:43"
type input "[DATE] 22:47"
type input "[DATE] 23:27"
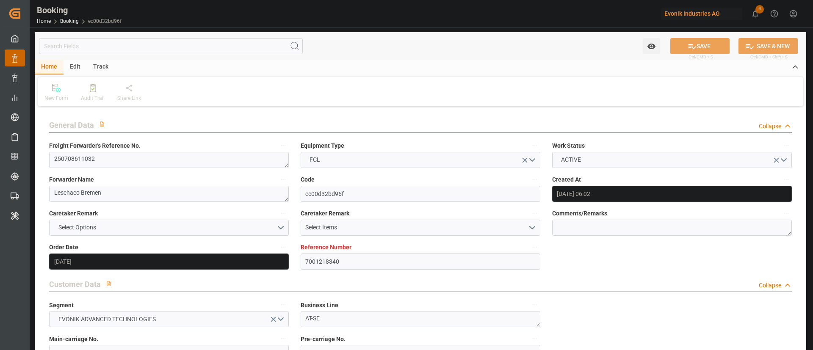
type input "[DATE] 08:00"
type input "[DATE] 14:13"
type input "[DATE] 23:18"
type input "[DATE] 17:31"
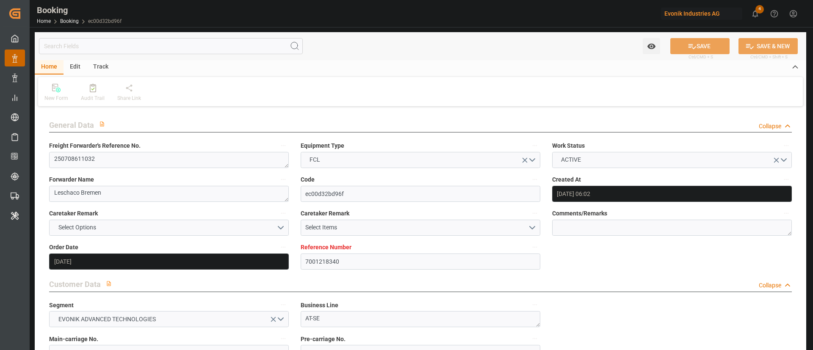
scroll to position [1206, 0]
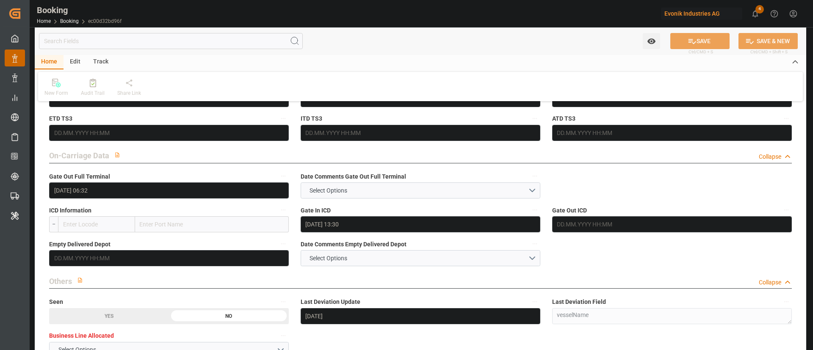
click at [103, 266] on div "Empty Delivered Depot" at bounding box center [168, 252] width 251 height 34
click at [120, 260] on input "text" at bounding box center [169, 258] width 240 height 16
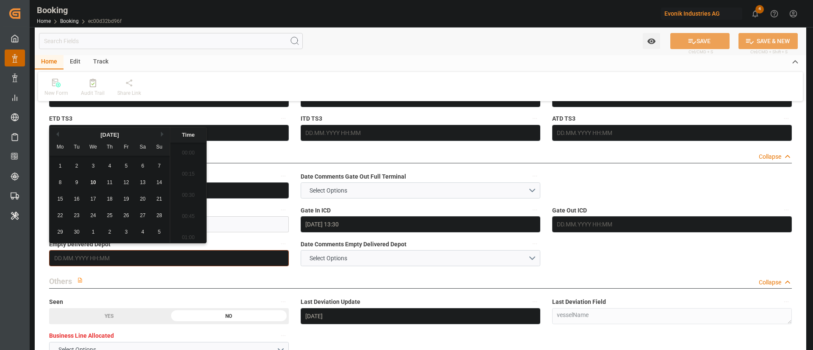
scroll to position [1379, 0]
click at [78, 185] on div "9" at bounding box center [77, 183] width 11 height 10
type input "09.09.2025 00:00"
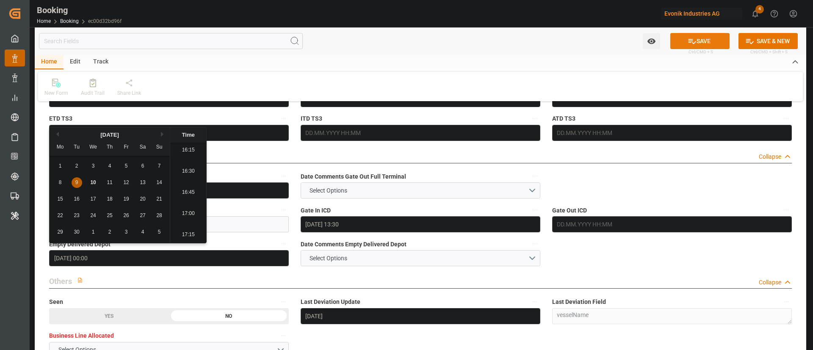
click at [699, 37] on button "SAVE" at bounding box center [699, 41] width 59 height 16
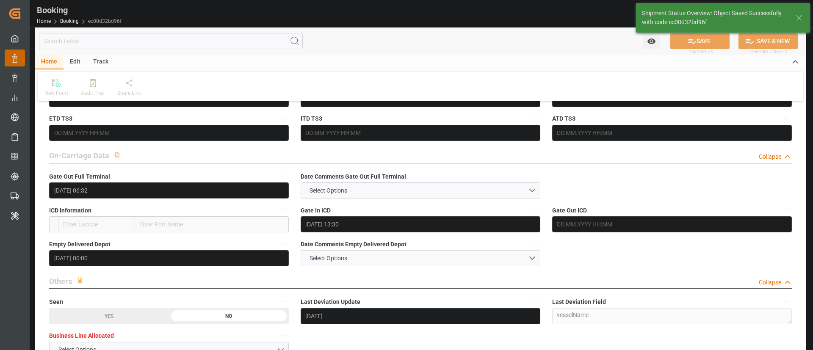
type textarea "Kiran Hari"
type input "10.09.2025 11:24"
